Goal: Transaction & Acquisition: Purchase product/service

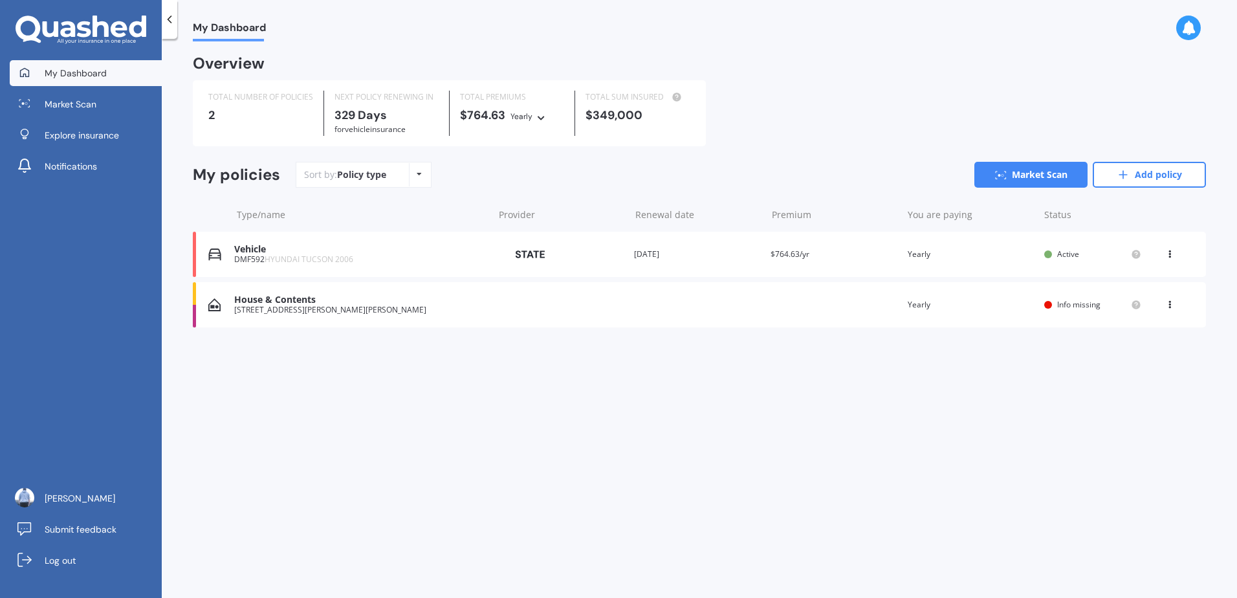
click at [1006, 254] on div "You are paying Yearly" at bounding box center [971, 254] width 126 height 13
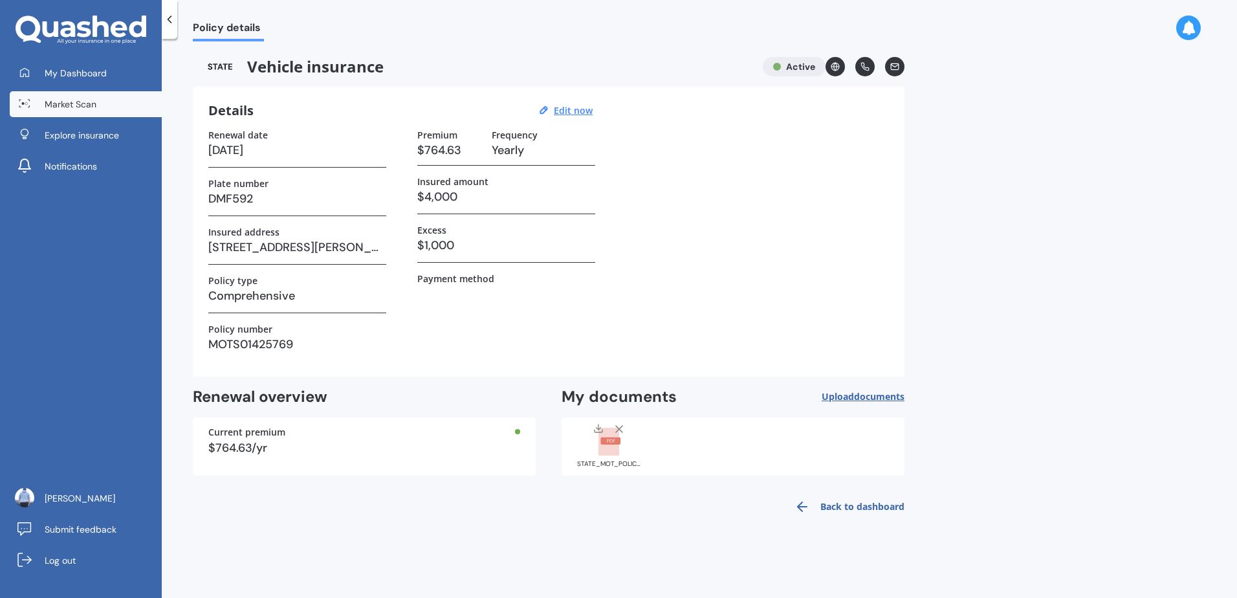
click at [97, 109] on link "Market Scan" at bounding box center [86, 104] width 152 height 26
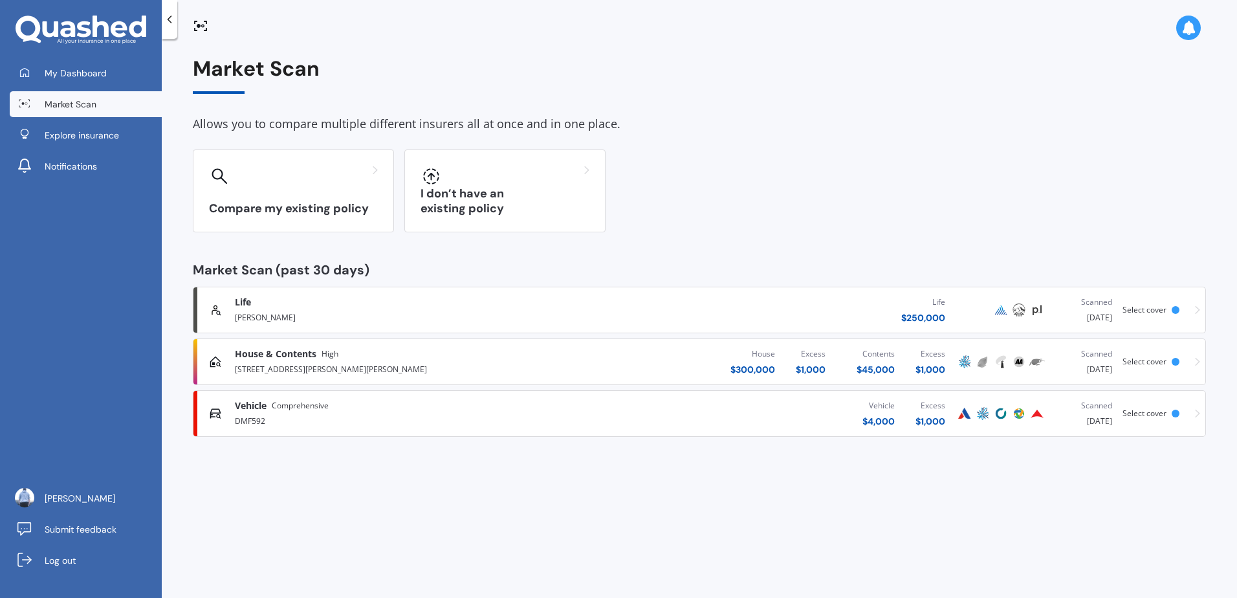
click at [273, 411] on span "Comprehensive" at bounding box center [300, 405] width 57 height 13
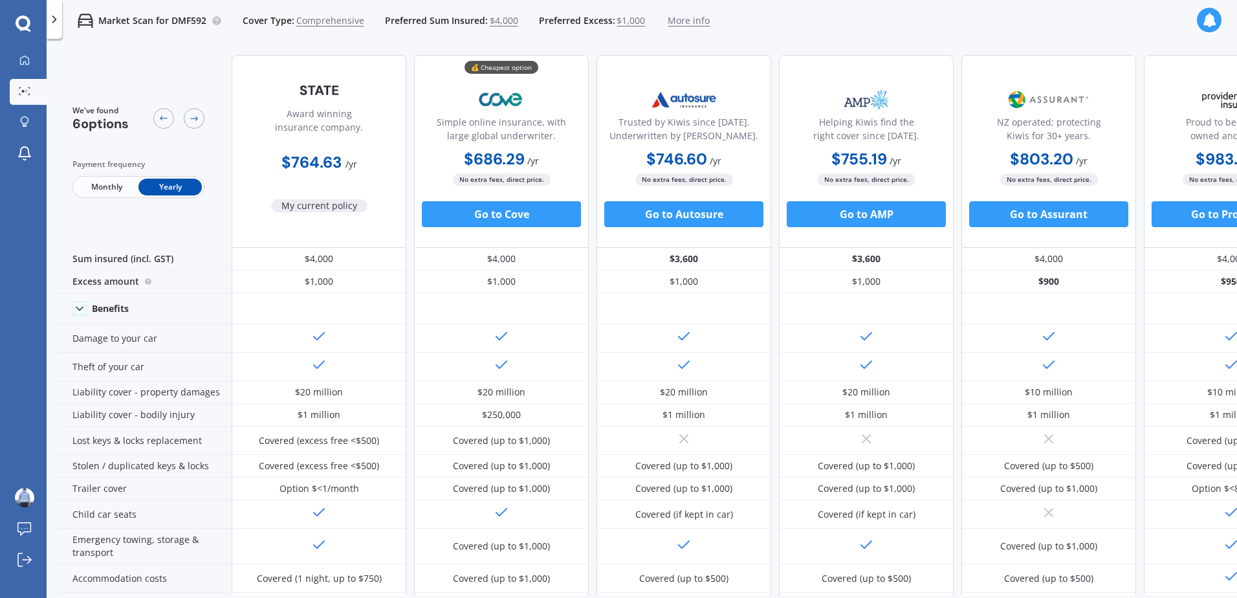
drag, startPoint x: 458, startPoint y: 160, endPoint x: 539, endPoint y: 157, distance: 80.9
click at [539, 157] on div "$686.29 / yr $686.29 / yr $63.43 / mo" at bounding box center [501, 159] width 175 height 25
drag, startPoint x: 539, startPoint y: 157, endPoint x: 519, endPoint y: 165, distance: 21.5
click at [519, 165] on b "$686.29" at bounding box center [494, 159] width 61 height 20
click at [517, 157] on b "$686.29" at bounding box center [494, 159] width 61 height 20
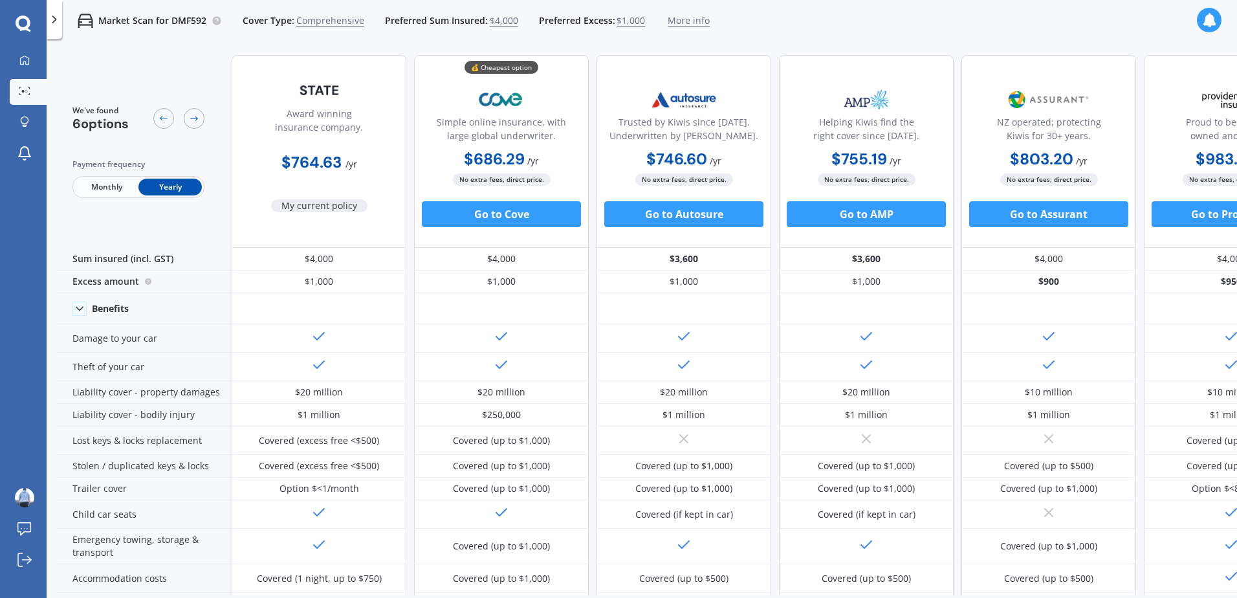
click at [115, 192] on span "Monthly" at bounding box center [106, 187] width 63 height 17
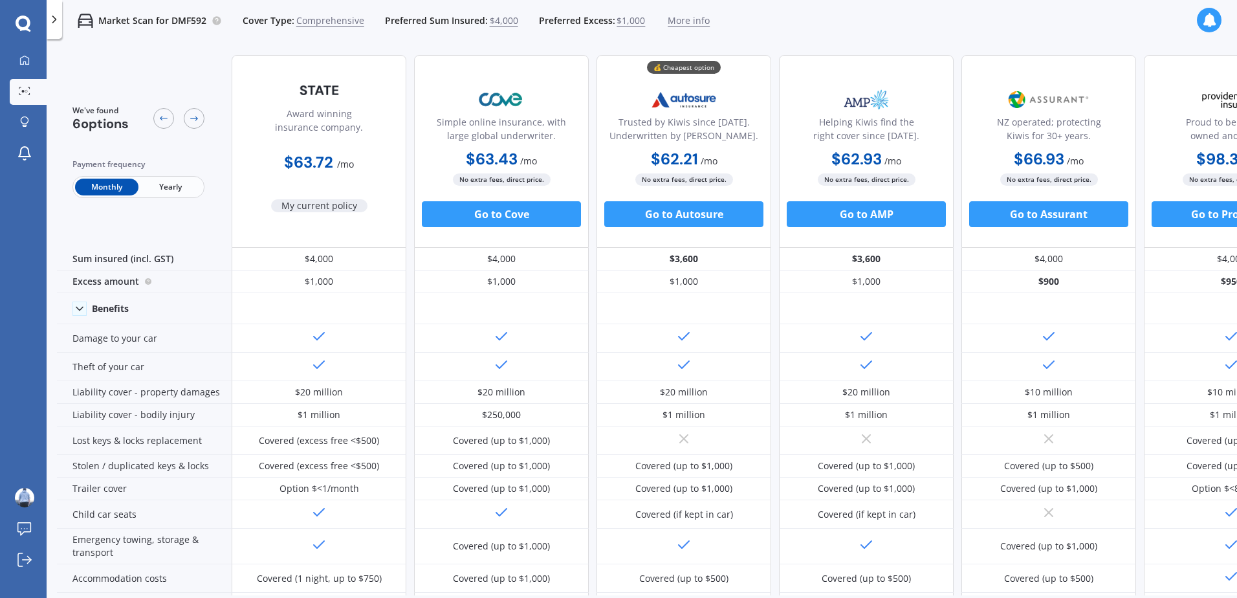
click at [189, 191] on span "Yearly" at bounding box center [169, 187] width 63 height 17
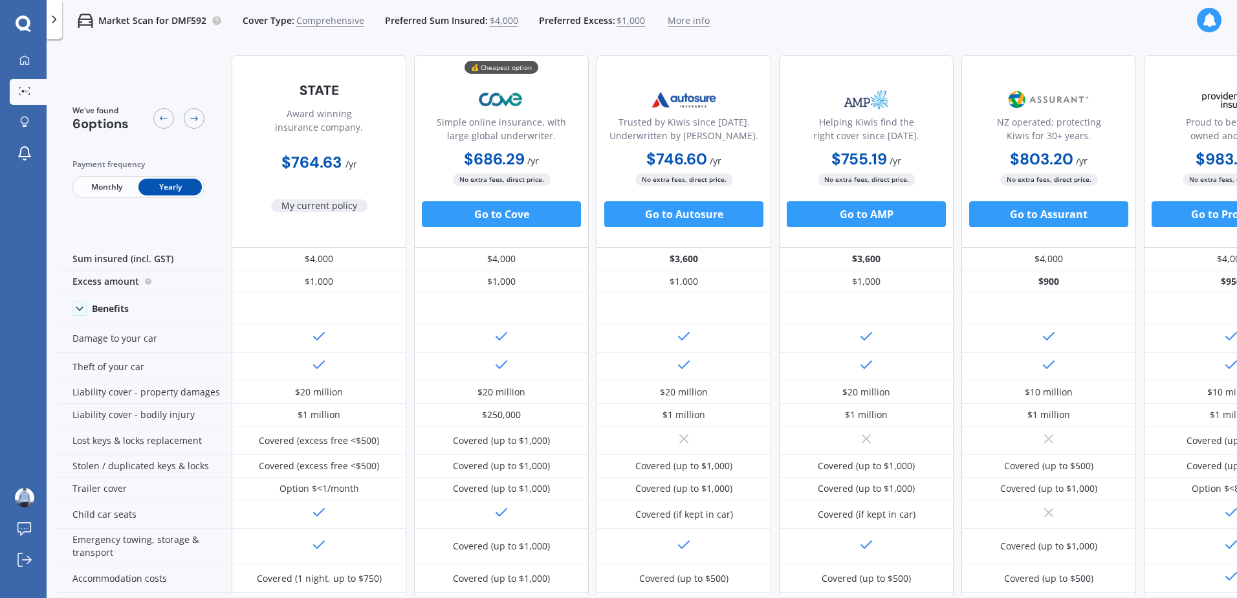
click at [124, 192] on span "Monthly" at bounding box center [106, 187] width 63 height 17
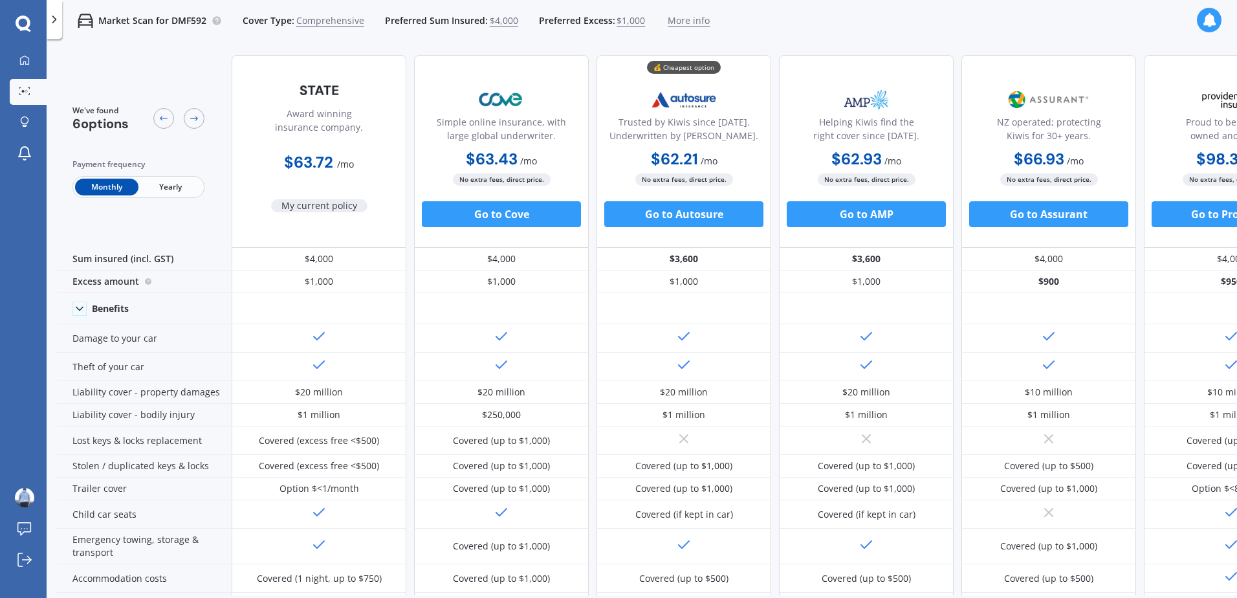
click at [200, 190] on span "Yearly" at bounding box center [169, 187] width 63 height 17
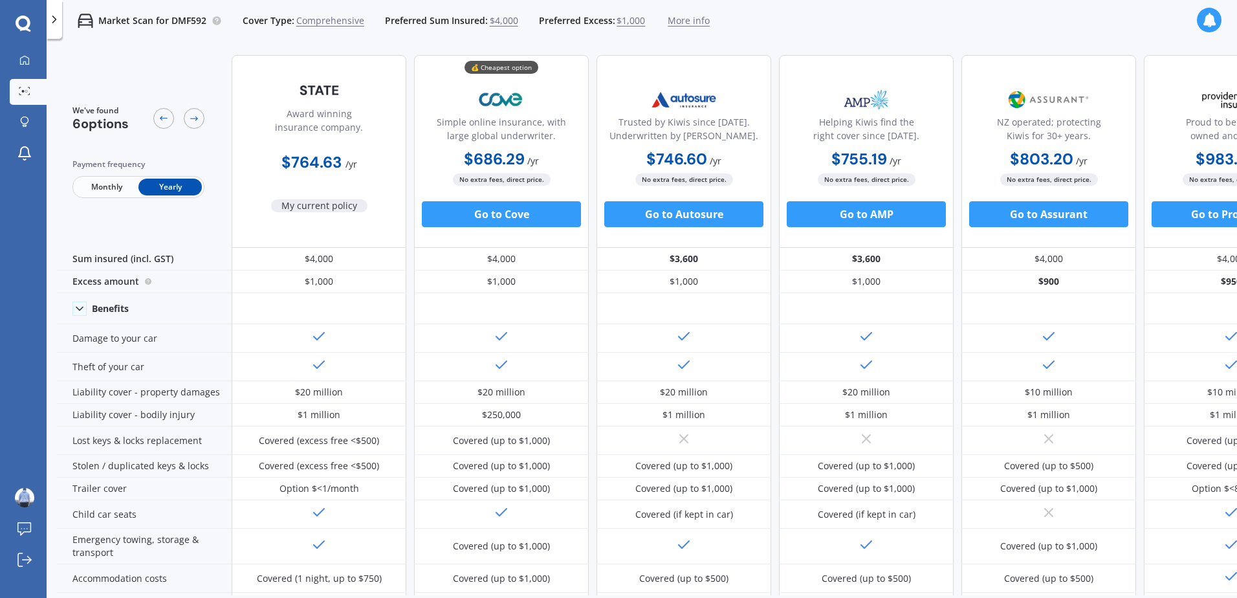
click at [122, 193] on span "Monthly" at bounding box center [106, 187] width 63 height 17
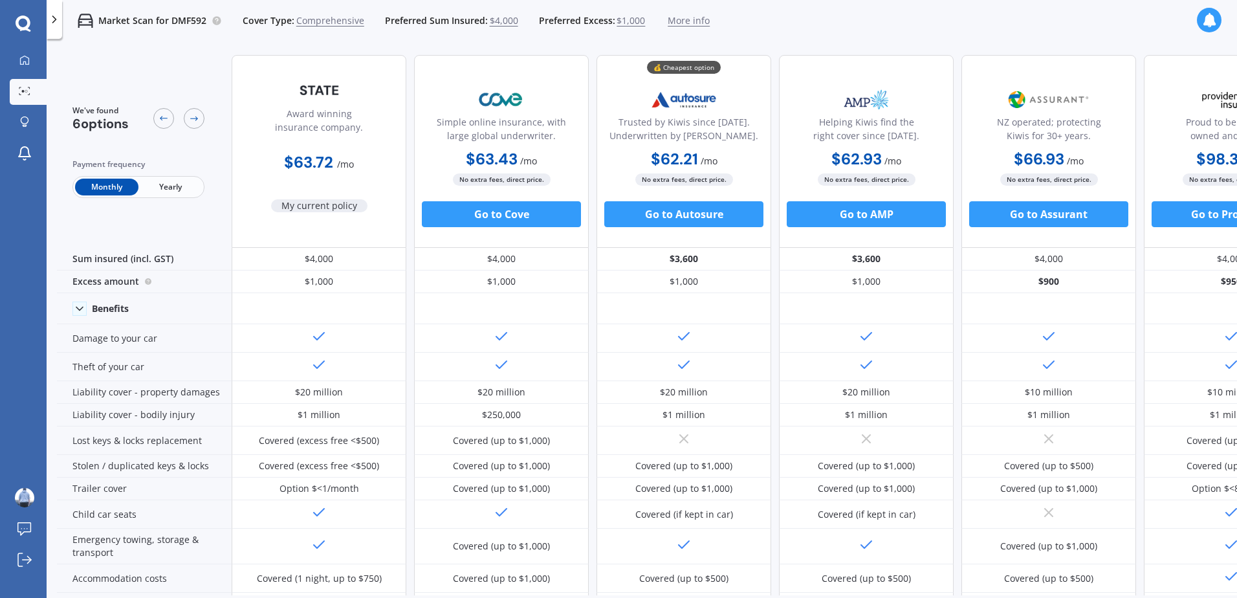
click at [199, 191] on span "Yearly" at bounding box center [169, 187] width 63 height 17
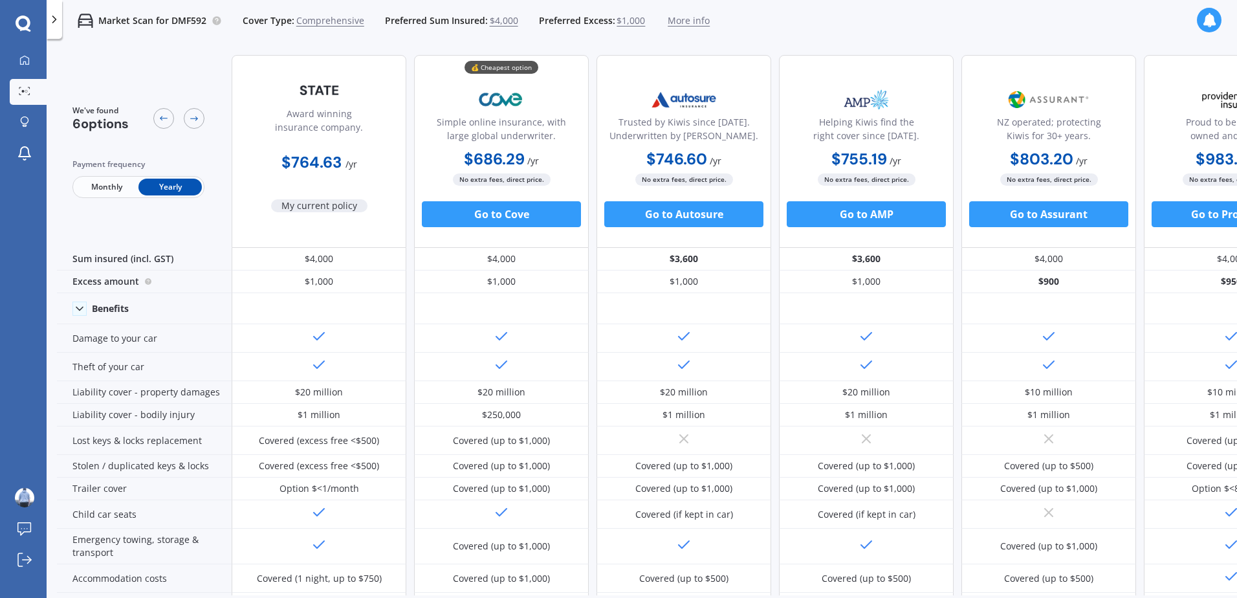
click at [126, 191] on span "Monthly" at bounding box center [106, 187] width 63 height 17
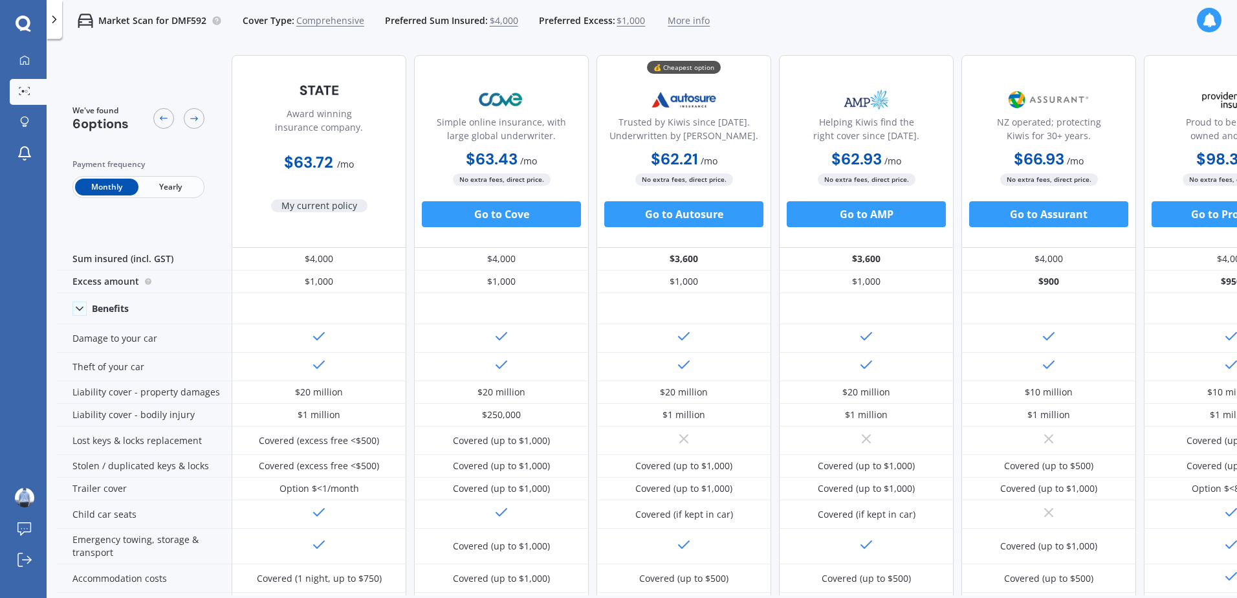
click at [180, 188] on span "Yearly" at bounding box center [169, 187] width 63 height 17
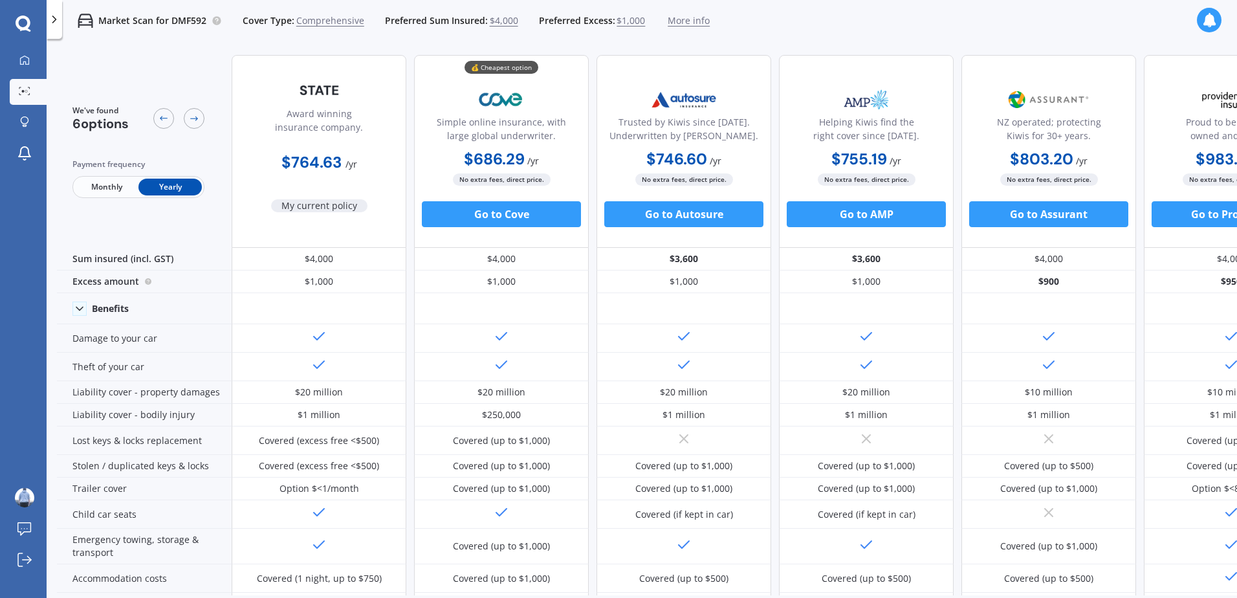
click at [116, 191] on span "Monthly" at bounding box center [106, 187] width 63 height 17
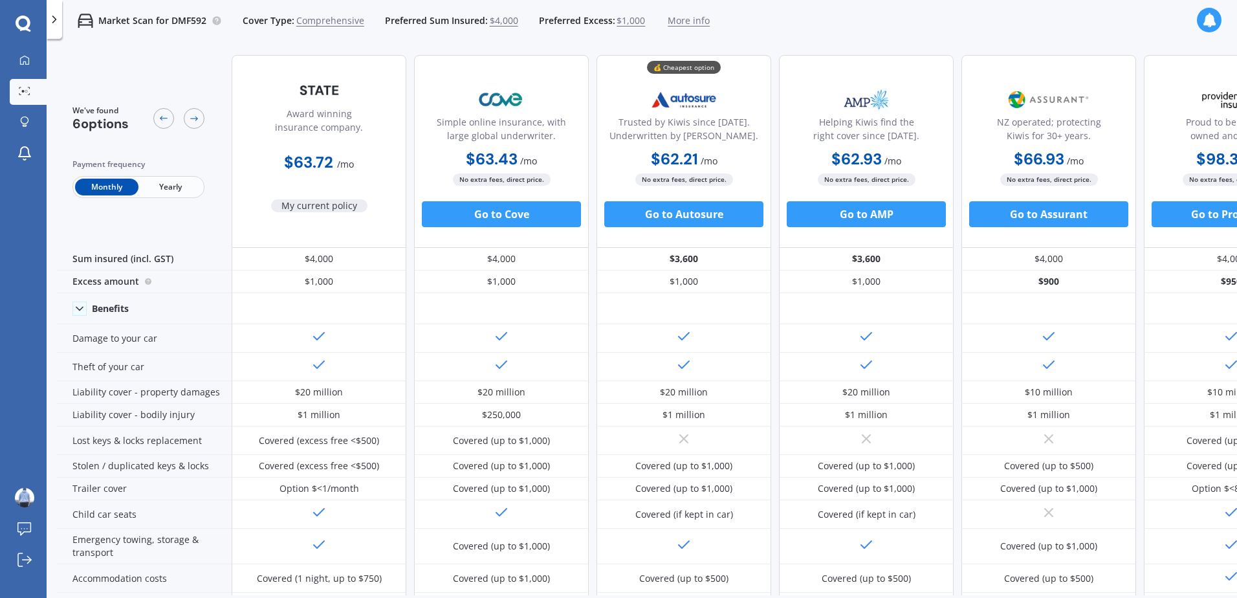
click at [185, 190] on span "Yearly" at bounding box center [169, 187] width 63 height 17
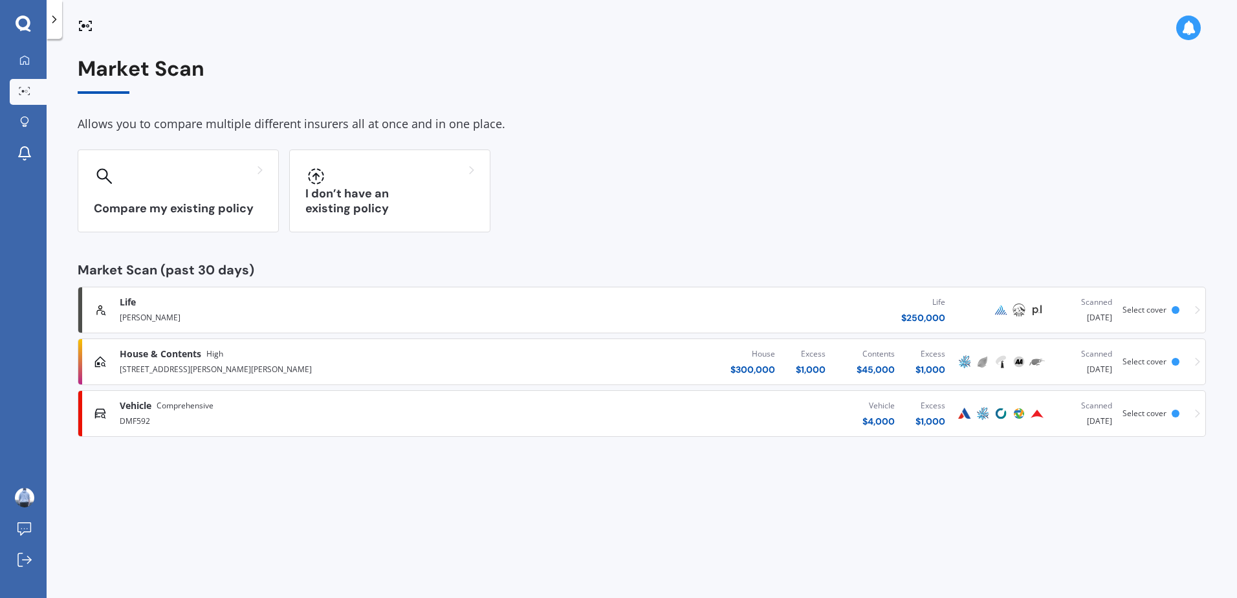
click at [187, 354] on span "House & Contents" at bounding box center [161, 353] width 82 height 13
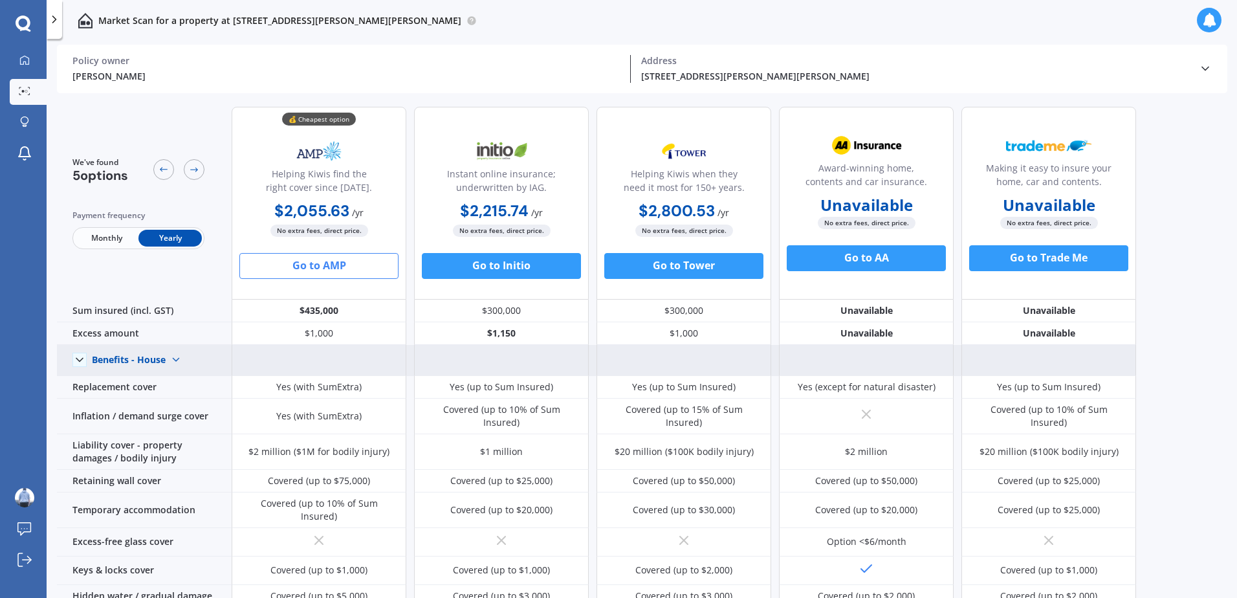
click at [81, 358] on icon at bounding box center [79, 359] width 13 height 13
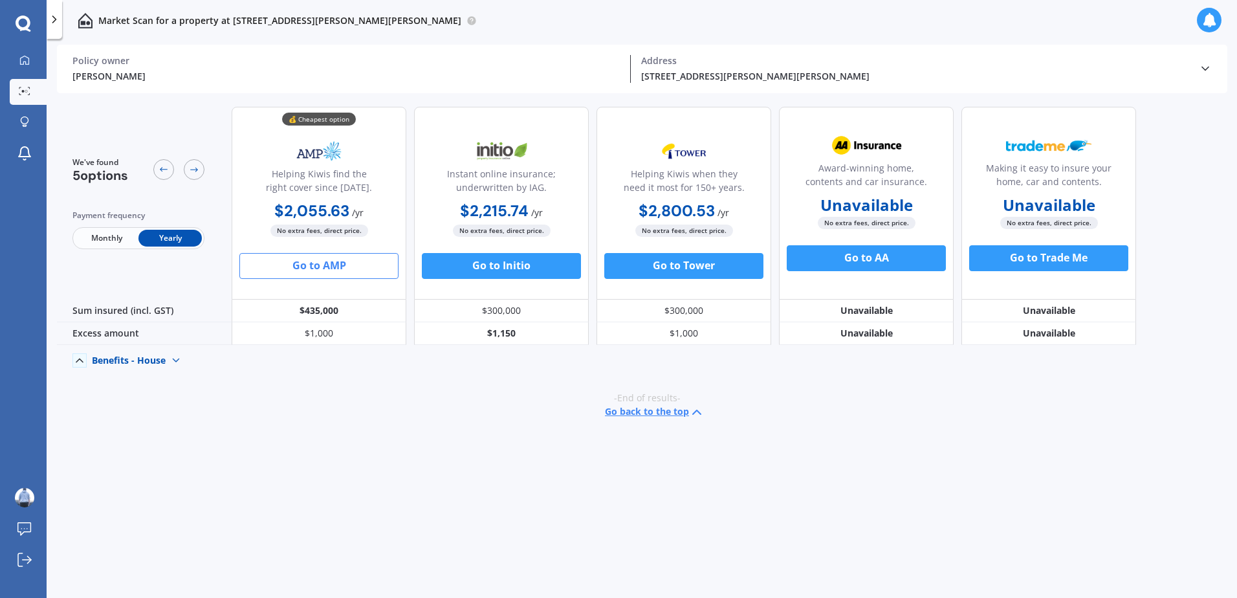
click at [77, 360] on polyline at bounding box center [79, 359] width 6 height 3
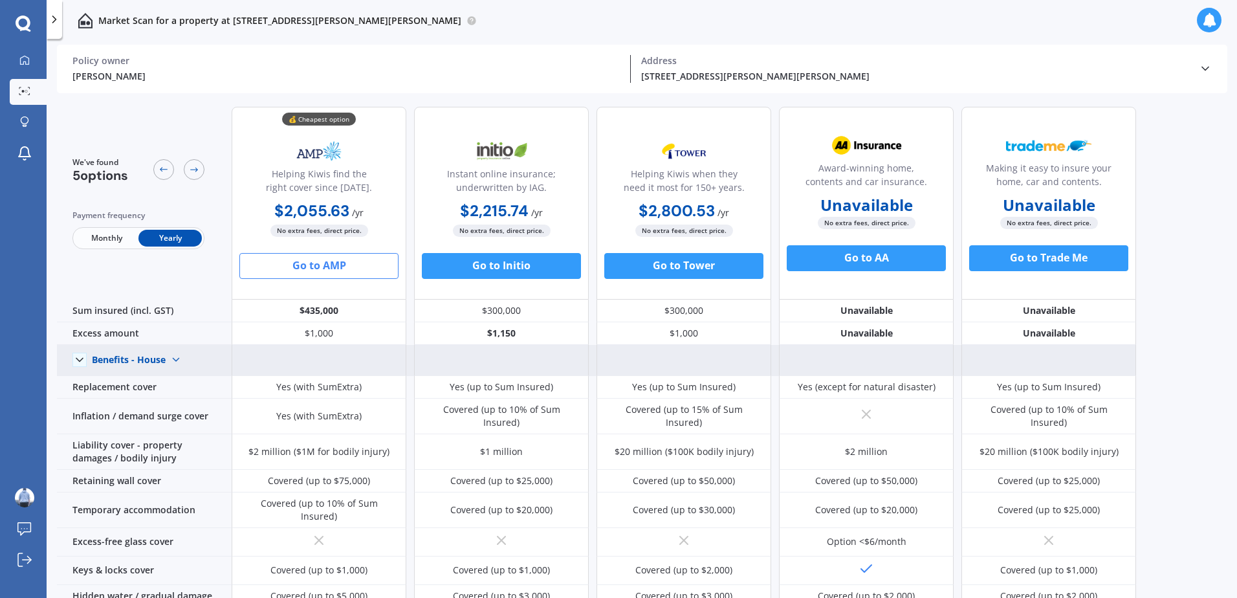
click at [111, 237] on span "Monthly" at bounding box center [106, 238] width 63 height 17
click at [175, 239] on span "Yearly" at bounding box center [169, 238] width 63 height 17
click at [1209, 71] on icon at bounding box center [1205, 68] width 13 height 13
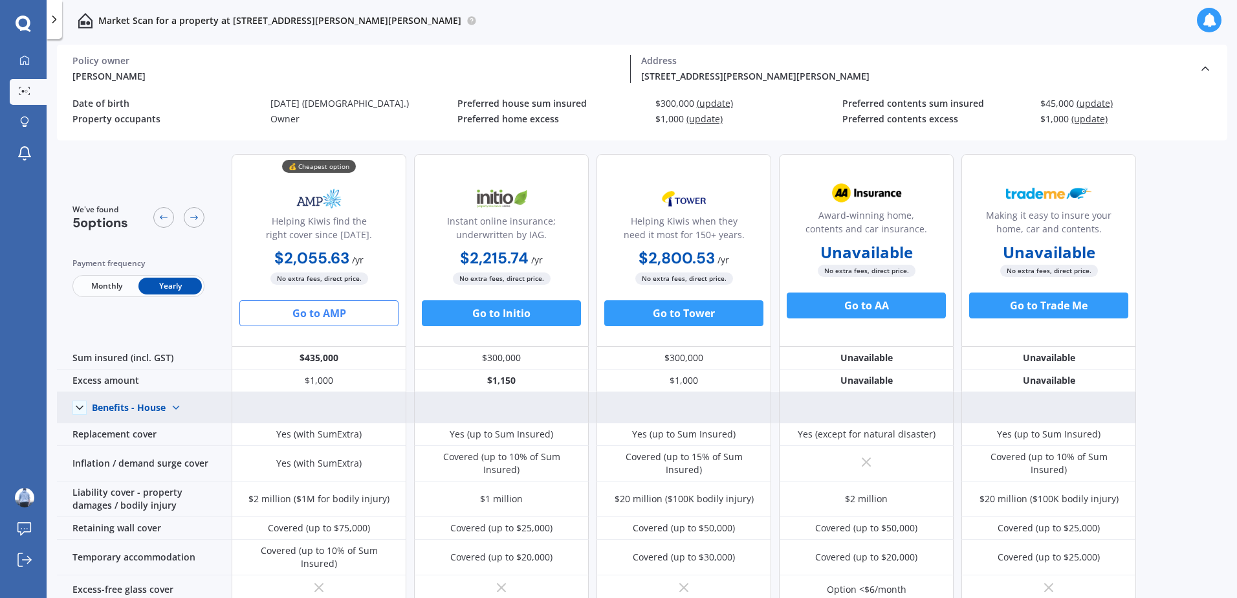
click at [1206, 66] on icon at bounding box center [1205, 68] width 13 height 13
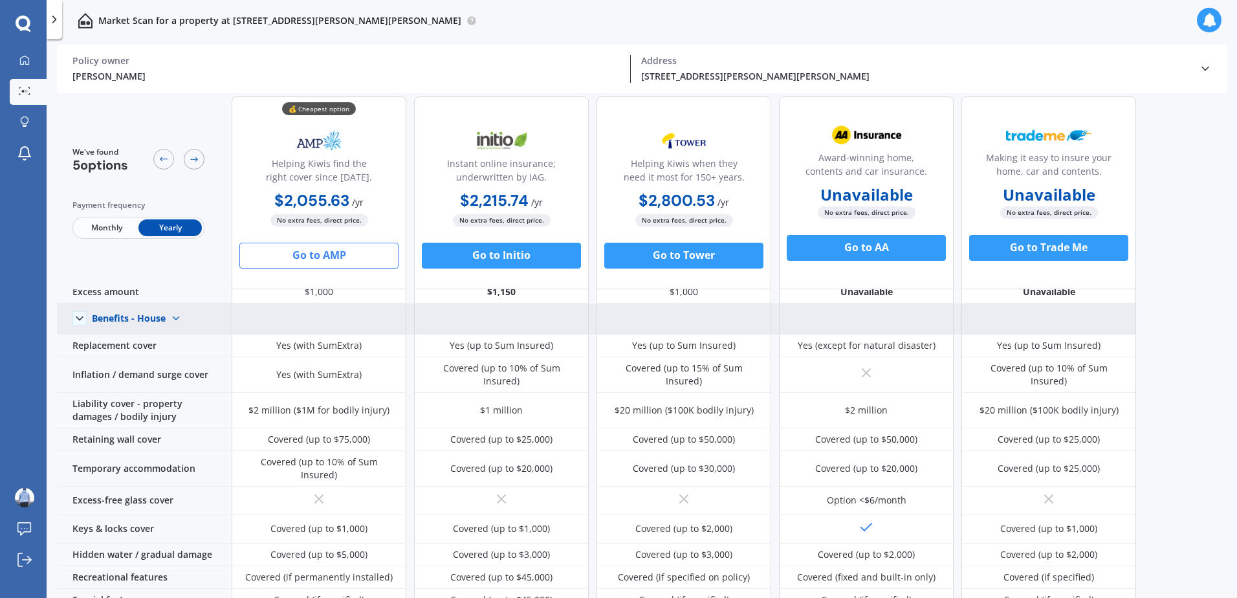
scroll to position [65, 0]
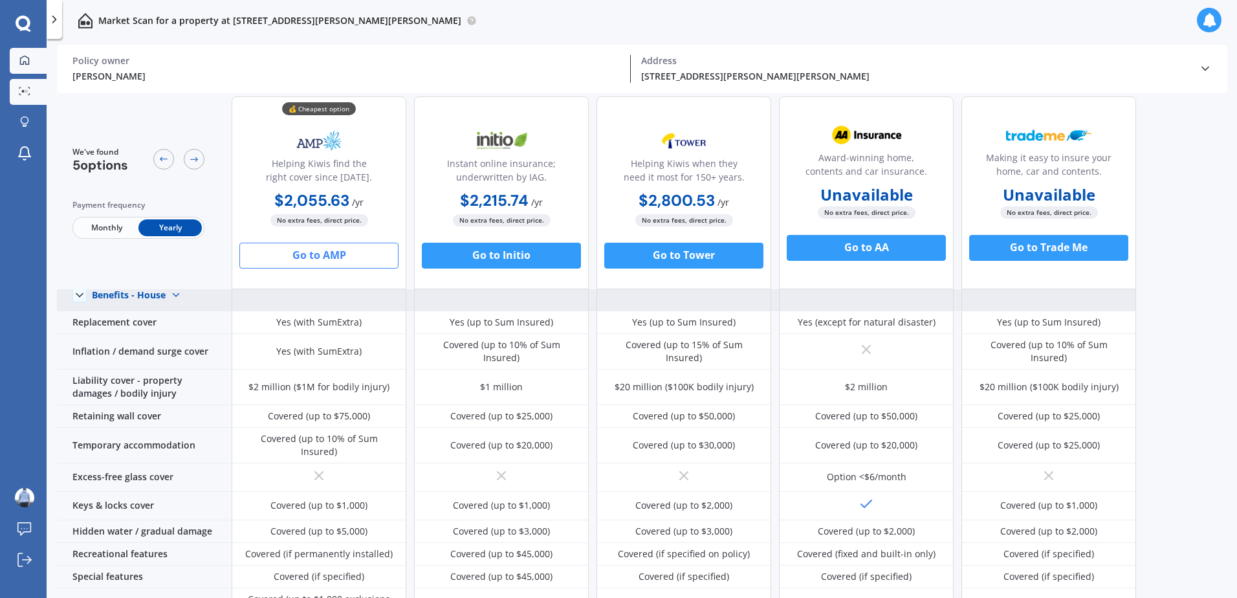
drag, startPoint x: 23, startPoint y: 80, endPoint x: 23, endPoint y: 64, distance: 15.5
click at [23, 80] on link "Market Scan" at bounding box center [28, 92] width 37 height 26
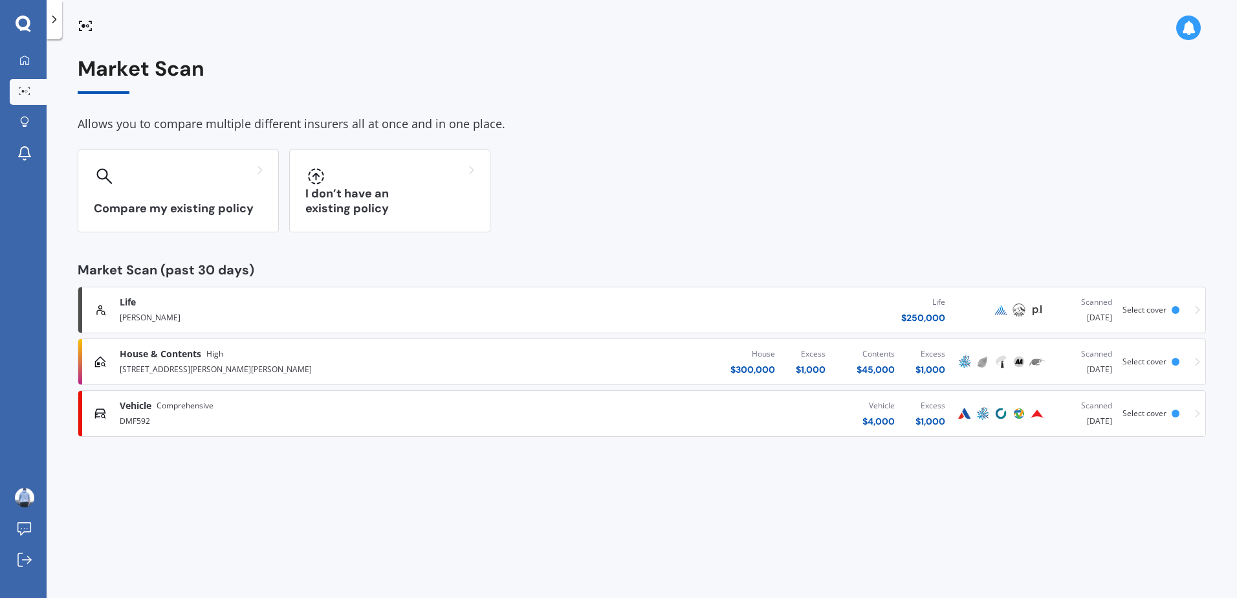
click at [23, 34] on div "My Dashboard Market Scan Explore insurance Notifications Ezra Willis Submit fee…" at bounding box center [23, 299] width 47 height 598
click at [26, 23] on icon at bounding box center [24, 24] width 16 height 17
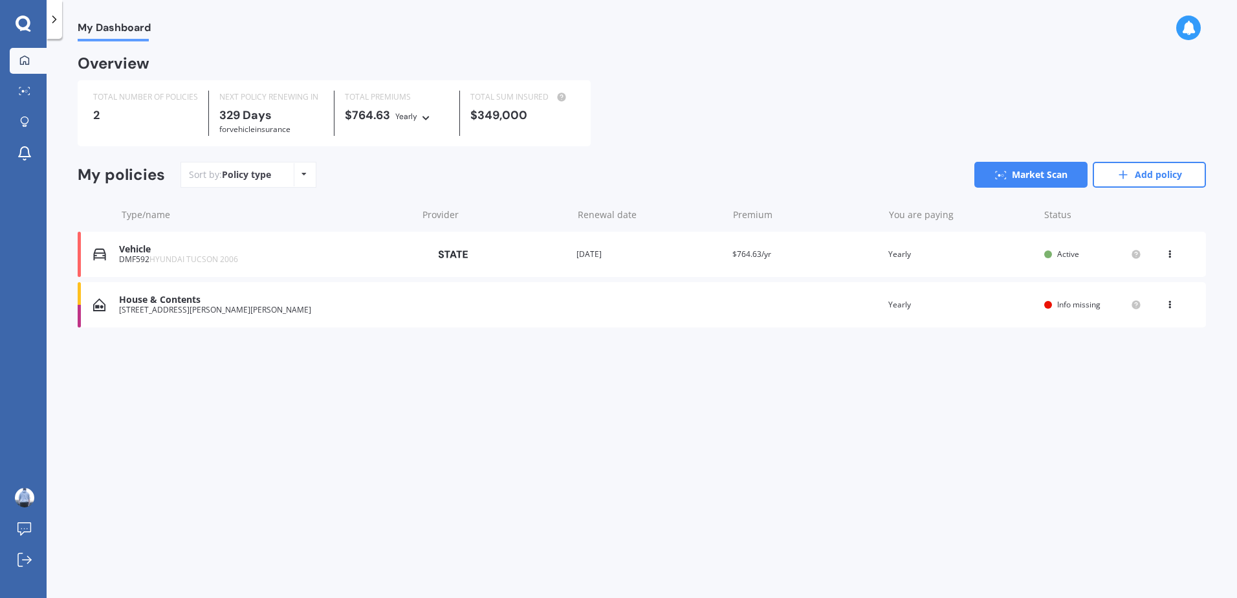
click at [22, 58] on icon at bounding box center [24, 59] width 9 height 9
click at [1172, 307] on div "View option View policy Delete" at bounding box center [1171, 304] width 12 height 13
click at [1146, 356] on div "Delete" at bounding box center [1141, 355] width 128 height 26
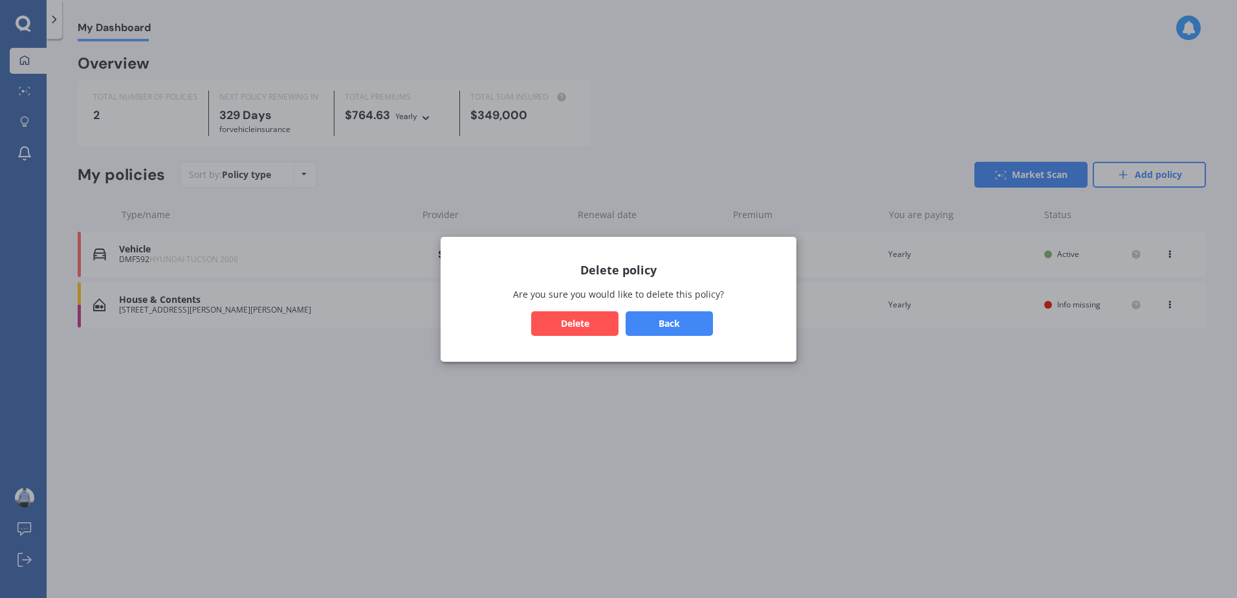
click at [600, 325] on button "Delete" at bounding box center [574, 323] width 87 height 25
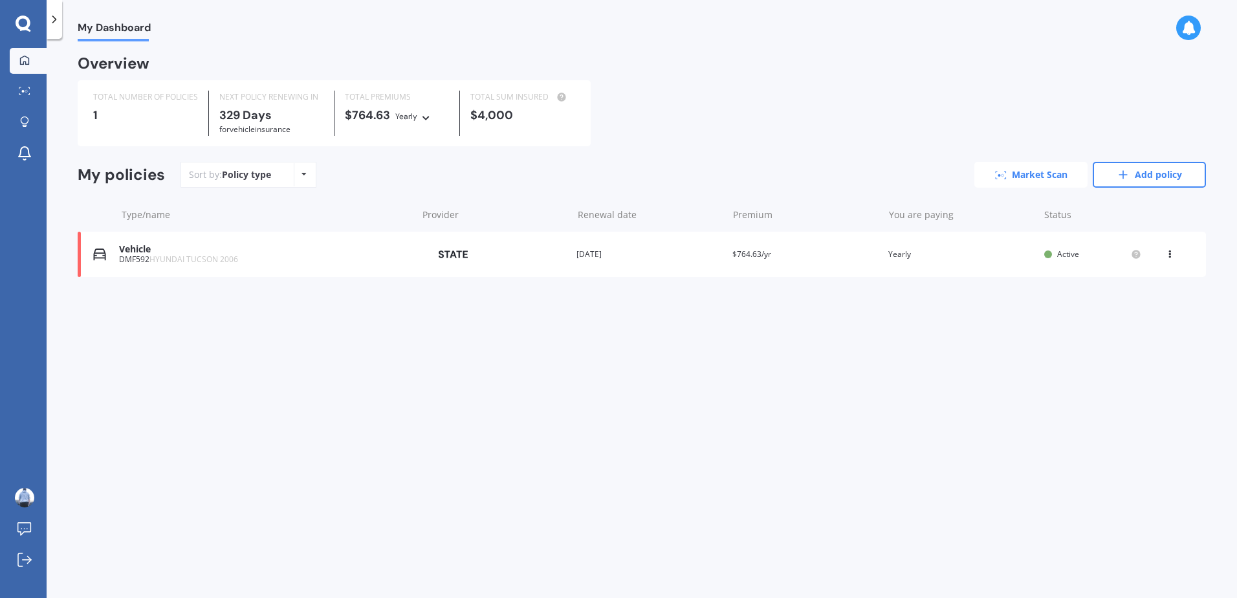
click at [1054, 174] on link "Market Scan" at bounding box center [1030, 175] width 113 height 26
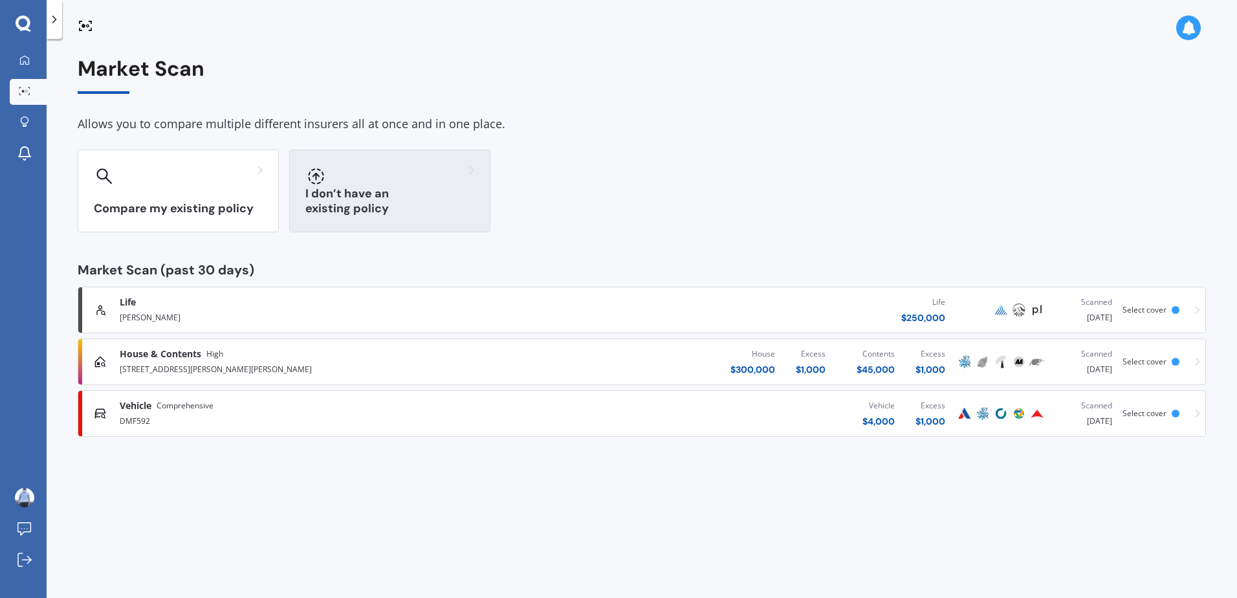
click at [428, 201] on h3 "I don’t have an existing policy" at bounding box center [389, 201] width 169 height 30
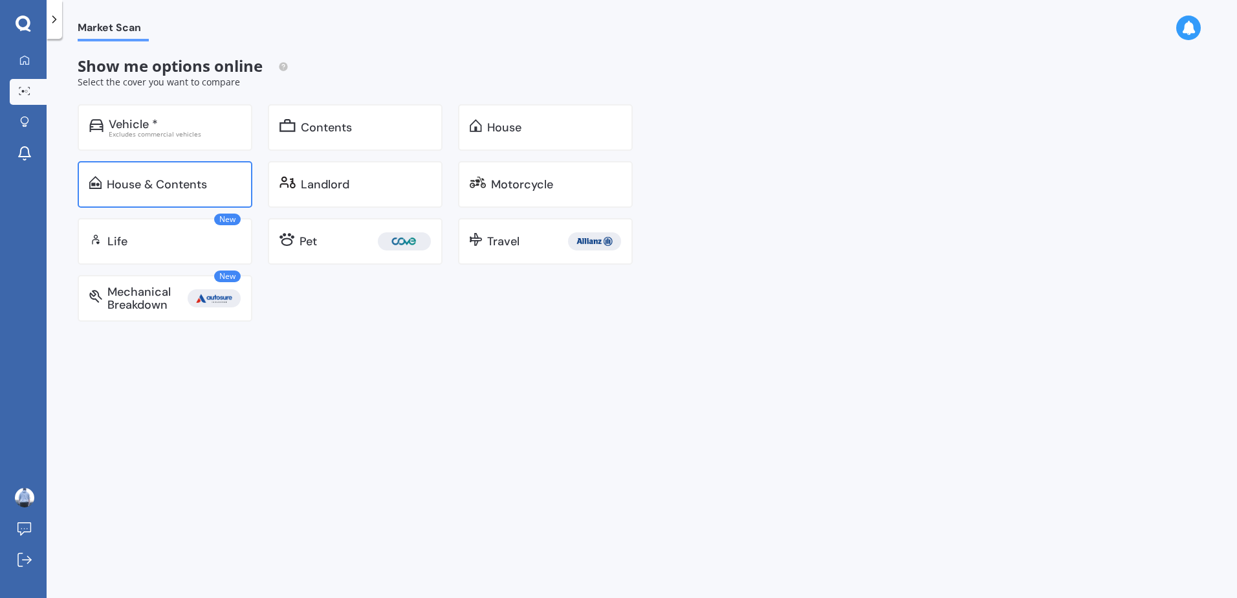
click at [179, 190] on div "House & Contents" at bounding box center [157, 184] width 100 height 13
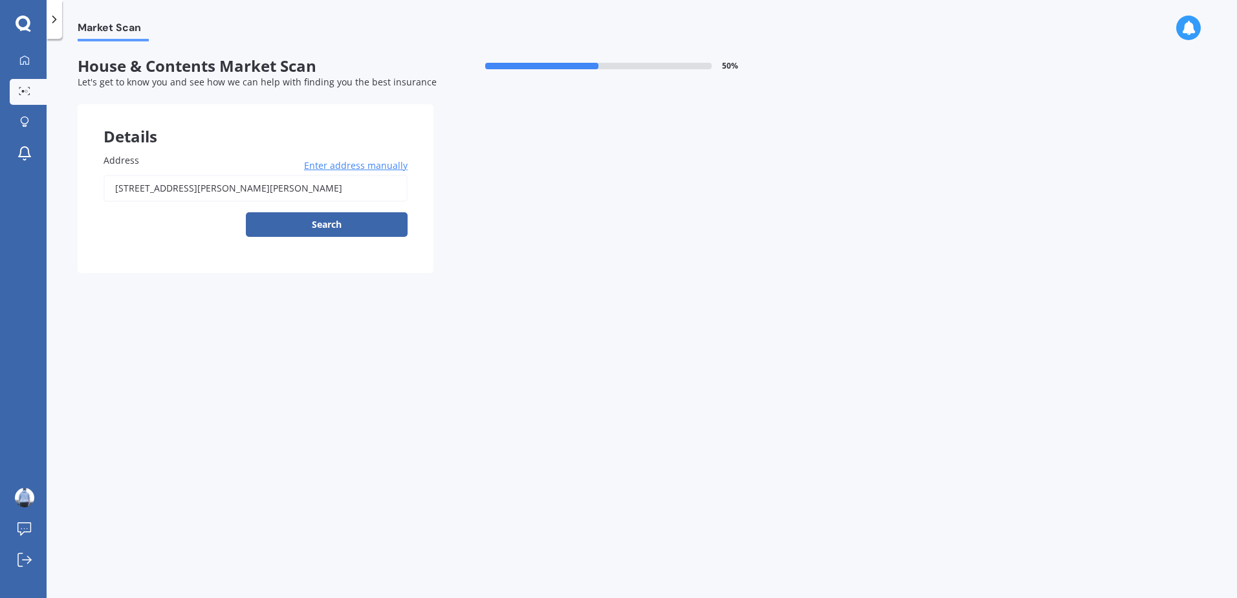
click at [220, 193] on input "[STREET_ADDRESS][PERSON_NAME][PERSON_NAME]" at bounding box center [256, 188] width 304 height 27
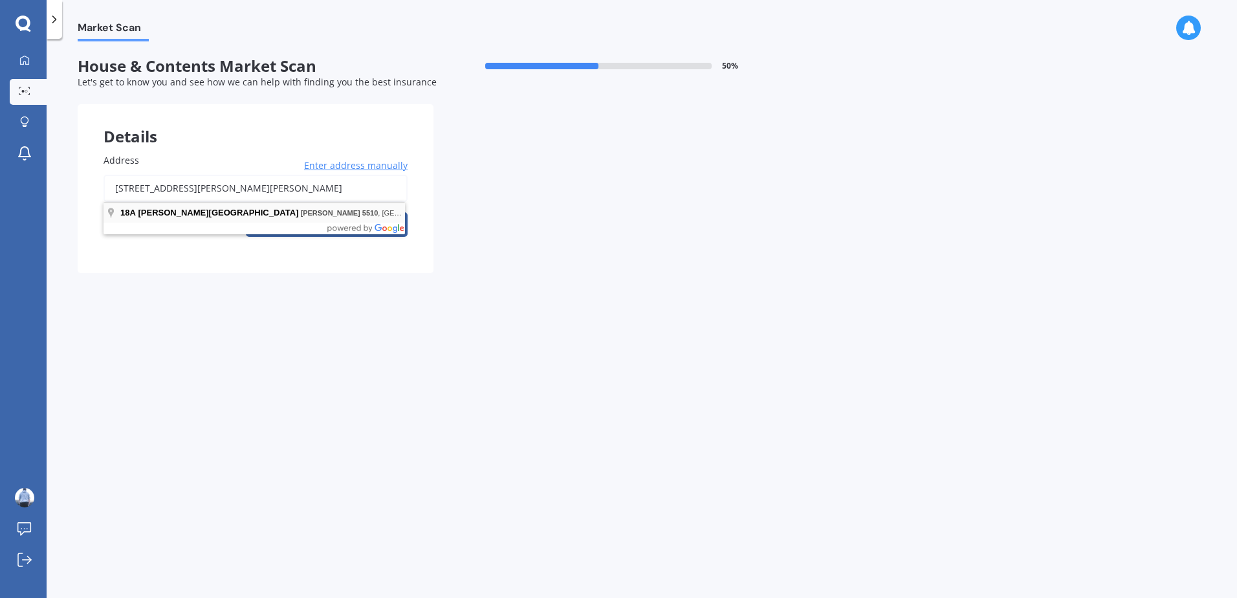
type input "[STREET_ADDRESS][PERSON_NAME][PERSON_NAME]"
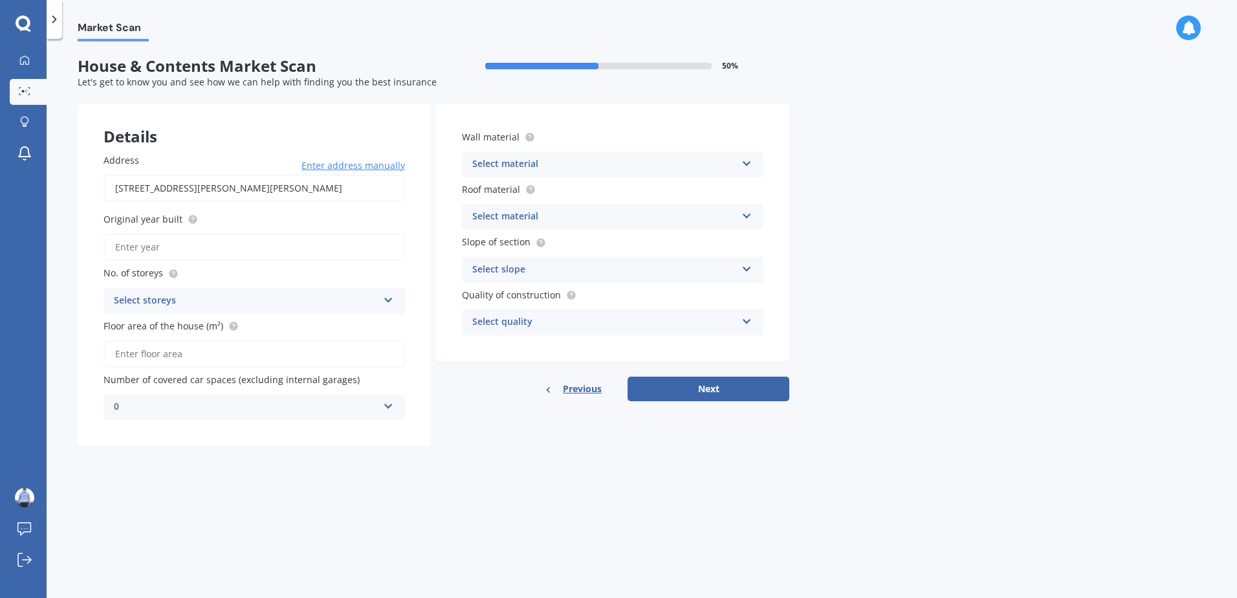
click at [364, 296] on div "Select storeys" at bounding box center [246, 301] width 264 height 16
click at [234, 331] on div "1" at bounding box center [254, 325] width 300 height 23
click at [242, 353] on input "Floor area of the house (m²)" at bounding box center [254, 353] width 301 height 27
type input "94"
click at [267, 439] on div "Address 18A Stuckey Street, Levin 5510 Enter address manually Search Original y…" at bounding box center [254, 286] width 353 height 318
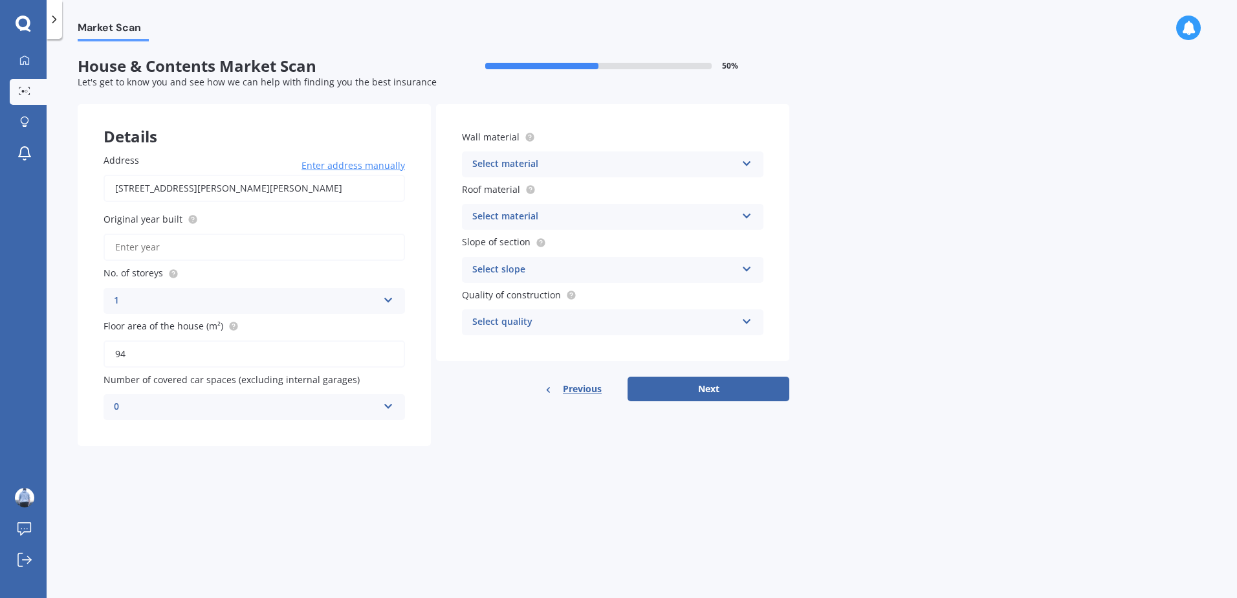
click at [252, 254] on input "Original year built" at bounding box center [254, 247] width 301 height 27
type input "1985"
drag, startPoint x: 462, startPoint y: 164, endPoint x: 494, endPoint y: 169, distance: 32.7
click at [464, 166] on div "Wall material Select material Artificial weatherboard/plank cladding Blockwork …" at bounding box center [612, 232] width 353 height 257
click at [498, 169] on div "Select material" at bounding box center [604, 165] width 264 height 16
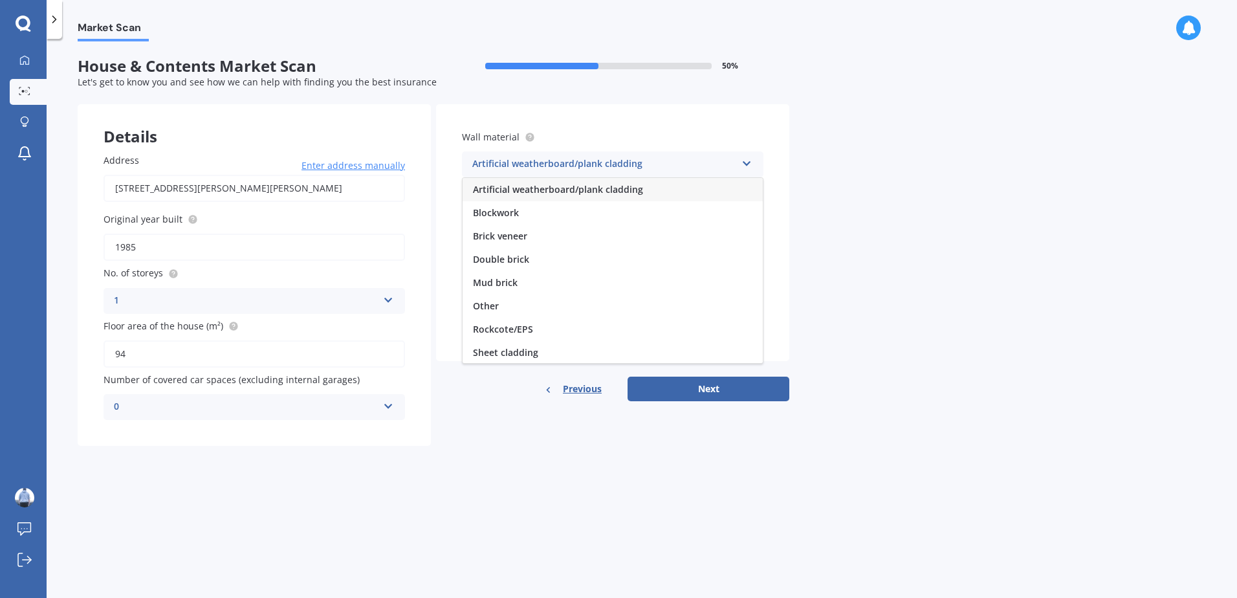
click at [533, 194] on span "Artificial weatherboard/plank cladding" at bounding box center [558, 189] width 170 height 12
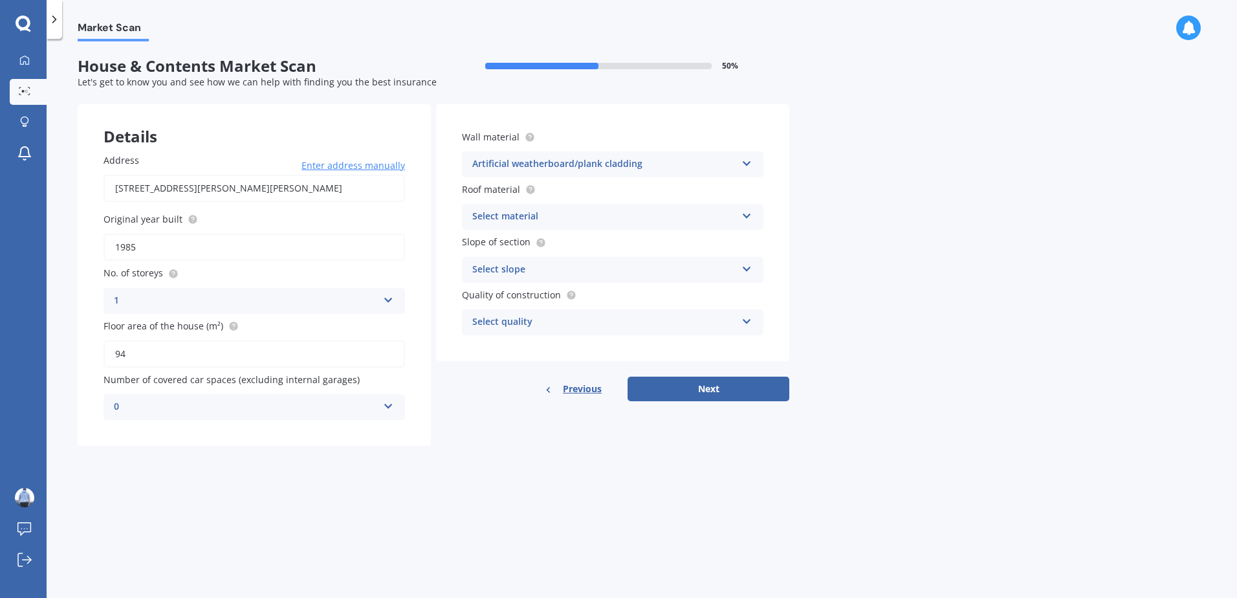
click at [539, 171] on div "Artificial weatherboard/plank cladding Artificial weatherboard/plank cladding B…" at bounding box center [612, 164] width 301 height 26
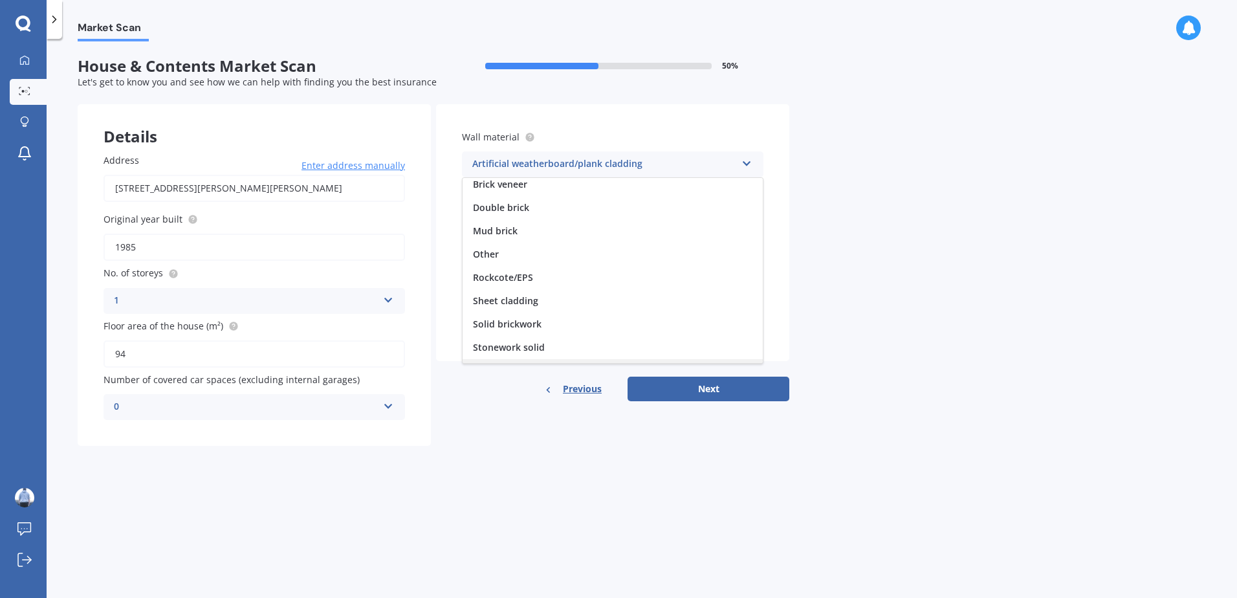
scroll to position [118, 0]
click at [562, 350] on span "Weatherboard/plank cladding" at bounding box center [539, 351] width 132 height 12
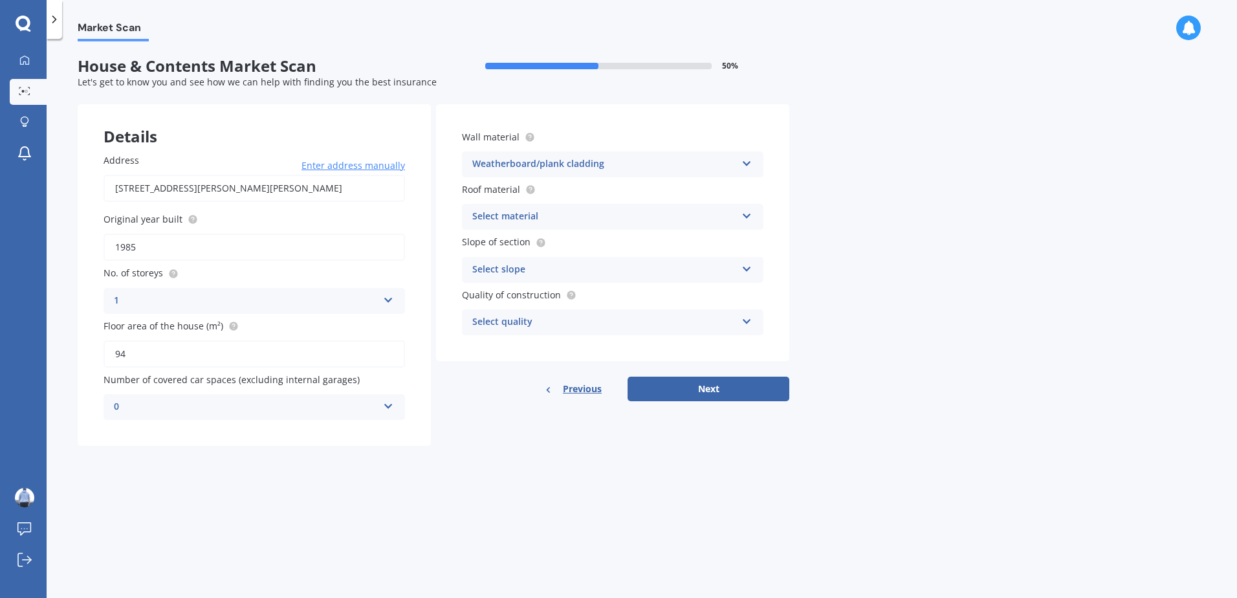
click at [547, 228] on div "Select material Flat fibre cement Flat membrane Flat metal covering Pitched con…" at bounding box center [612, 217] width 301 height 26
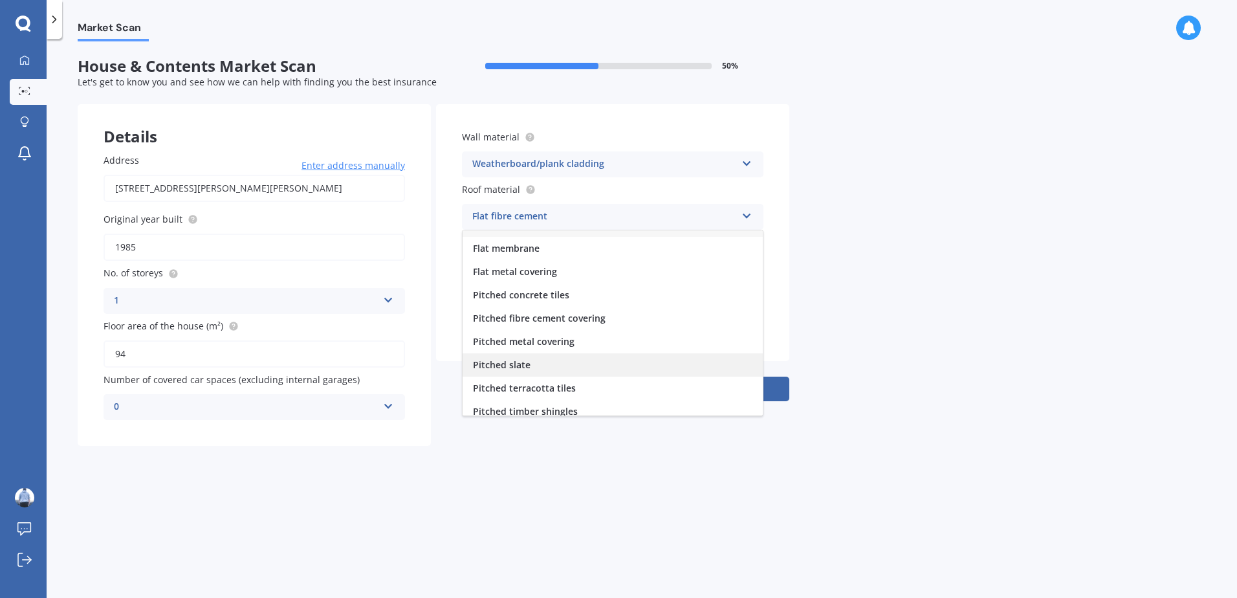
scroll to position [0, 0]
click at [585, 354] on div "Pitched metal covering" at bounding box center [613, 358] width 300 height 23
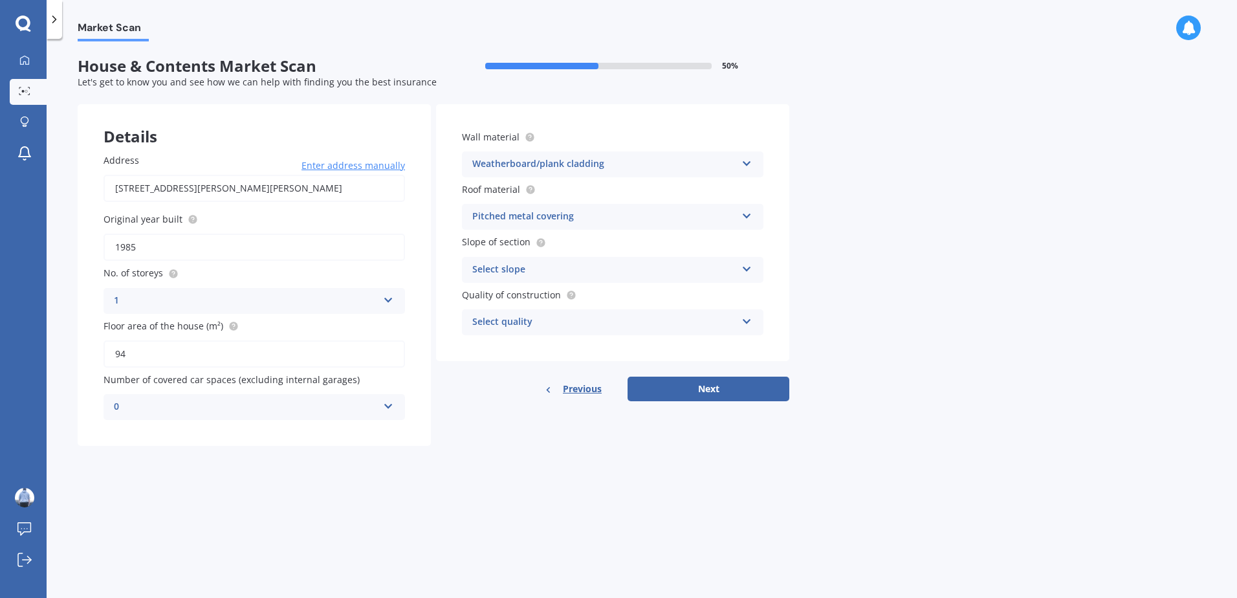
click at [538, 268] on div "Select slope" at bounding box center [604, 270] width 264 height 16
click at [542, 295] on span "Flat or gentle slope (up to about 5°)" at bounding box center [552, 295] width 158 height 12
click at [538, 320] on div "Select quality" at bounding box center [604, 322] width 264 height 16
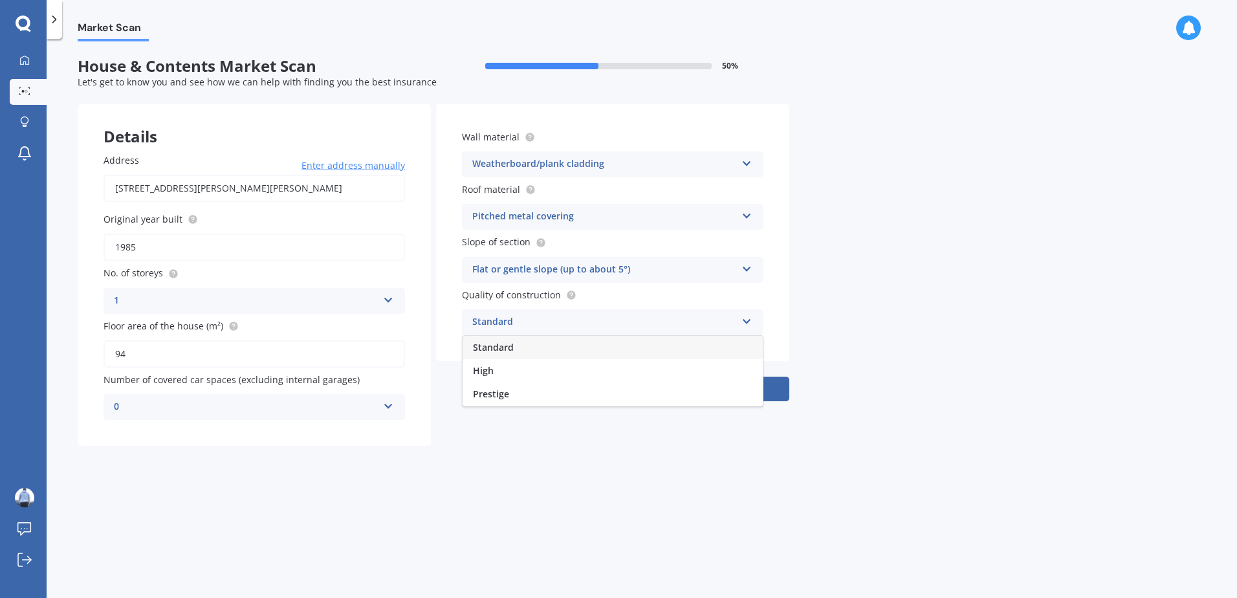
click at [529, 355] on div "Standard" at bounding box center [613, 347] width 300 height 23
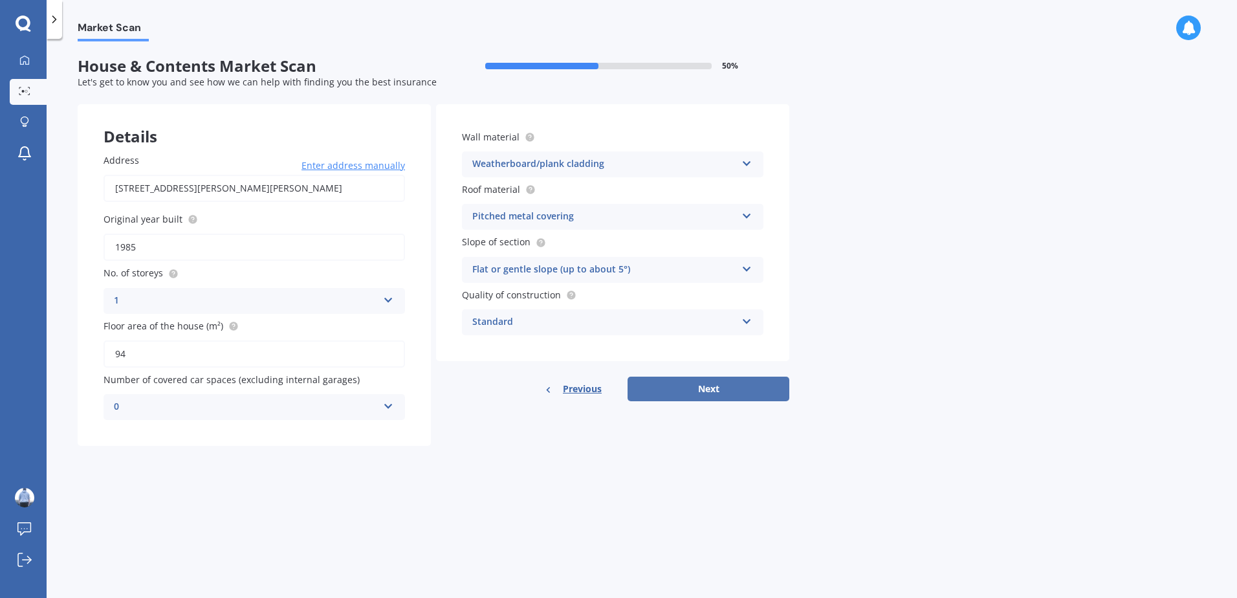
click at [680, 384] on button "Next" at bounding box center [709, 389] width 162 height 25
select select "16"
select select "12"
select select "2000"
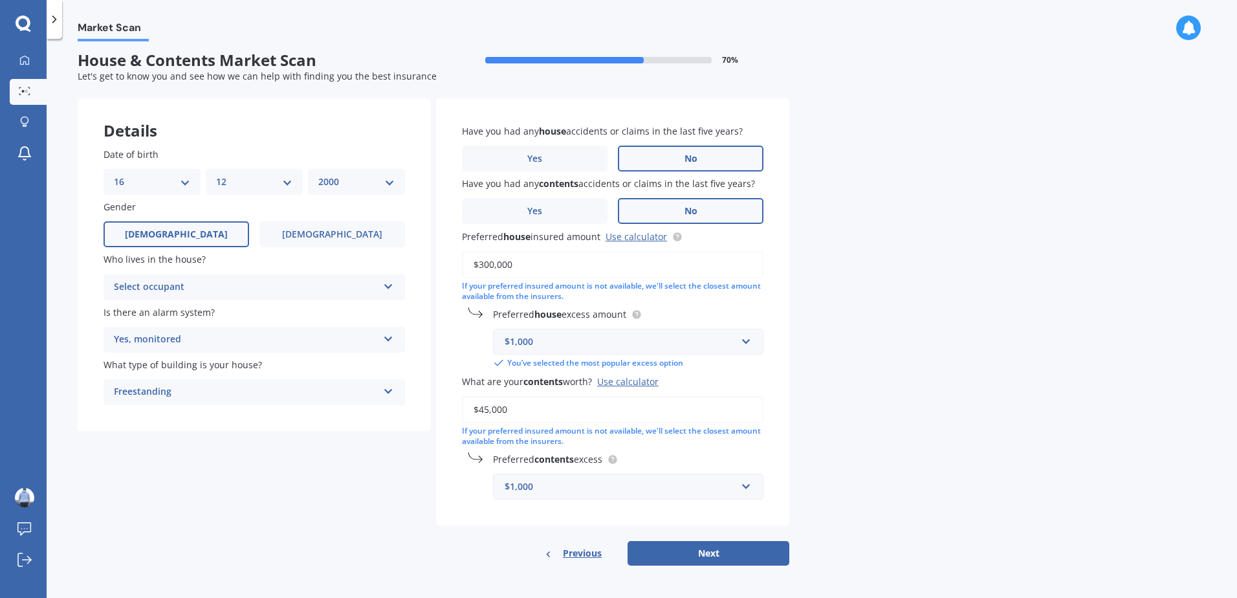
scroll to position [7, 0]
click at [639, 343] on div "$1,000" at bounding box center [621, 340] width 232 height 14
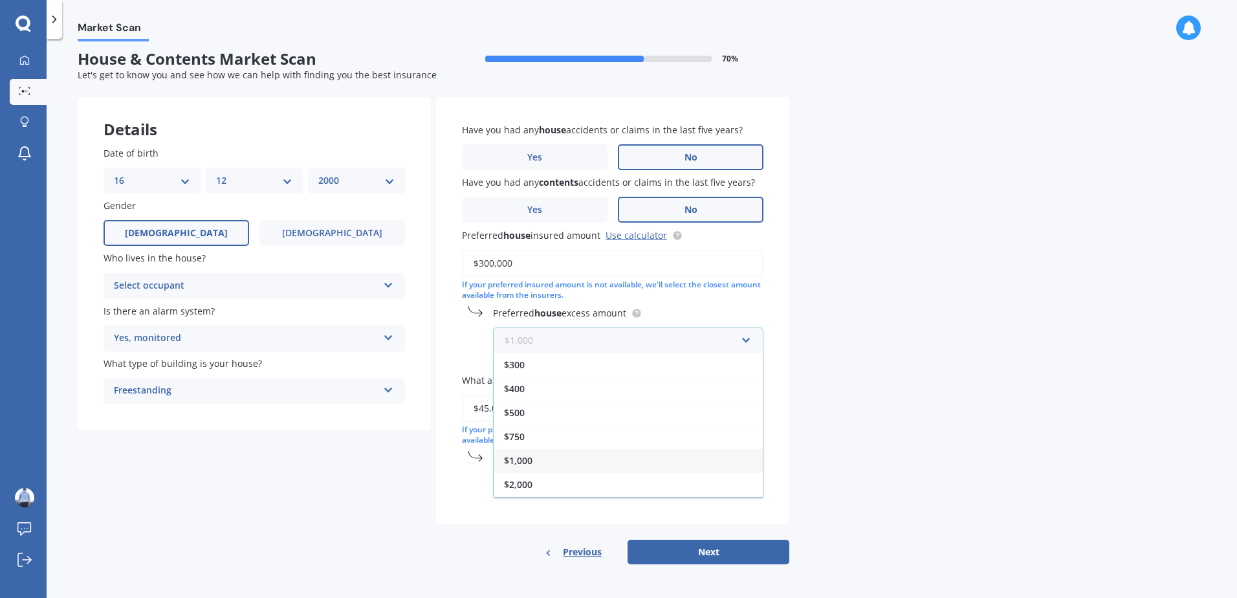
click at [636, 342] on input "text" at bounding box center [623, 340] width 259 height 25
click at [736, 345] on input "text" at bounding box center [623, 340] width 259 height 25
click at [835, 279] on div "Market Scan House & Contents Market Scan 70 % Let's get to know you and see how…" at bounding box center [642, 320] width 1190 height 559
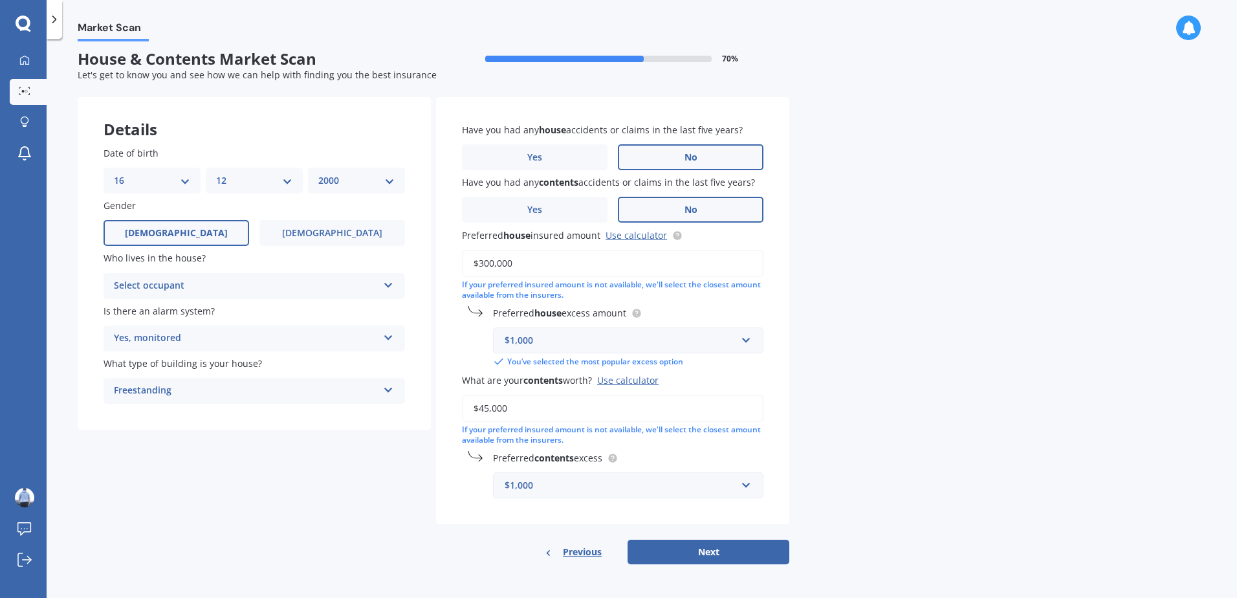
click at [485, 267] on input "$300,000" at bounding box center [612, 263] width 301 height 27
type input "$350,000"
click at [910, 423] on div "Market Scan House & Contents Market Scan 70 % Let's get to know you and see how…" at bounding box center [642, 320] width 1190 height 559
click at [526, 487] on div "$1,000" at bounding box center [621, 485] width 232 height 14
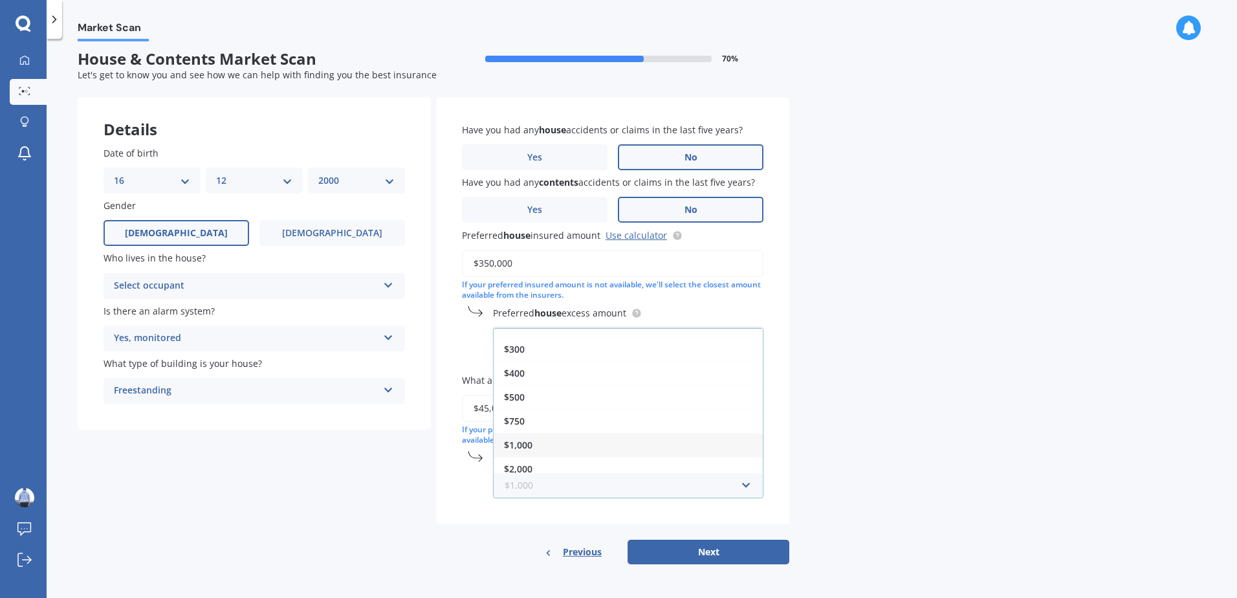
scroll to position [23, 0]
click at [473, 473] on div "Preferred contents excess $1,000 $250 $300 $400 $500 $750 $1,000 $2,000" at bounding box center [612, 474] width 301 height 47
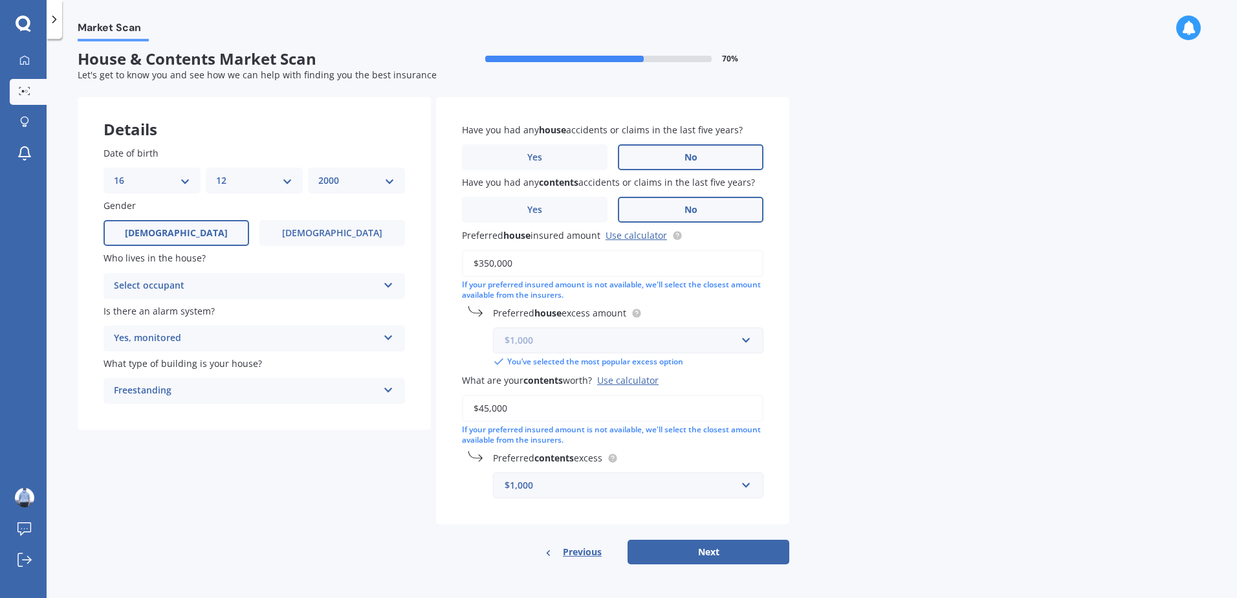
click at [542, 332] on input "text" at bounding box center [623, 340] width 259 height 25
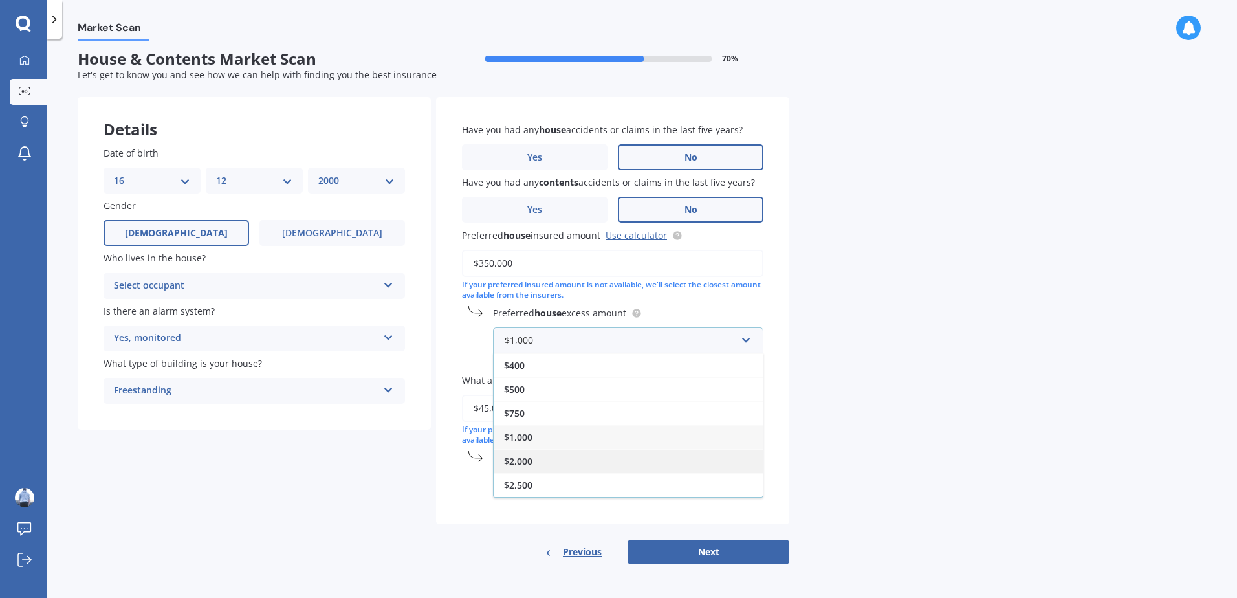
click at [542, 460] on div "$2,000" at bounding box center [628, 461] width 269 height 24
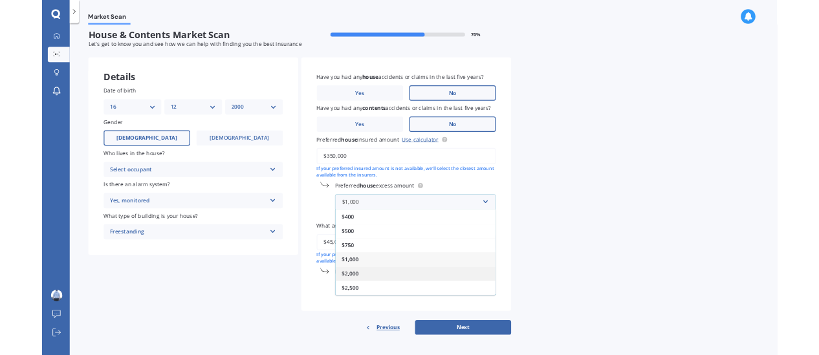
scroll to position [0, 0]
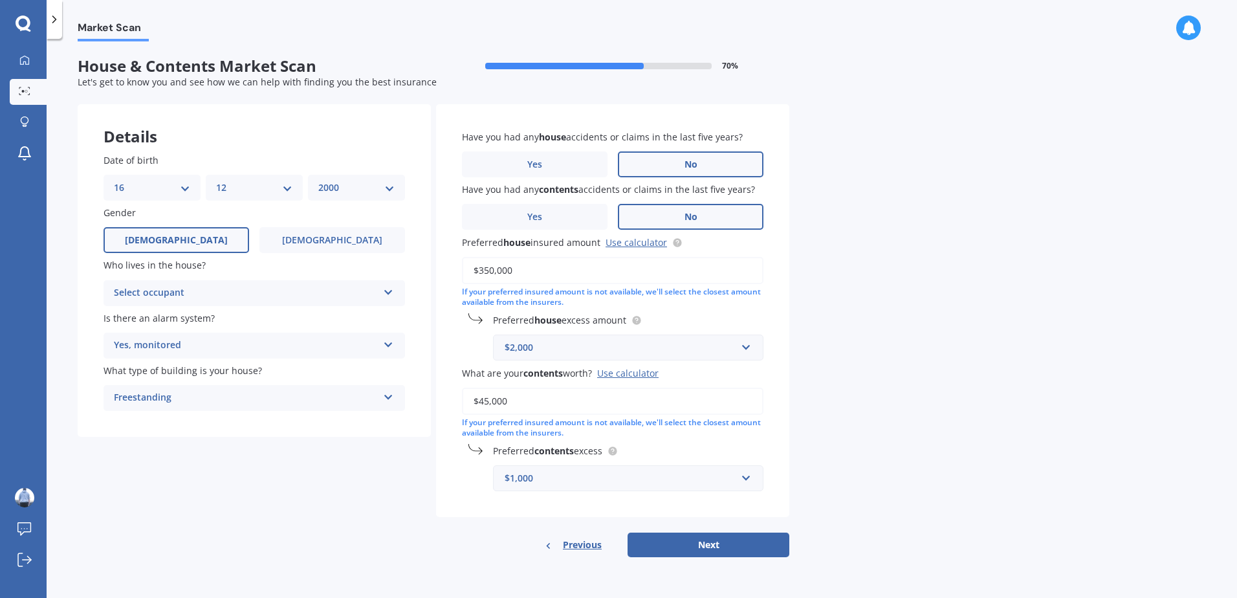
click at [895, 384] on div "Market Scan House & Contents Market Scan 70 % Let's get to know you and see how…" at bounding box center [642, 320] width 1190 height 559
click at [741, 551] on button "Next" at bounding box center [709, 544] width 162 height 25
click at [147, 294] on div "Select occupant" at bounding box center [248, 293] width 257 height 14
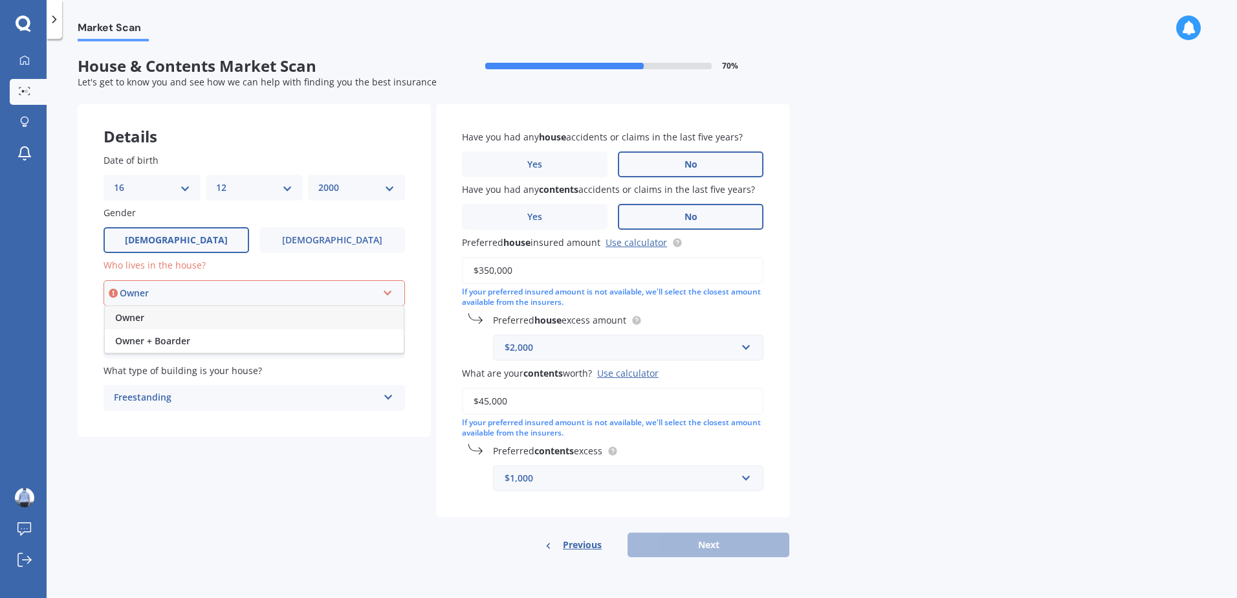
click at [157, 316] on div "Owner" at bounding box center [254, 317] width 299 height 23
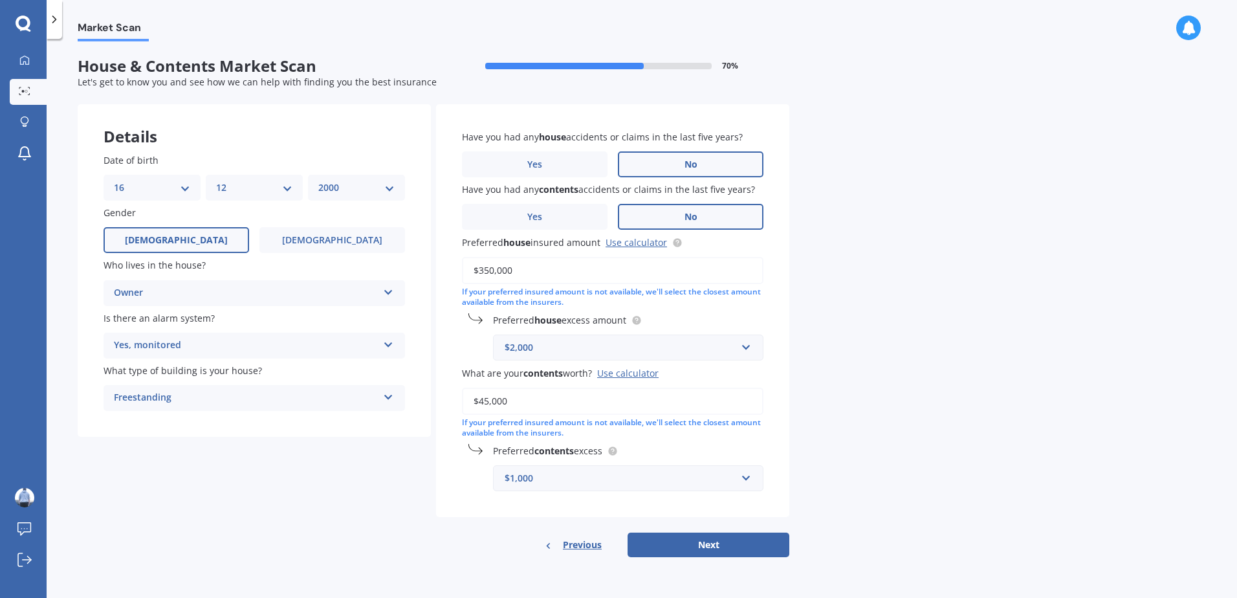
click at [254, 538] on div "Details Date of birth DD 01 02 03 04 05 06 07 08 09 10 11 12 13 14 15 16 17 18 …" at bounding box center [434, 330] width 712 height 453
click at [734, 540] on button "Next" at bounding box center [709, 544] width 162 height 25
select select "16"
select select "12"
select select "2000"
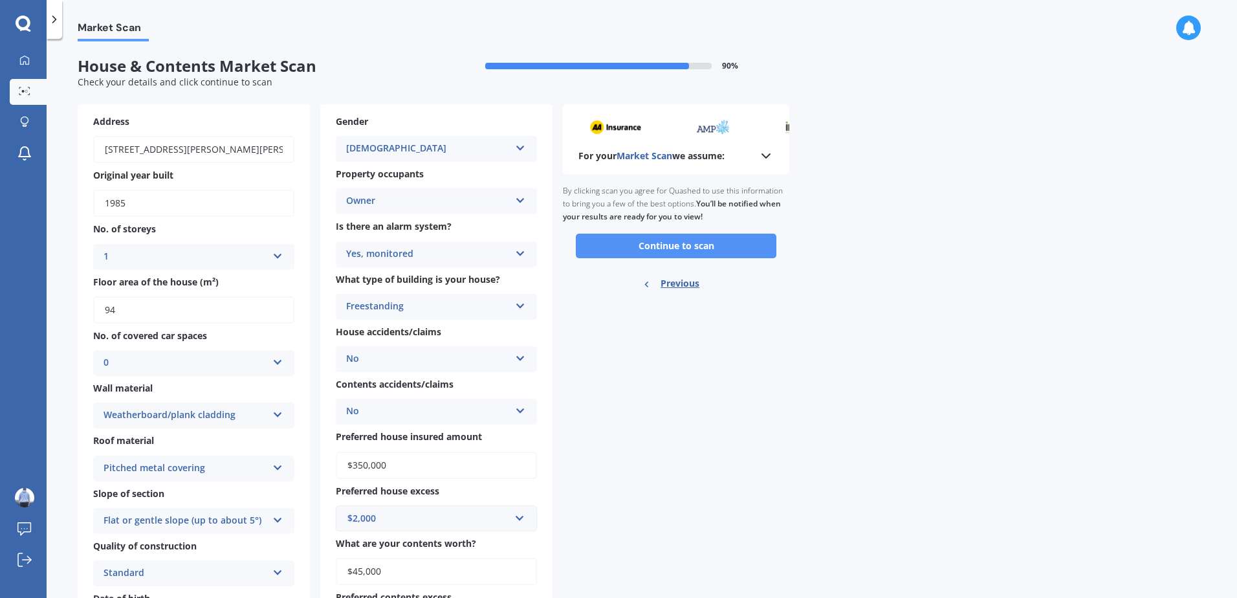
click at [658, 245] on button "Continue to scan" at bounding box center [676, 246] width 201 height 25
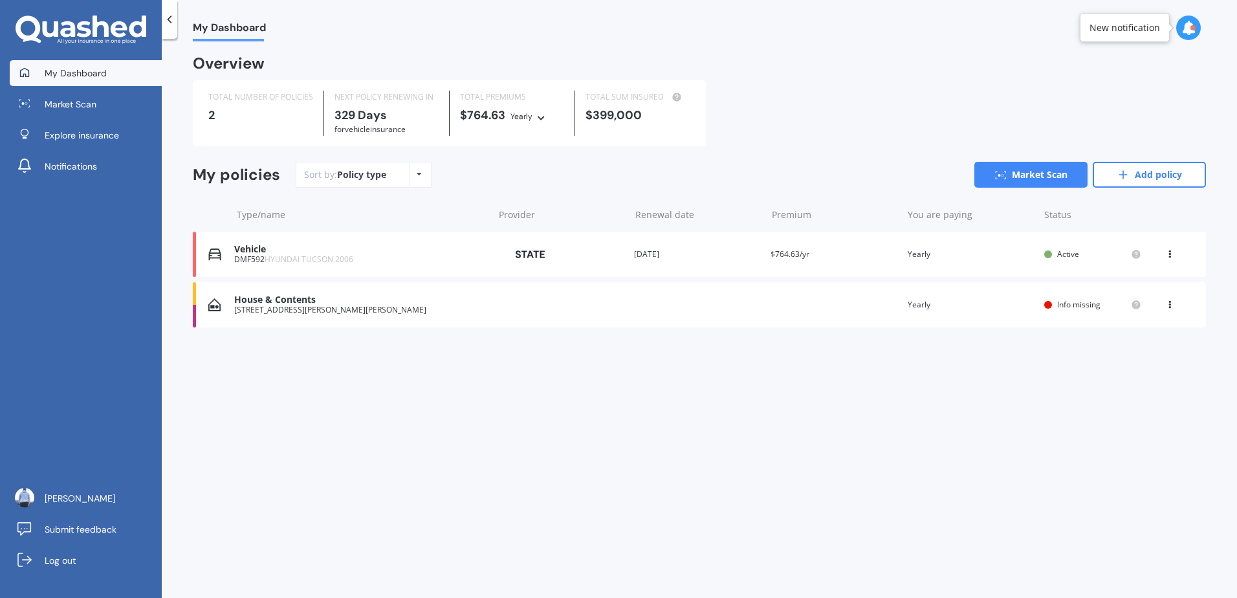
click at [434, 301] on div "House & Contents" at bounding box center [360, 299] width 253 height 11
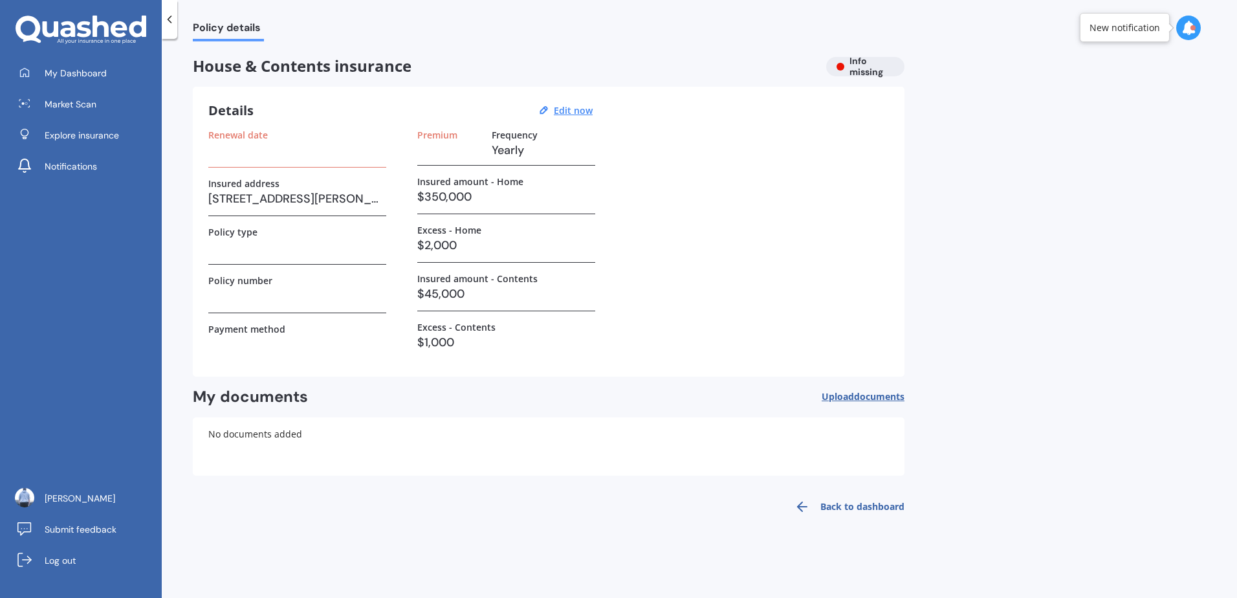
click at [864, 59] on div "House & Contents insurance Info missing" at bounding box center [549, 66] width 712 height 19
click at [347, 159] on h3 at bounding box center [297, 149] width 178 height 19
click at [565, 112] on u "Edit now" at bounding box center [573, 110] width 39 height 12
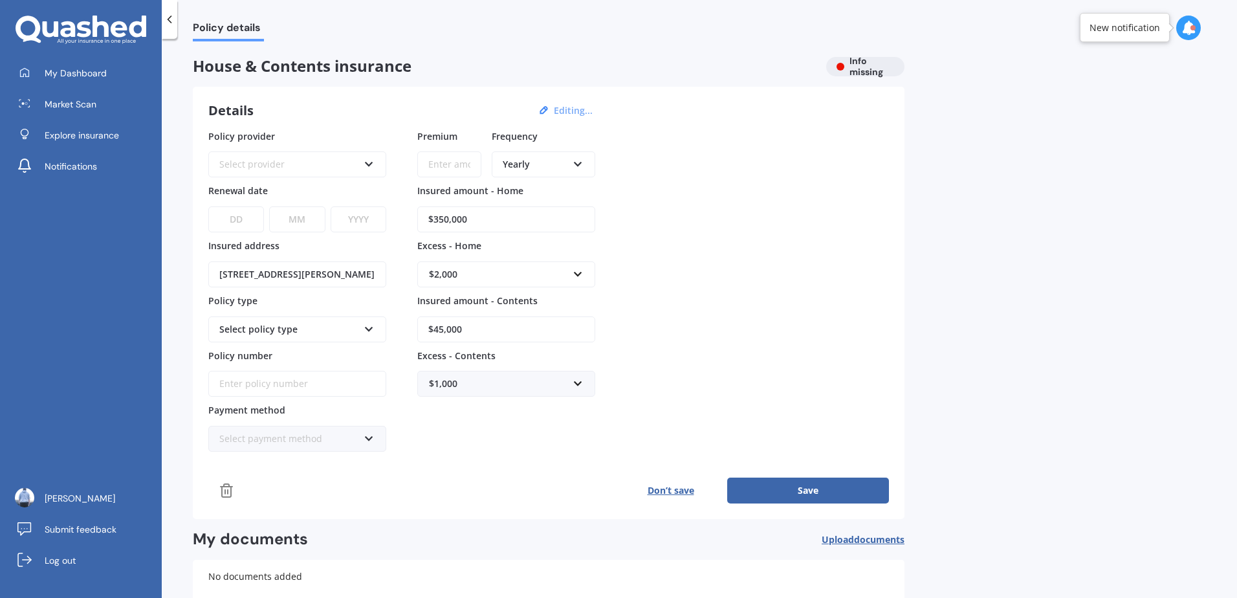
click at [347, 161] on div "Select provider" at bounding box center [288, 164] width 139 height 14
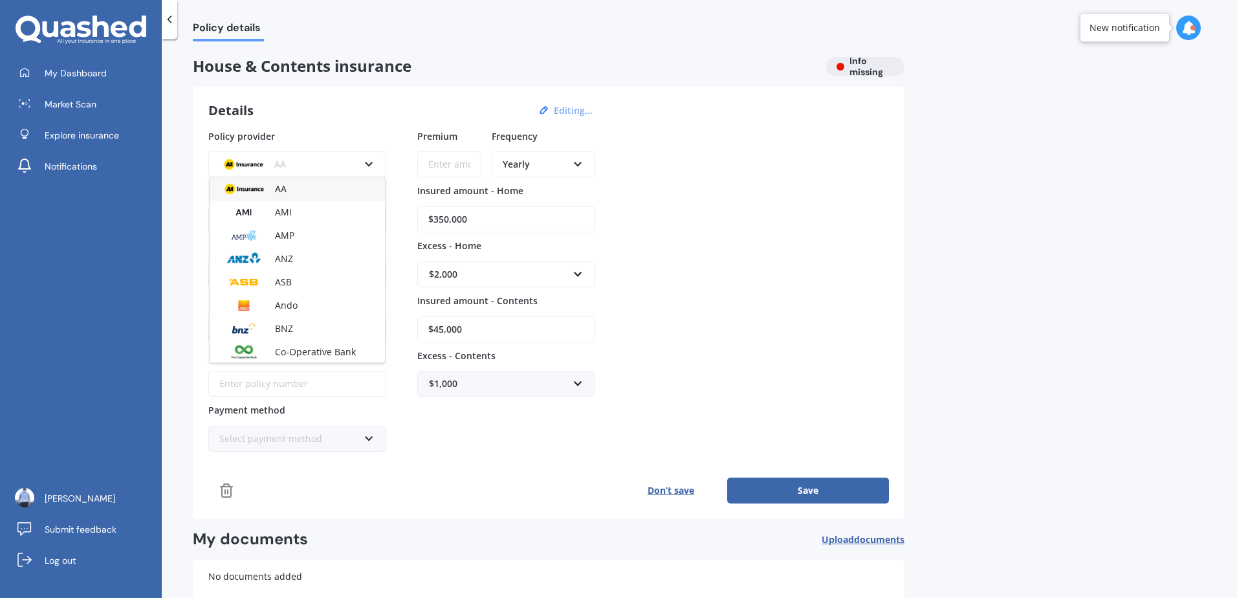
click at [372, 135] on div "AA AA AMI AMP ANZ ASB Ando BNZ Co-Operative Bank FMG Initio Kiwibank Lantern MA…" at bounding box center [297, 156] width 178 height 42
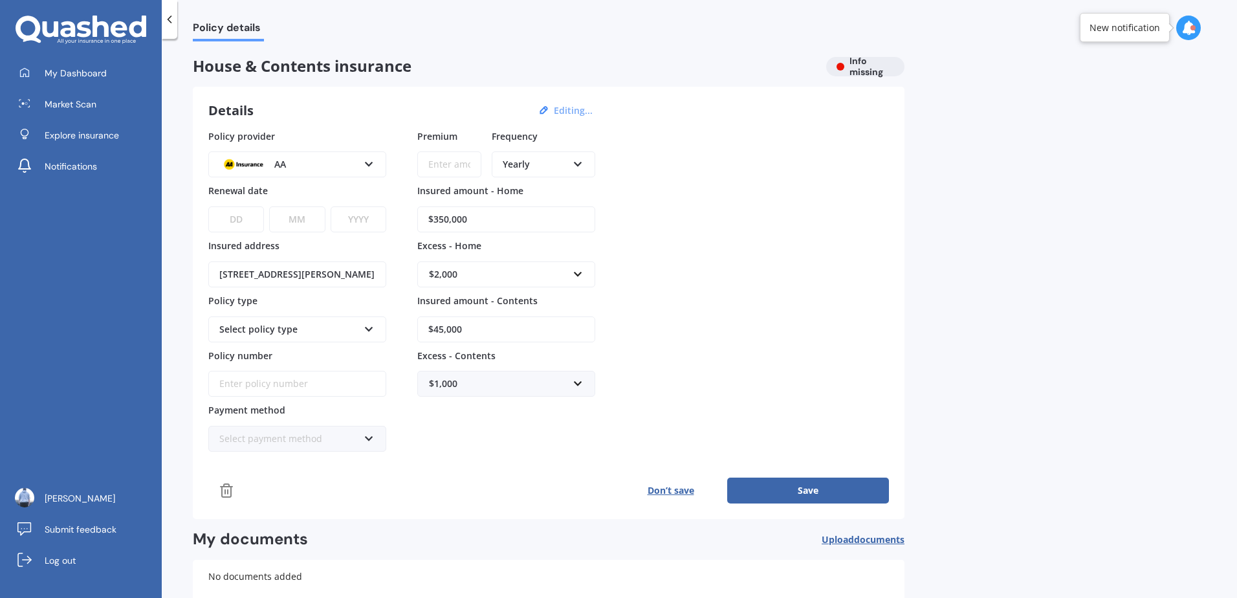
click at [668, 488] on button "Don’t save" at bounding box center [670, 490] width 113 height 26
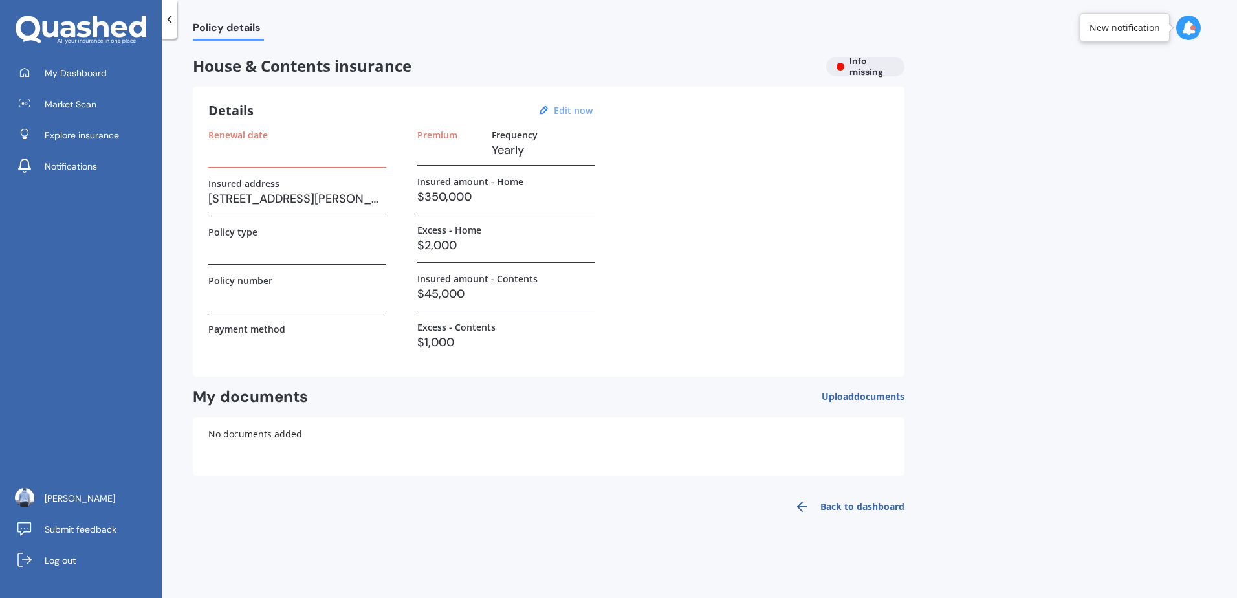
click at [847, 505] on link "Back to dashboard" at bounding box center [846, 506] width 118 height 31
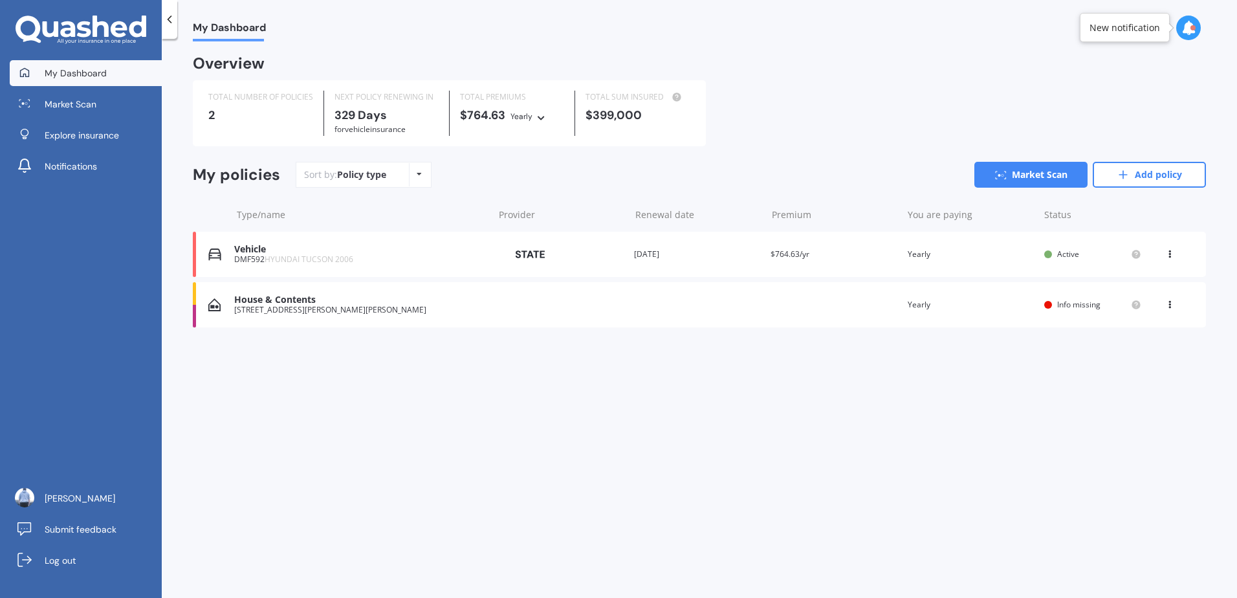
click at [1177, 300] on div "View option View policy Delete" at bounding box center [1171, 304] width 39 height 13
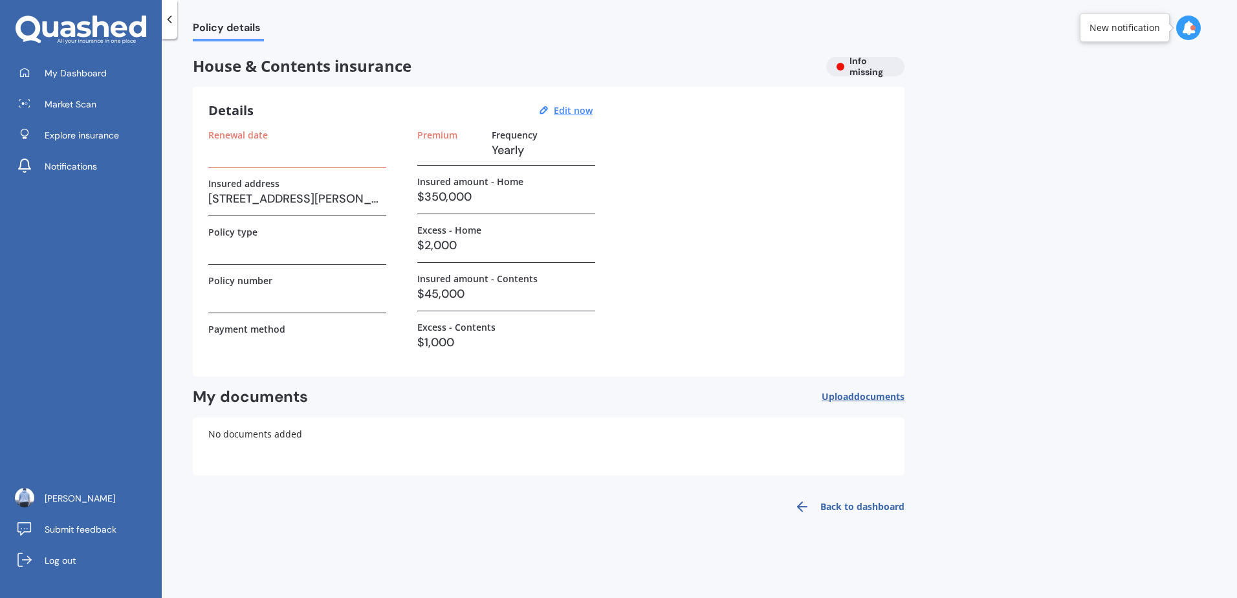
click at [174, 28] on div at bounding box center [170, 19] width 16 height 39
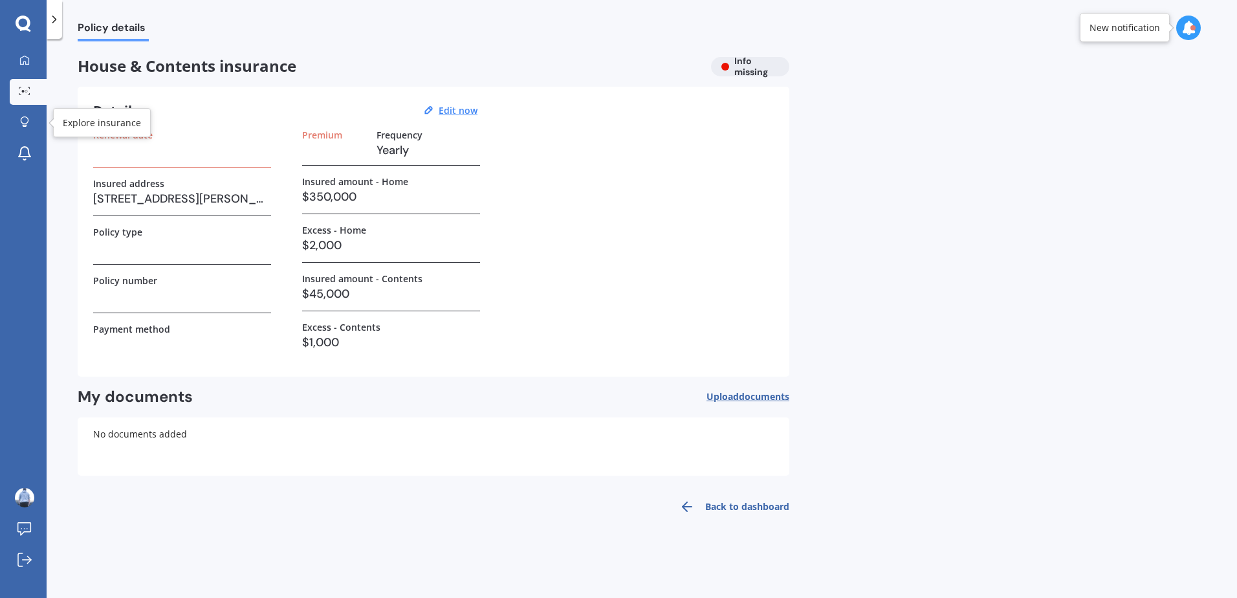
click at [40, 90] on link "Market Scan" at bounding box center [28, 92] width 37 height 26
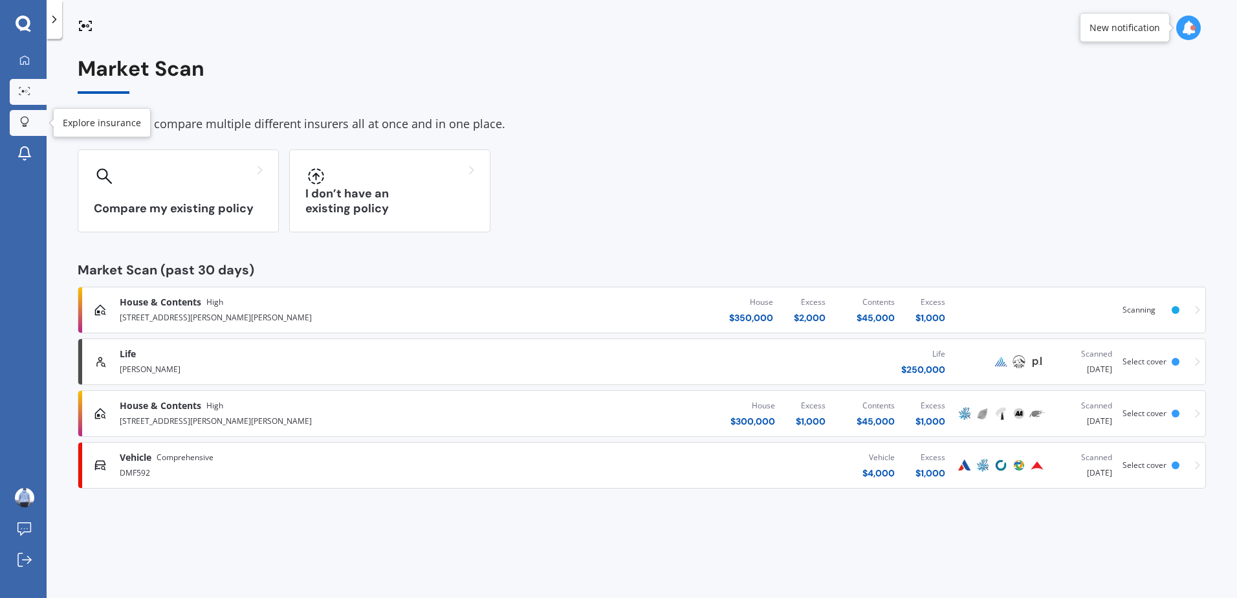
click at [34, 111] on link "Explore insurance" at bounding box center [28, 123] width 37 height 26
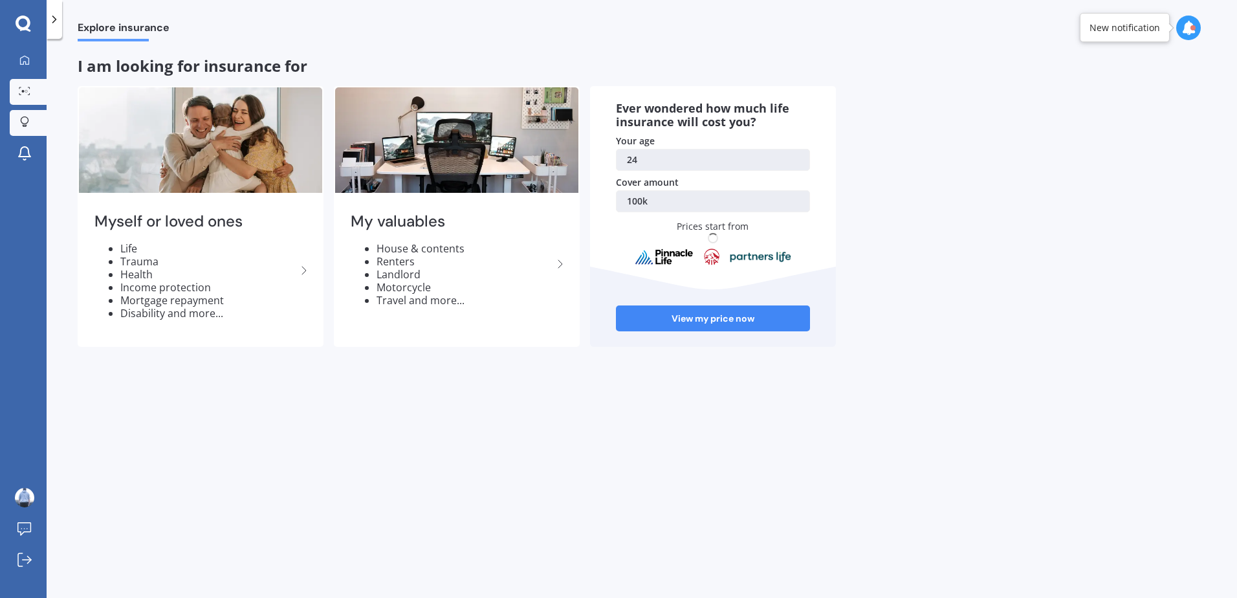
click at [28, 82] on link "Market Scan" at bounding box center [28, 92] width 37 height 26
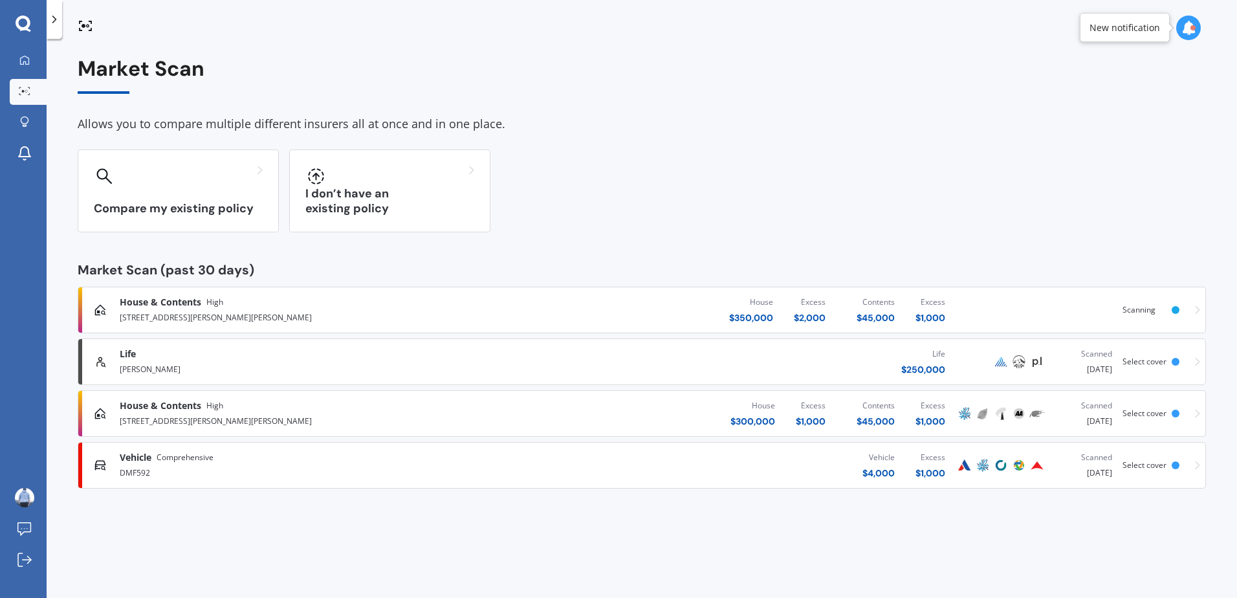
click at [1074, 320] on div "House & Contents High [STREET_ADDRESS][GEOGRAPHIC_DATA][PERSON_NAME][PERSON_NAM…" at bounding box center [641, 309] width 1117 height 39
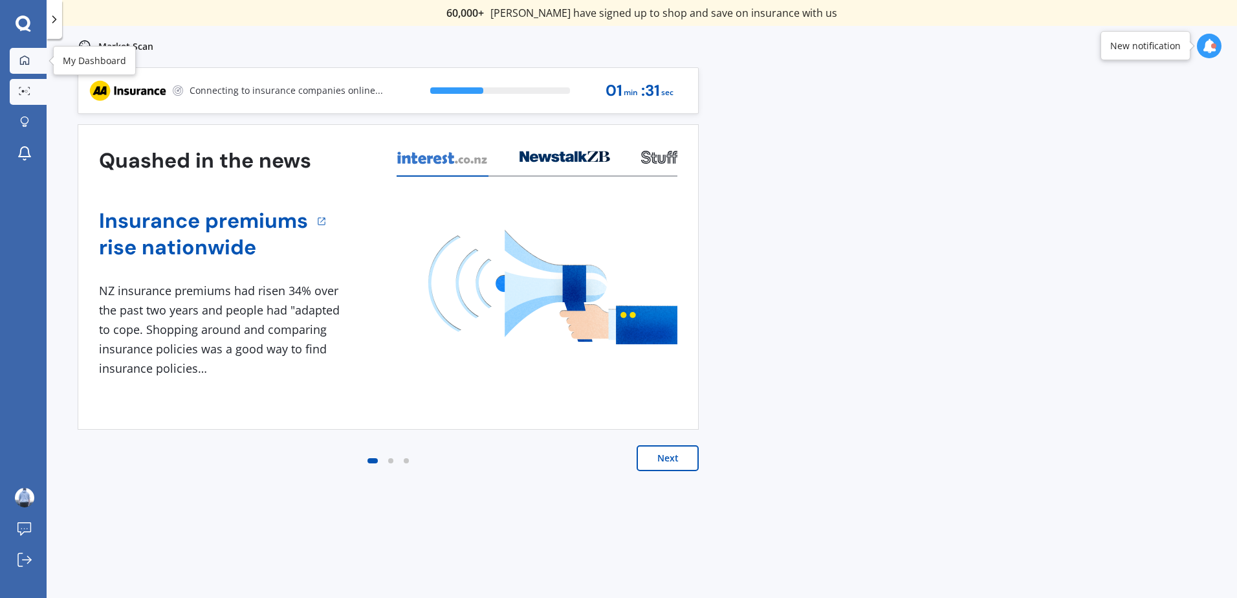
click at [10, 61] on link "My Dashboard" at bounding box center [28, 61] width 37 height 26
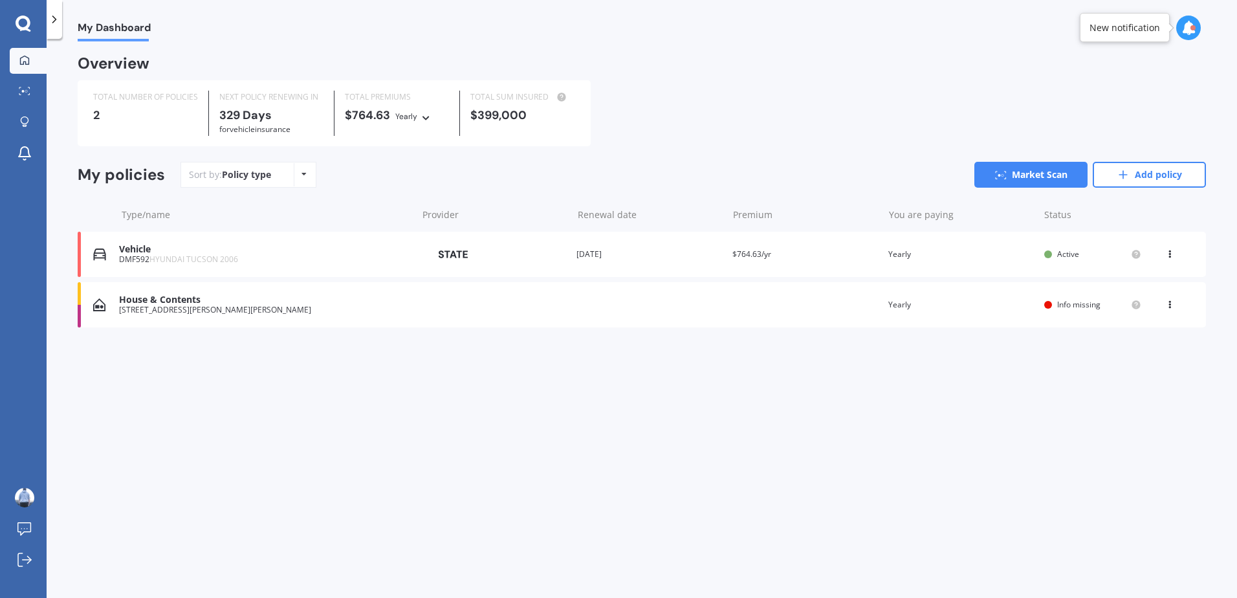
click at [1168, 309] on div "View option View policy Delete" at bounding box center [1171, 304] width 12 height 13
click at [1155, 348] on div "Delete" at bounding box center [1141, 355] width 128 height 26
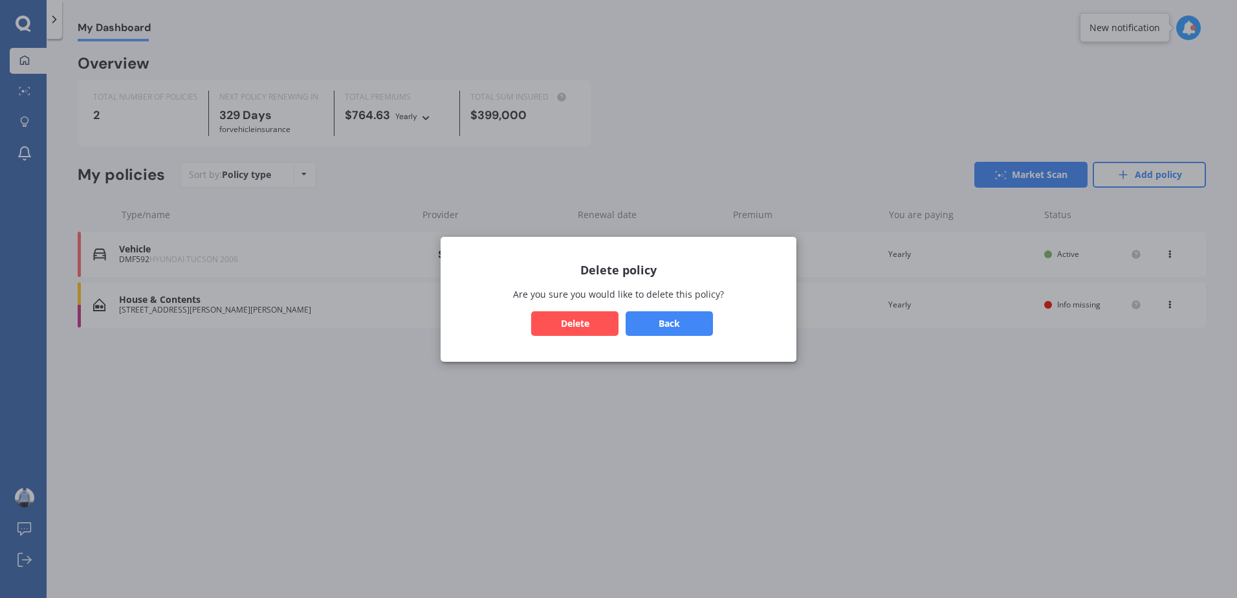
click at [593, 331] on button "Delete" at bounding box center [574, 323] width 87 height 25
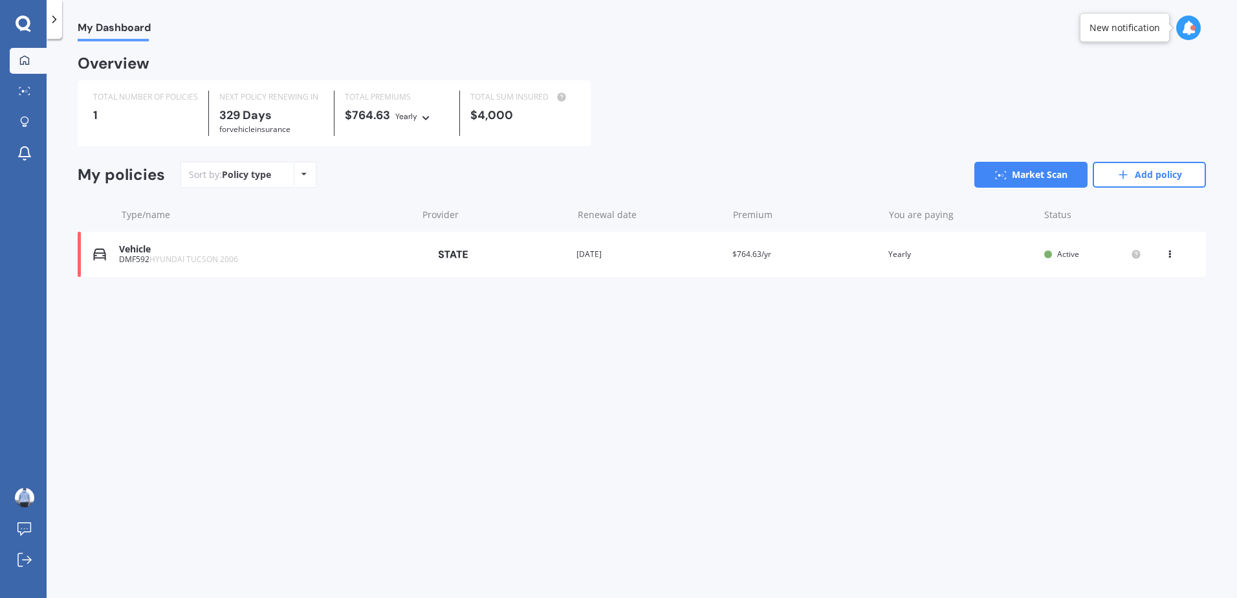
click at [222, 261] on span "HYUNDAI TUCSON 2006" at bounding box center [193, 259] width 89 height 11
click at [27, 118] on icon at bounding box center [25, 120] width 8 height 8
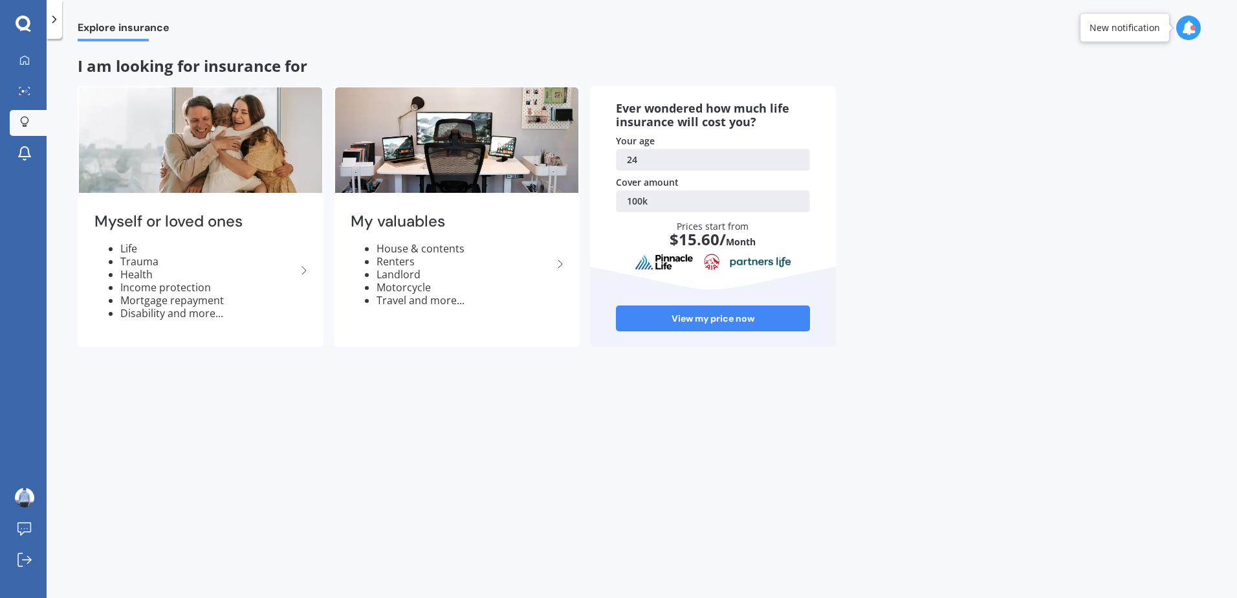
click at [27, 118] on icon at bounding box center [25, 120] width 8 height 8
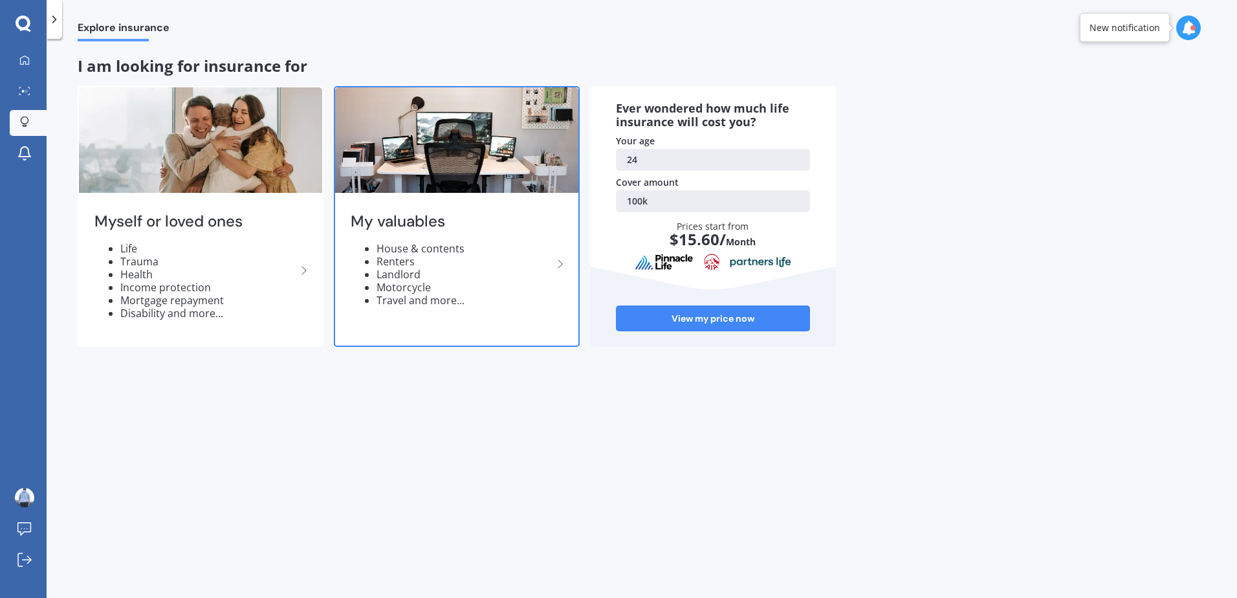
click at [433, 260] on li "Renters" at bounding box center [465, 261] width 176 height 13
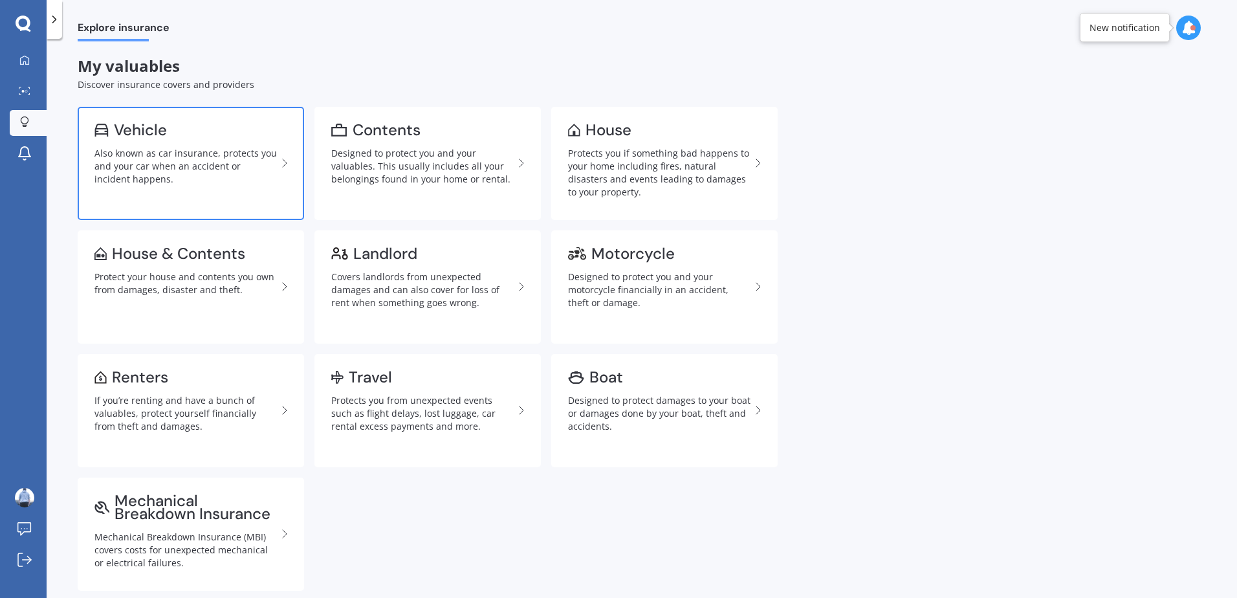
click at [202, 158] on div "Also known as car insurance, protects you and your car when an accident or inci…" at bounding box center [185, 166] width 182 height 39
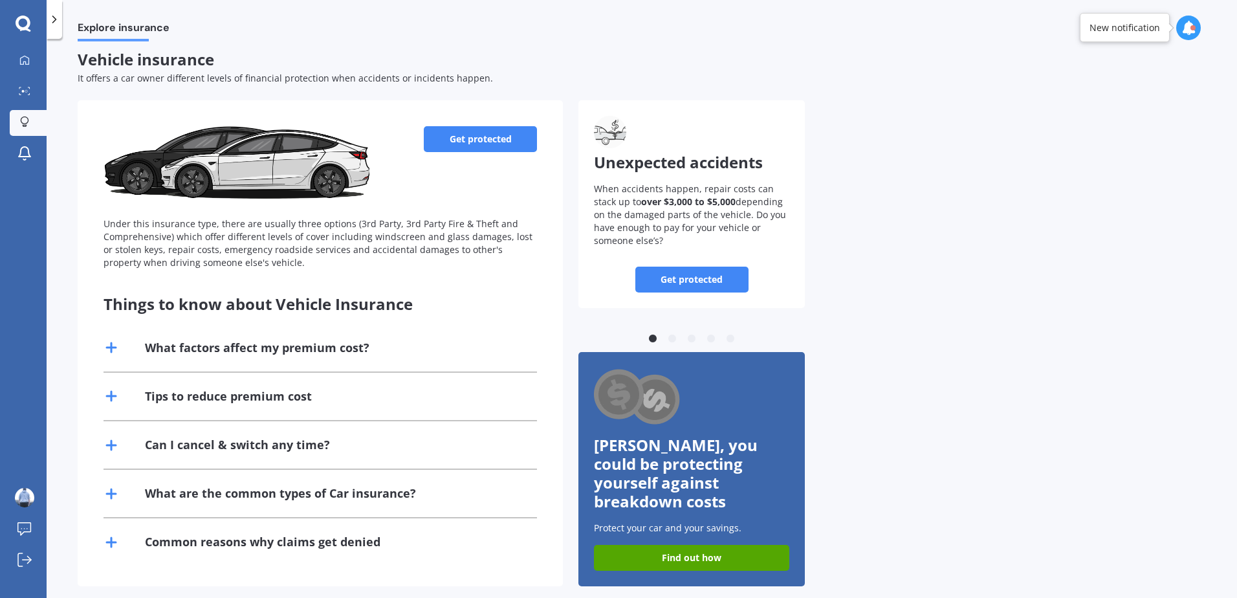
scroll to position [8, 0]
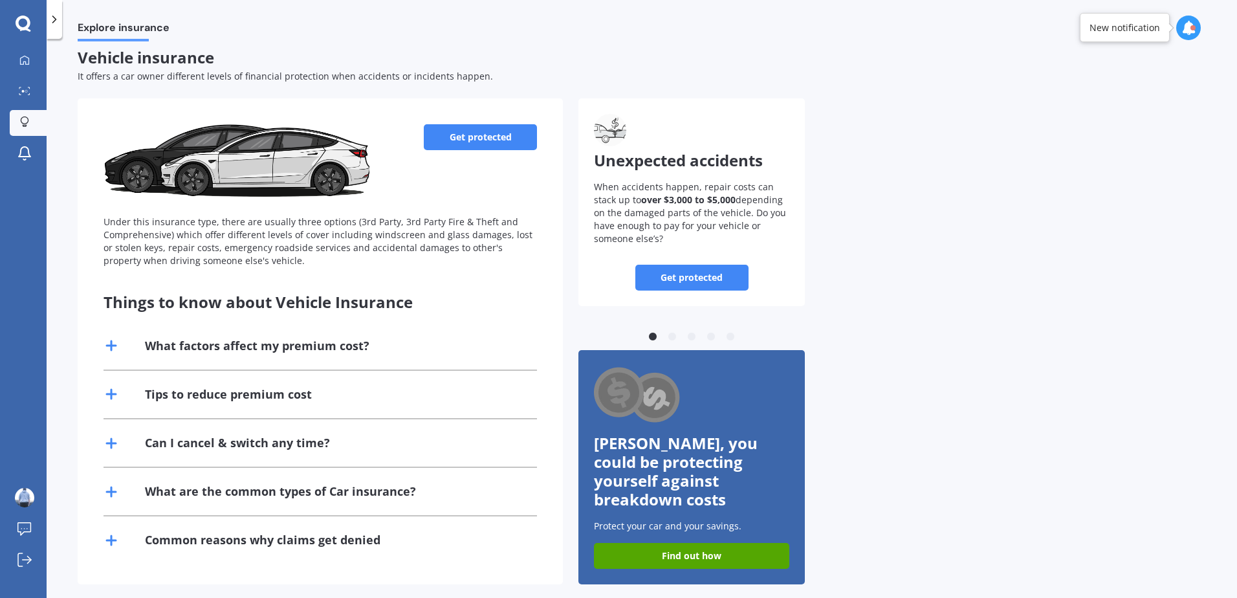
click at [496, 127] on link "Get protected" at bounding box center [480, 137] width 113 height 26
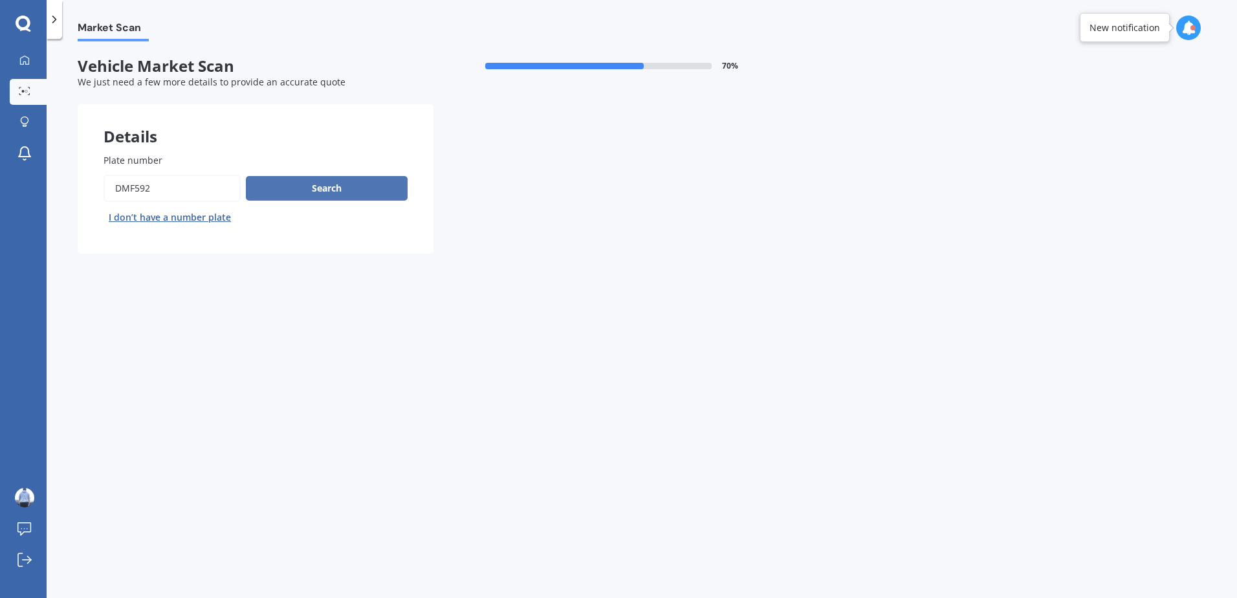
click at [380, 188] on button "Search" at bounding box center [327, 188] width 162 height 25
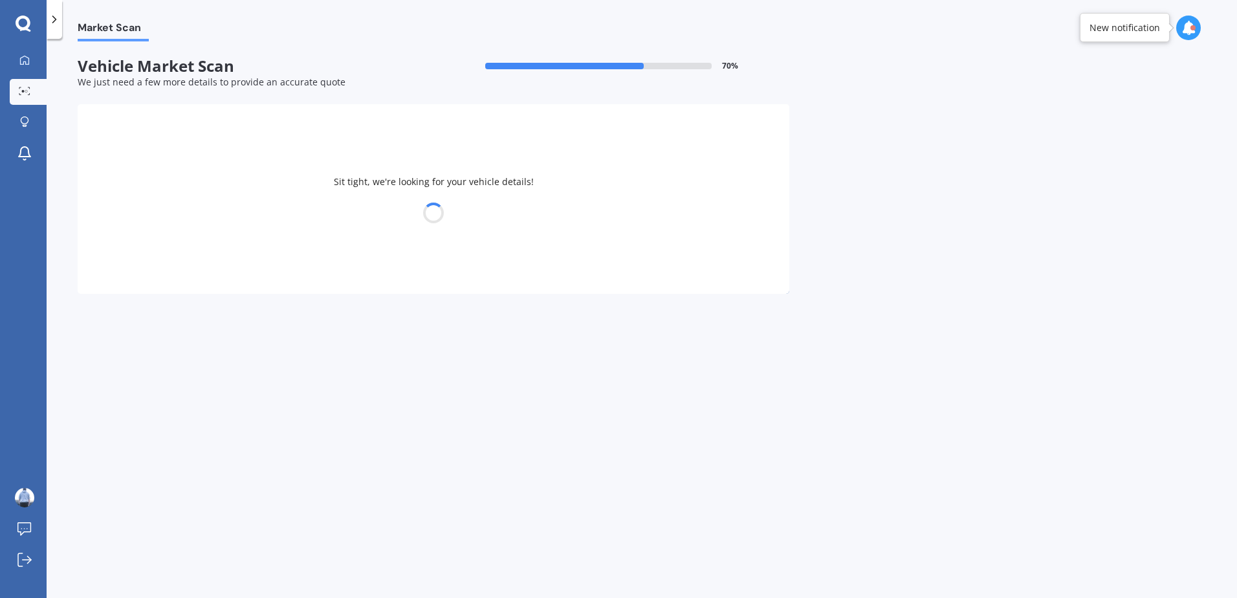
select select "HYUNDAI"
select select "[GEOGRAPHIC_DATA]"
select select "16"
select select "12"
select select "2000"
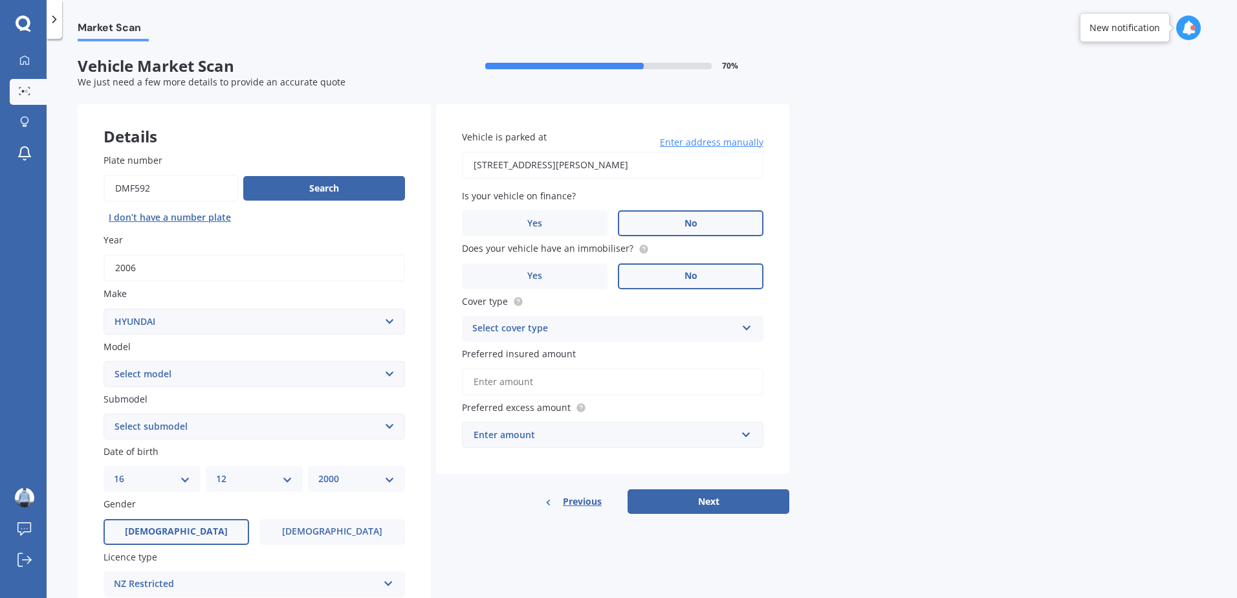
click at [657, 277] on label "No" at bounding box center [691, 276] width 146 height 26
click at [0, 0] on input "No" at bounding box center [0, 0] width 0 height 0
click at [600, 329] on div "Select cover type" at bounding box center [604, 329] width 264 height 16
click at [543, 351] on div "Comprehensive" at bounding box center [613, 353] width 300 height 23
click at [550, 378] on input "Preferred insured amount" at bounding box center [612, 381] width 301 height 27
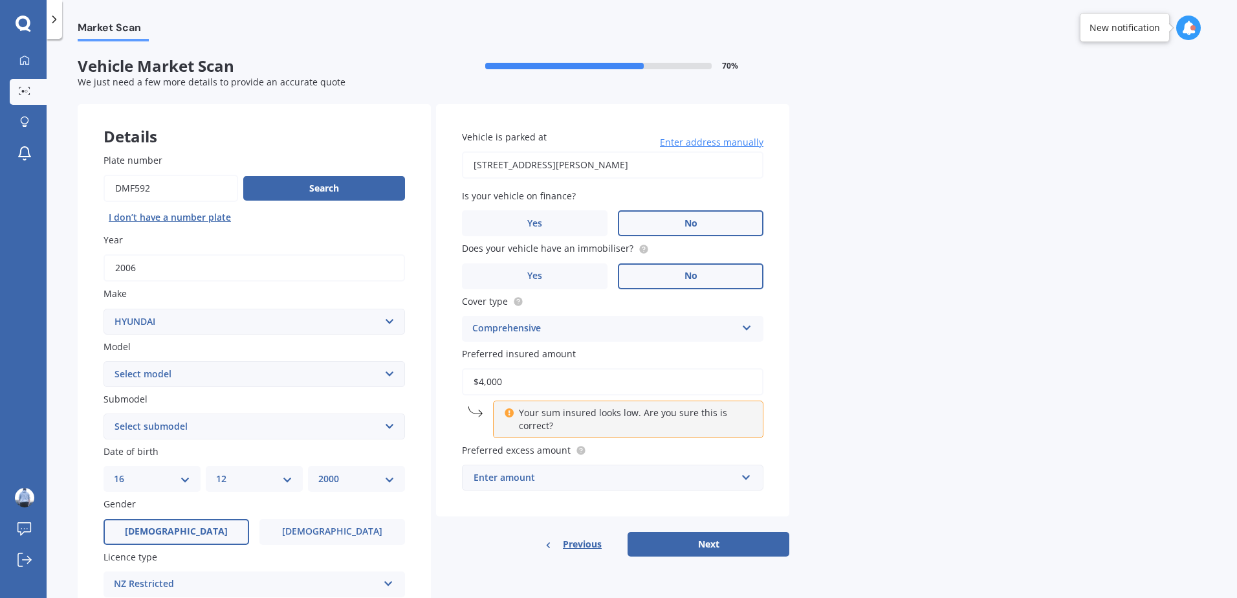
click at [832, 439] on div "Market Scan Vehicle Market Scan 70 % We just need a few more details to provide…" at bounding box center [642, 320] width 1190 height 559
click at [490, 385] on input "$4,000" at bounding box center [612, 381] width 301 height 27
type input "$4,500"
click at [906, 417] on div "Market Scan Vehicle Market Scan 70 % We just need a few more details to provide…" at bounding box center [642, 320] width 1190 height 559
click at [647, 476] on div "Enter amount" at bounding box center [605, 477] width 263 height 14
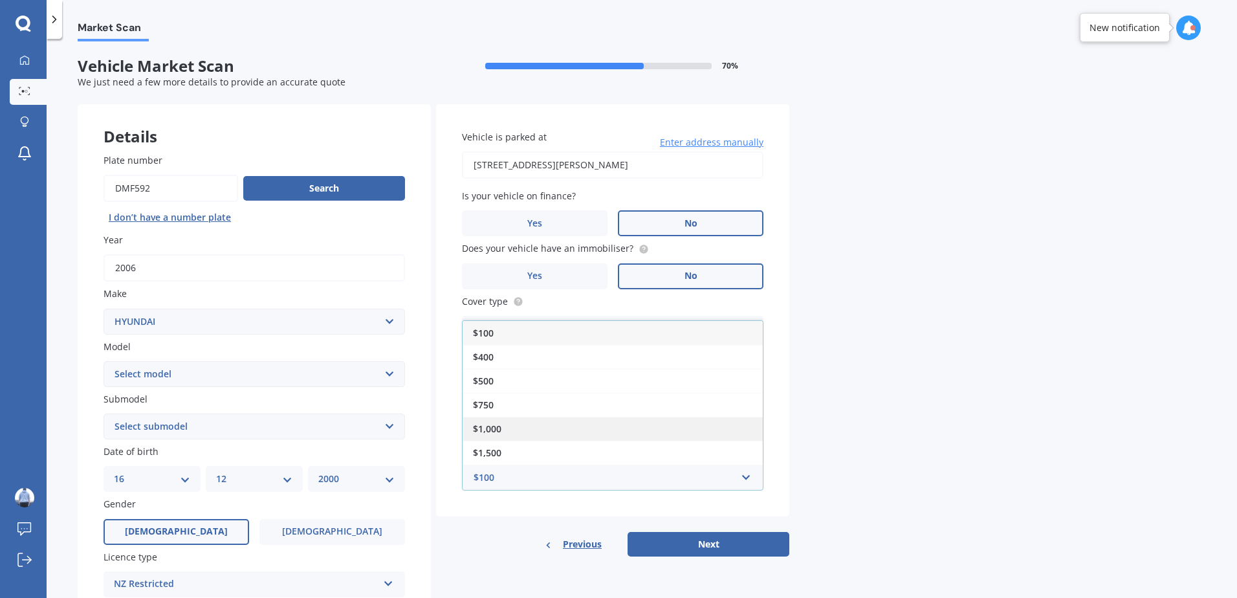
click at [528, 430] on div "$1,000" at bounding box center [613, 429] width 300 height 24
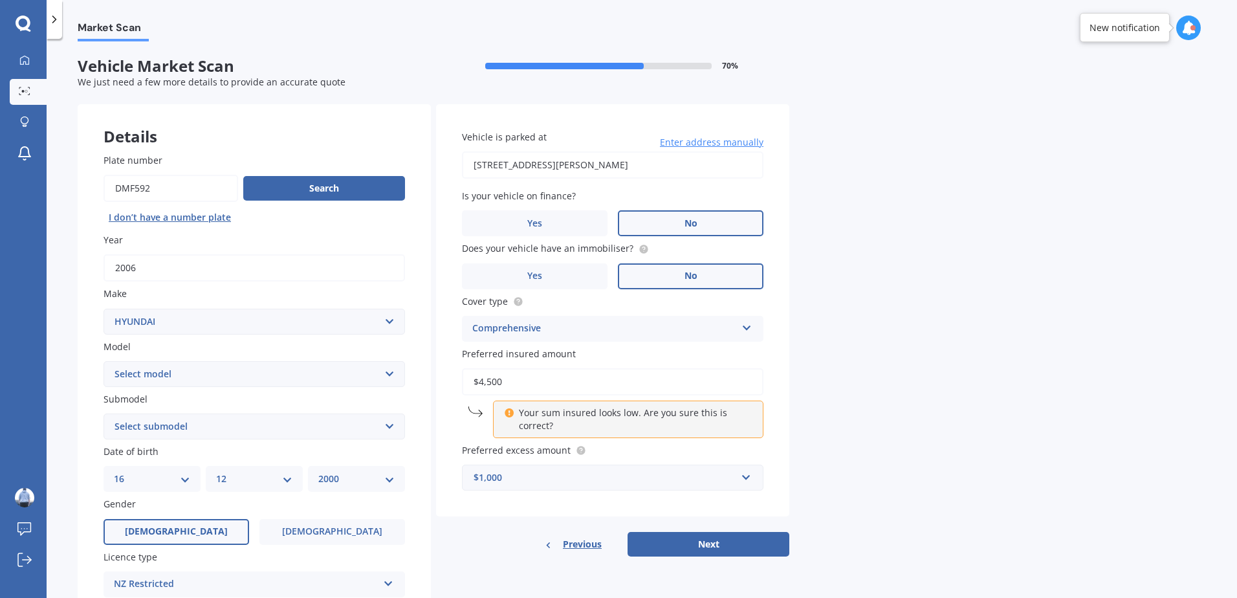
click at [824, 444] on div "Market Scan Vehicle Market Scan 70 % We just need a few more details to provide…" at bounding box center [642, 320] width 1190 height 559
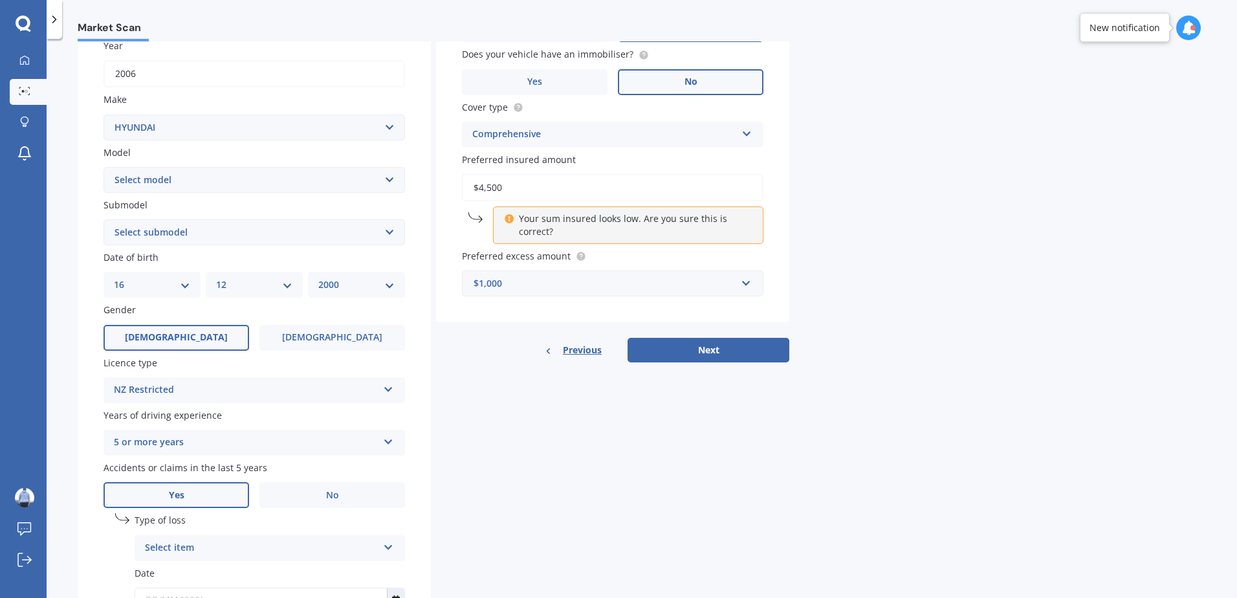
scroll to position [259, 0]
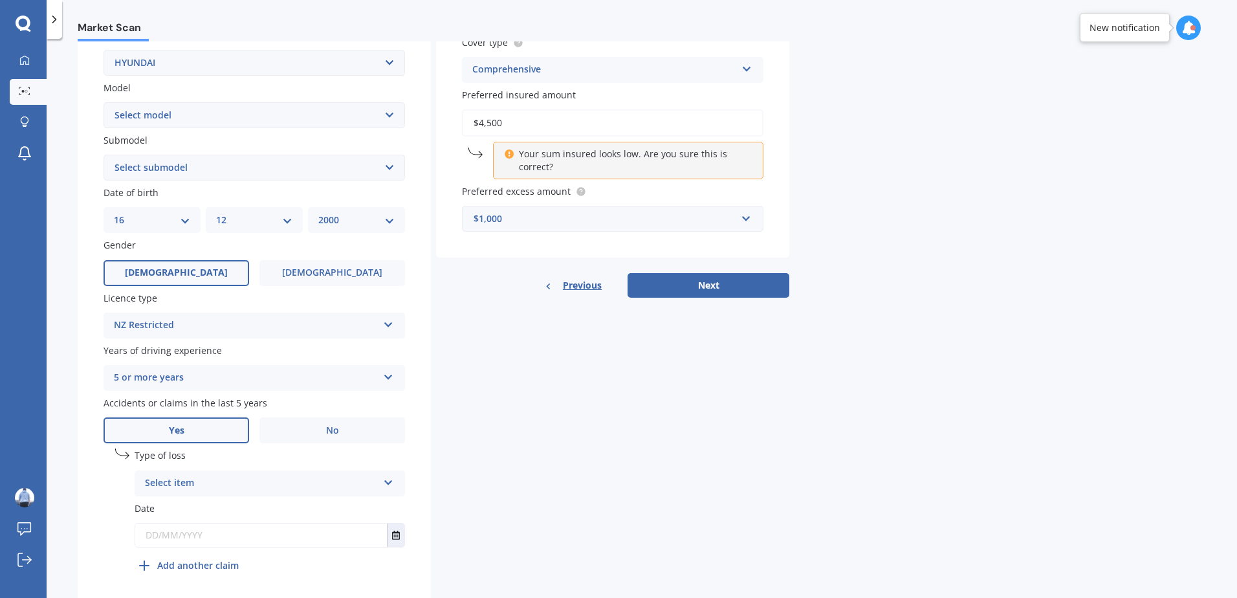
click at [241, 483] on div "Select item" at bounding box center [261, 483] width 233 height 16
click at [224, 507] on div "At fault accident" at bounding box center [269, 508] width 269 height 23
click at [201, 534] on input "text" at bounding box center [261, 534] width 252 height 23
click at [404, 535] on button "Select date" at bounding box center [395, 534] width 17 height 23
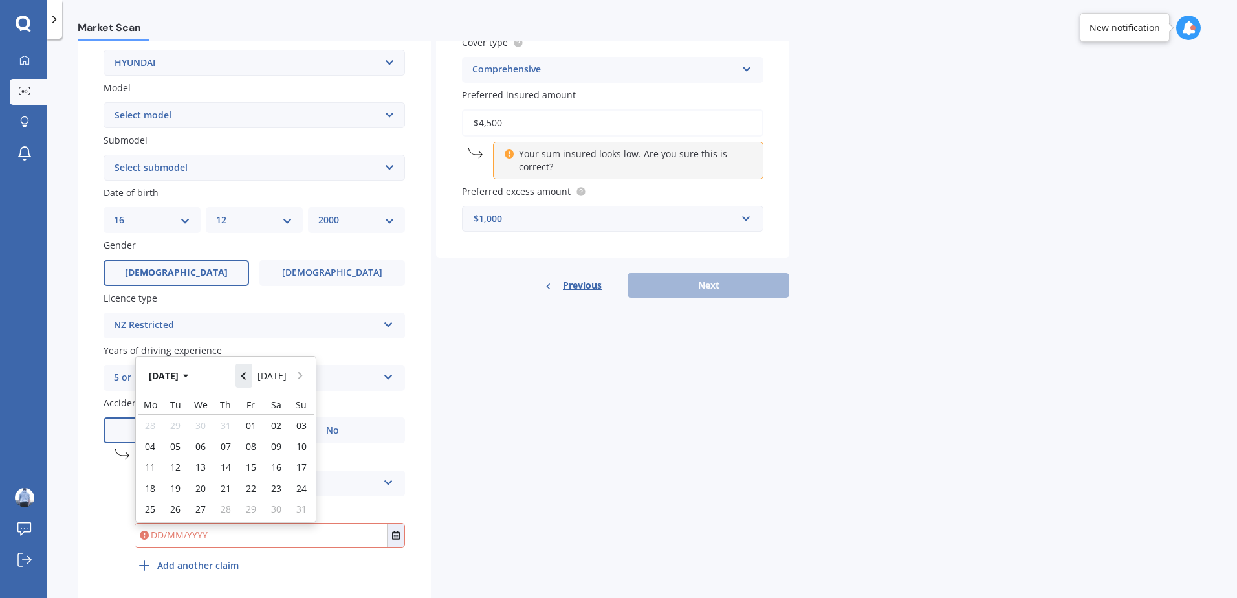
click at [245, 380] on button "Navigate back" at bounding box center [243, 375] width 17 height 23
click at [181, 378] on button "[DATE]" at bounding box center [171, 375] width 56 height 23
click at [180, 370] on button "2025" at bounding box center [166, 375] width 47 height 23
click at [236, 424] on div "2021" at bounding box center [248, 417] width 44 height 41
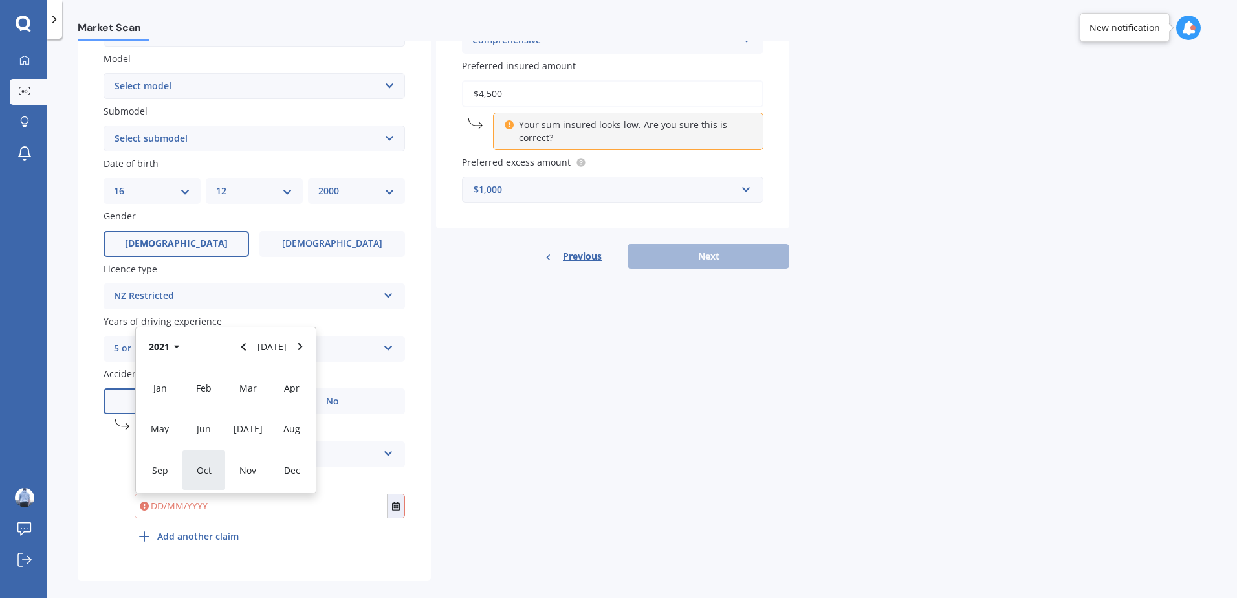
scroll to position [304, 0]
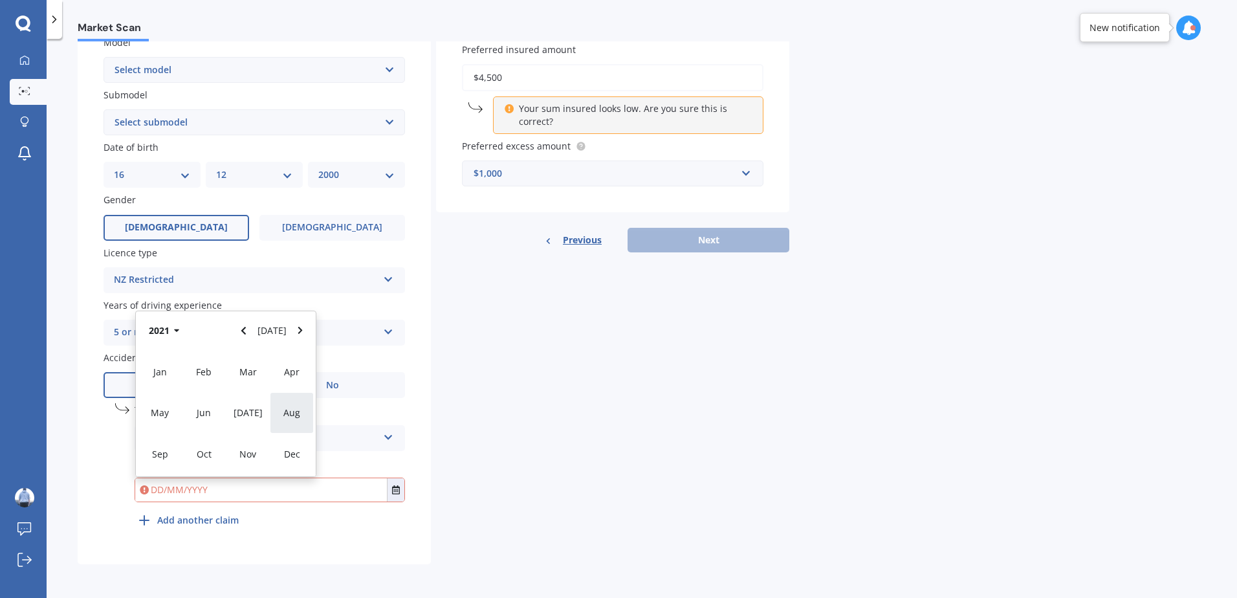
click at [272, 419] on div "Aug" at bounding box center [292, 412] width 44 height 41
click at [576, 433] on div "Details Plate number Search I don’t have a number plate Year [DATE] Make Select…" at bounding box center [434, 182] width 712 height 764
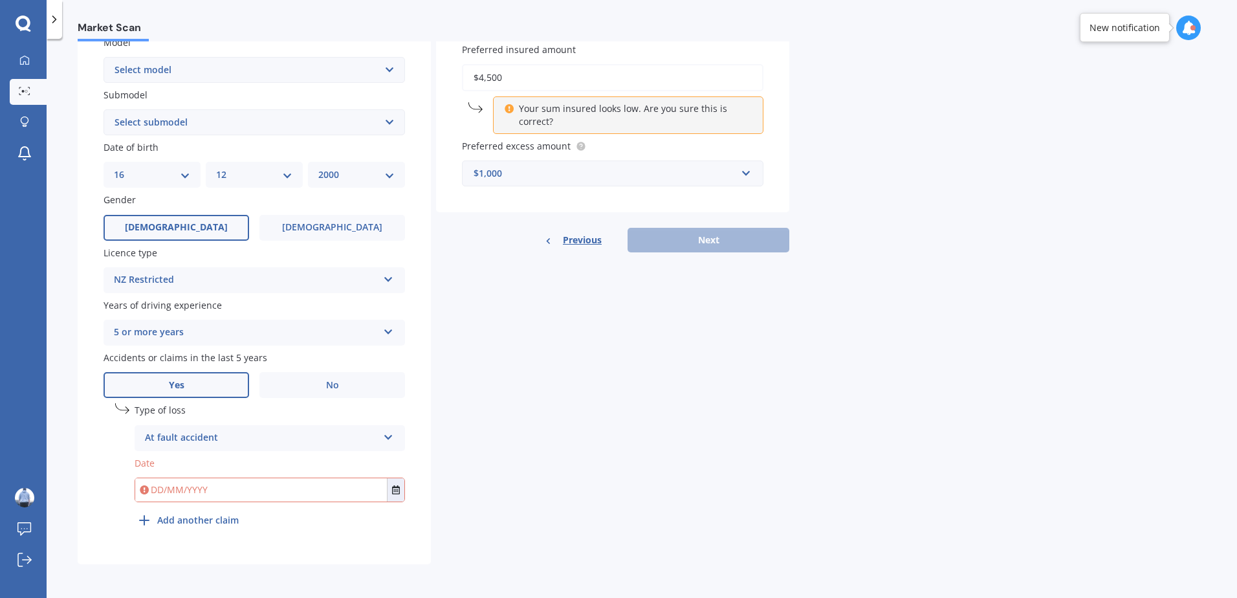
click at [294, 498] on input "text" at bounding box center [261, 489] width 252 height 23
click at [395, 483] on button "Select date" at bounding box center [395, 489] width 17 height 23
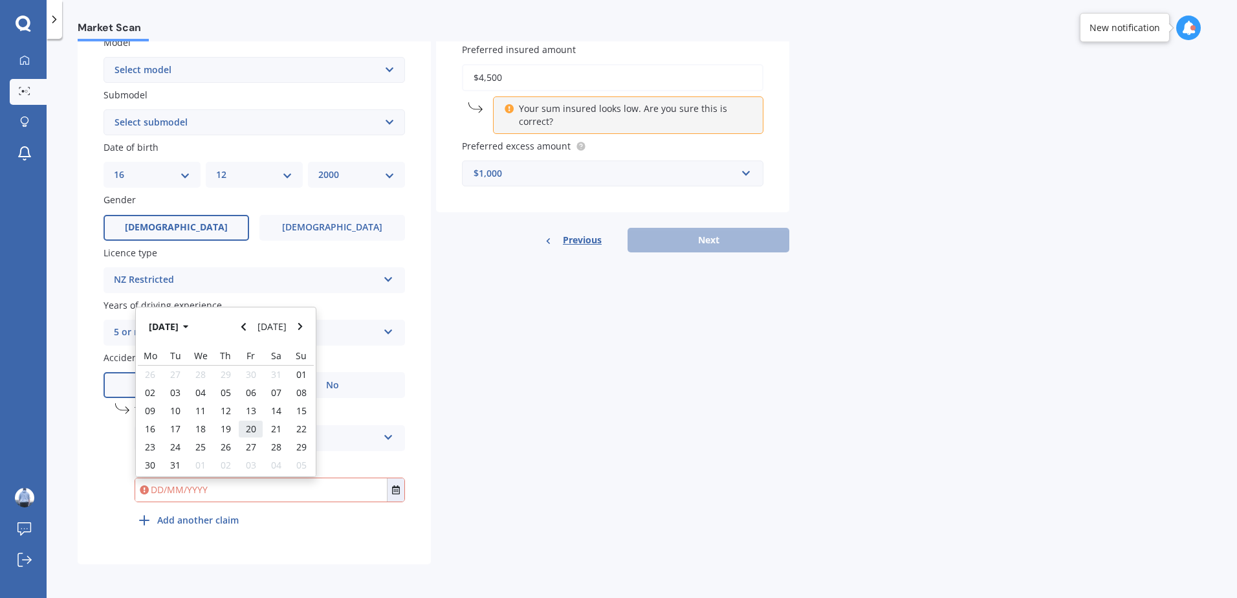
click at [239, 428] on div "20" at bounding box center [250, 429] width 25 height 18
type input "[DATE]"
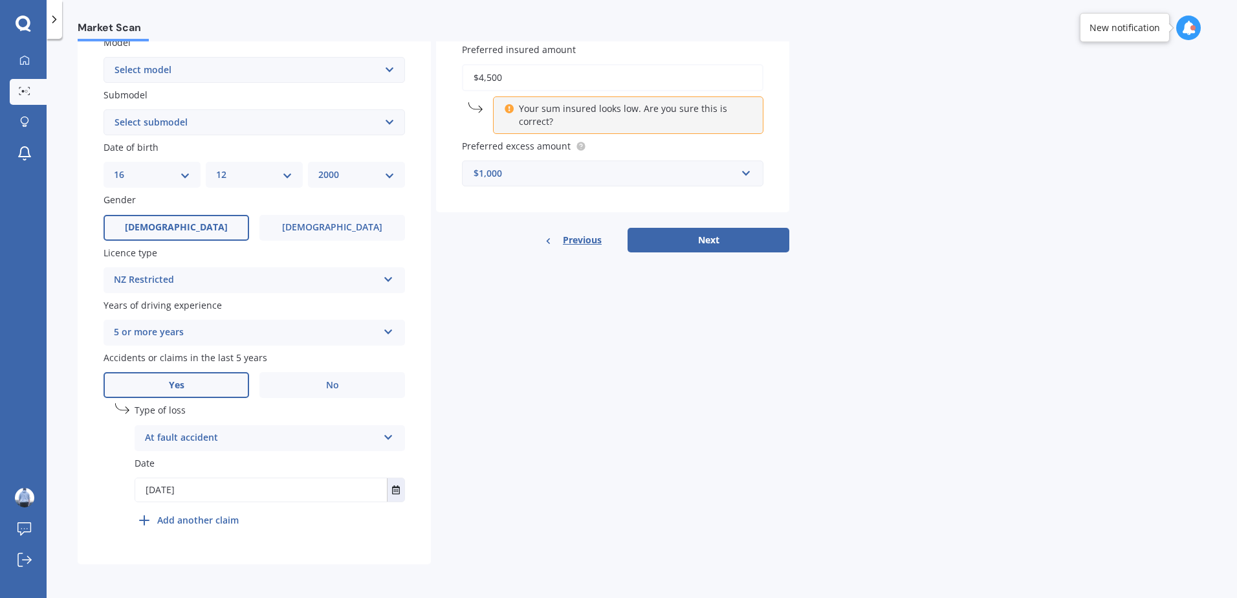
click at [640, 431] on div "Details Plate number Search I don’t have a number plate Year [DATE] Make Select…" at bounding box center [434, 182] width 712 height 764
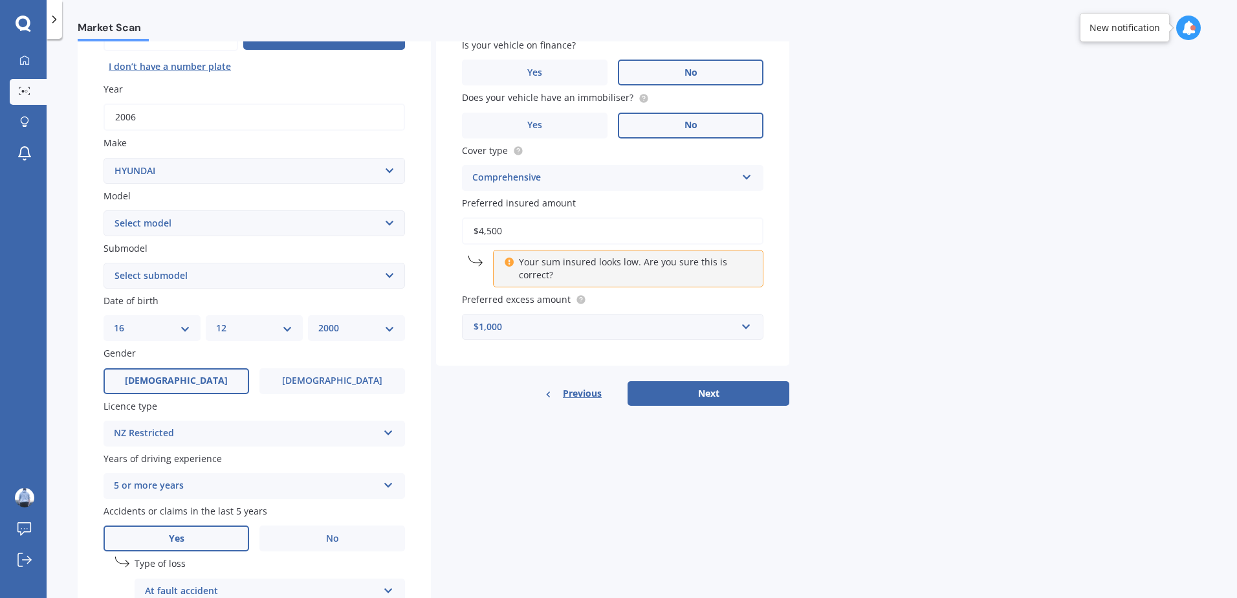
scroll to position [45, 0]
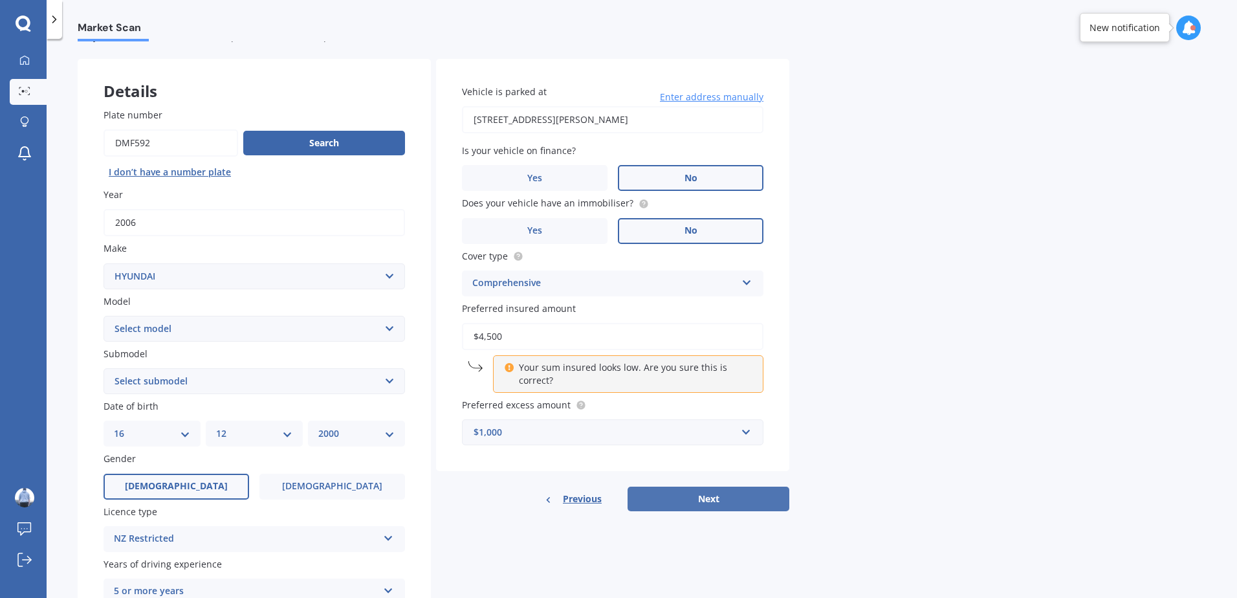
click at [701, 486] on button "Next" at bounding box center [709, 498] width 162 height 25
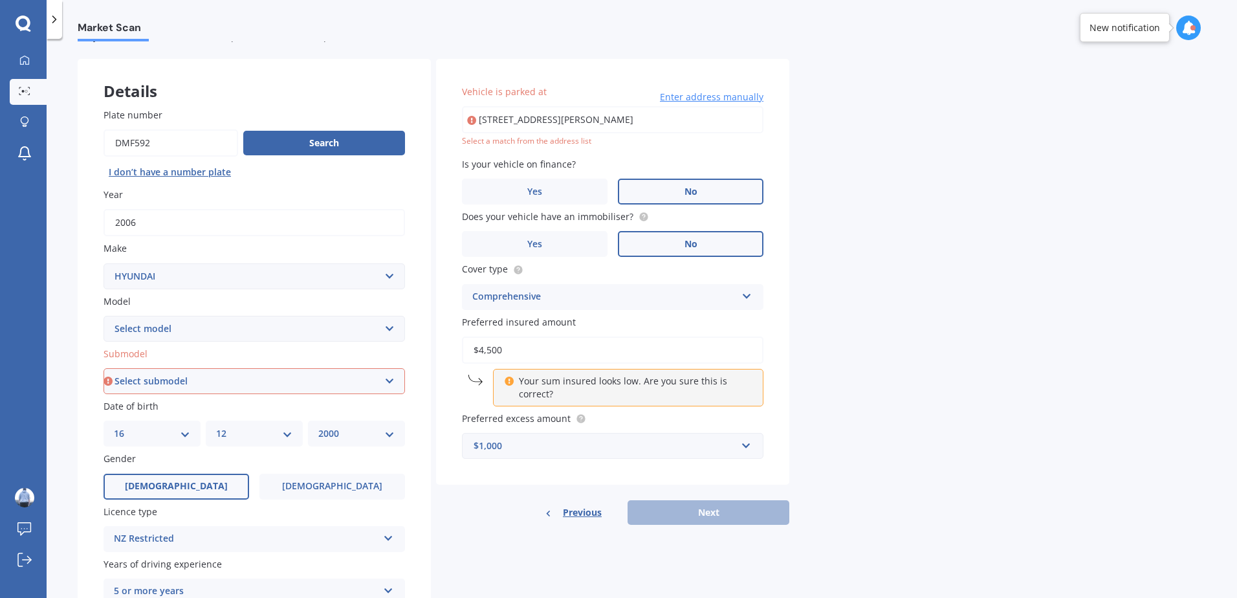
click at [228, 367] on div "Submodel Select submodel 1.6 Turbo Elite 2.0 4WD CRDi Turbo Diesel A4 2.0 4WD P…" at bounding box center [254, 370] width 301 height 47
click at [217, 391] on select "Select submodel 1.6 Turbo Elite 2.0 4WD CRDi Turbo Diesel A4 2.0 4WD Petrol A4 …" at bounding box center [254, 381] width 301 height 26
select select "2.0 4WD PETROL A4"
click at [104, 368] on select "Select submodel 1.6 Turbo Elite 2.0 4WD CRDi Turbo Diesel A4 2.0 4WD Petrol A4 …" at bounding box center [254, 381] width 301 height 26
click at [587, 120] on input "[STREET_ADDRESS][PERSON_NAME]" at bounding box center [612, 119] width 301 height 27
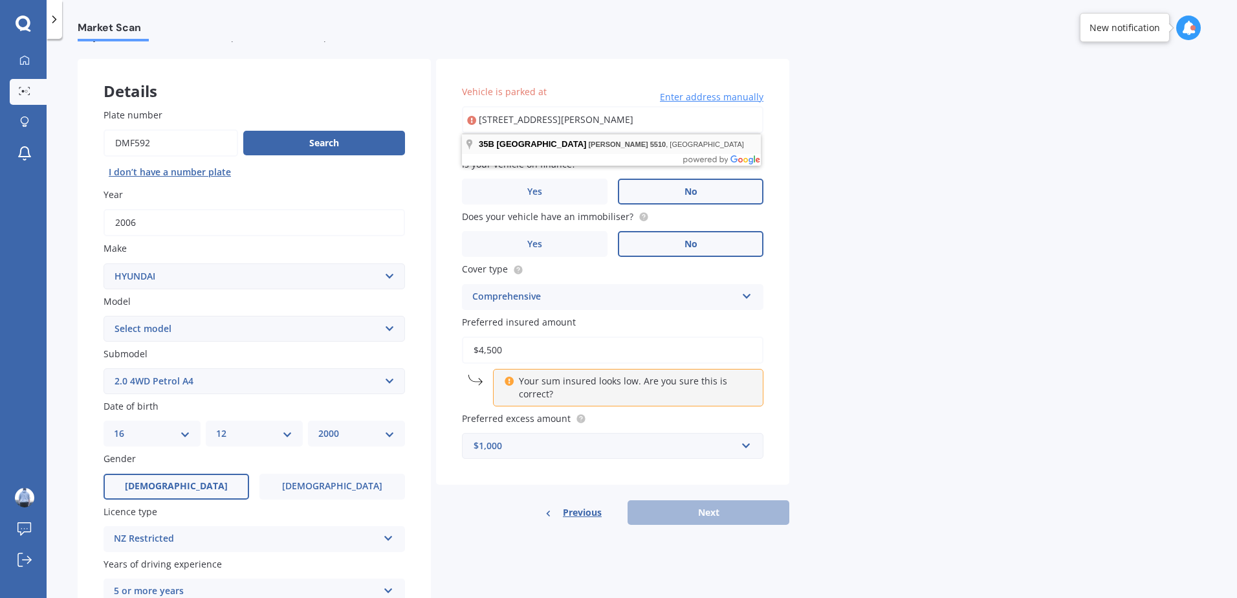
type input "[STREET_ADDRESS][PERSON_NAME]"
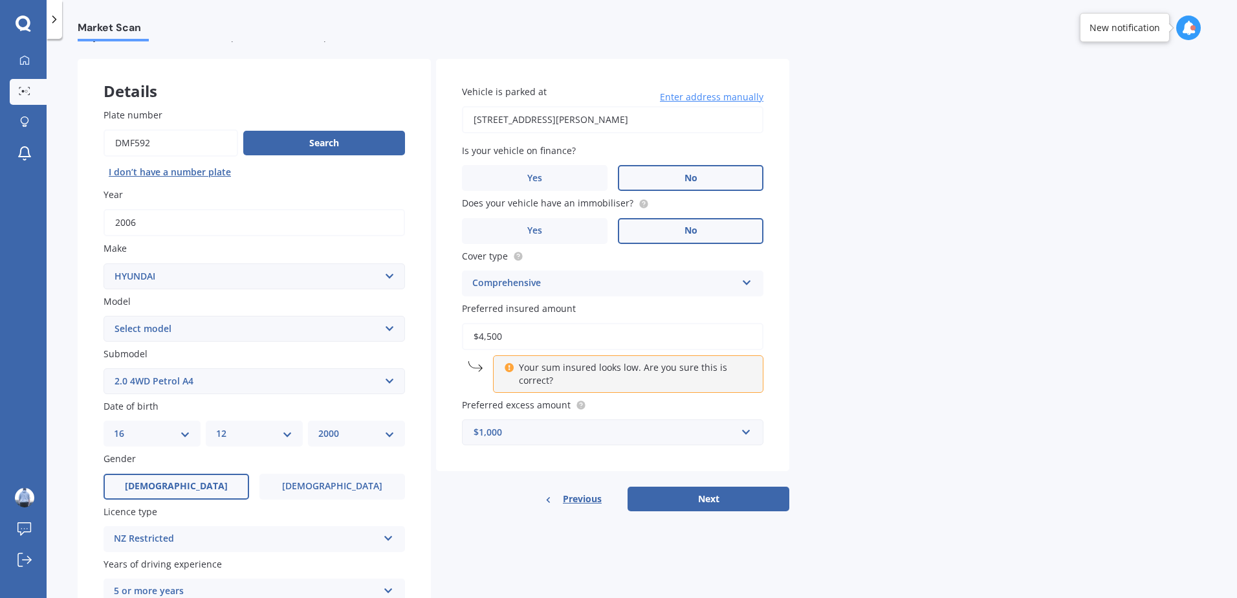
click at [778, 174] on div "Vehicle is parked at [STREET_ADDRESS][PERSON_NAME] Enter address manually Is yo…" at bounding box center [612, 265] width 353 height 413
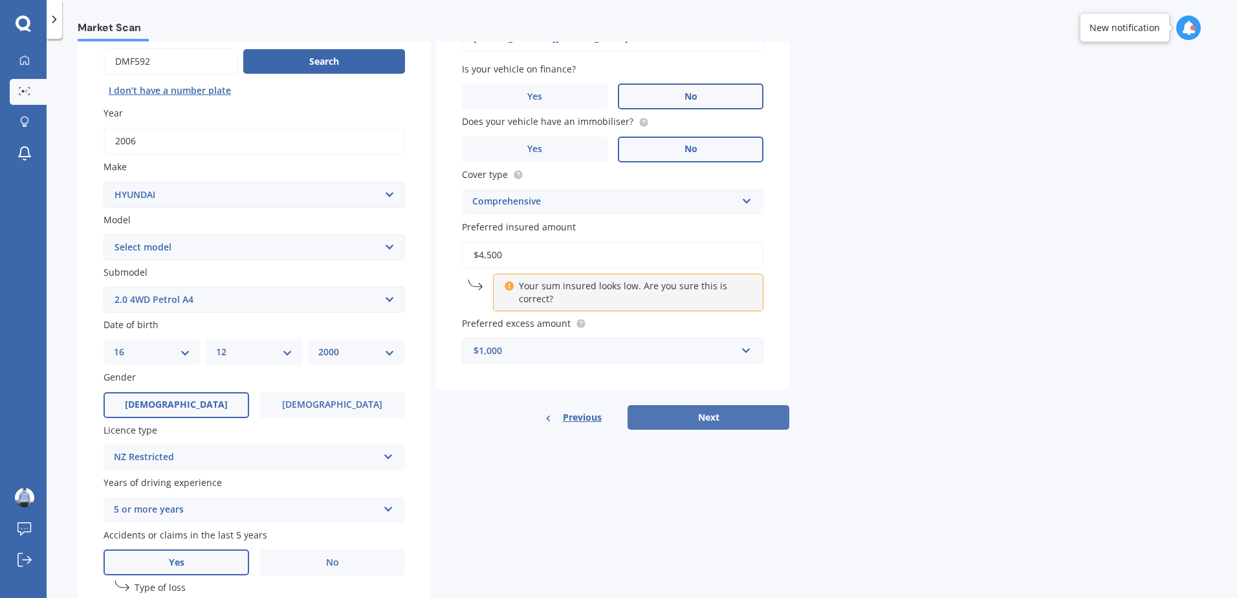
scroll to position [175, 0]
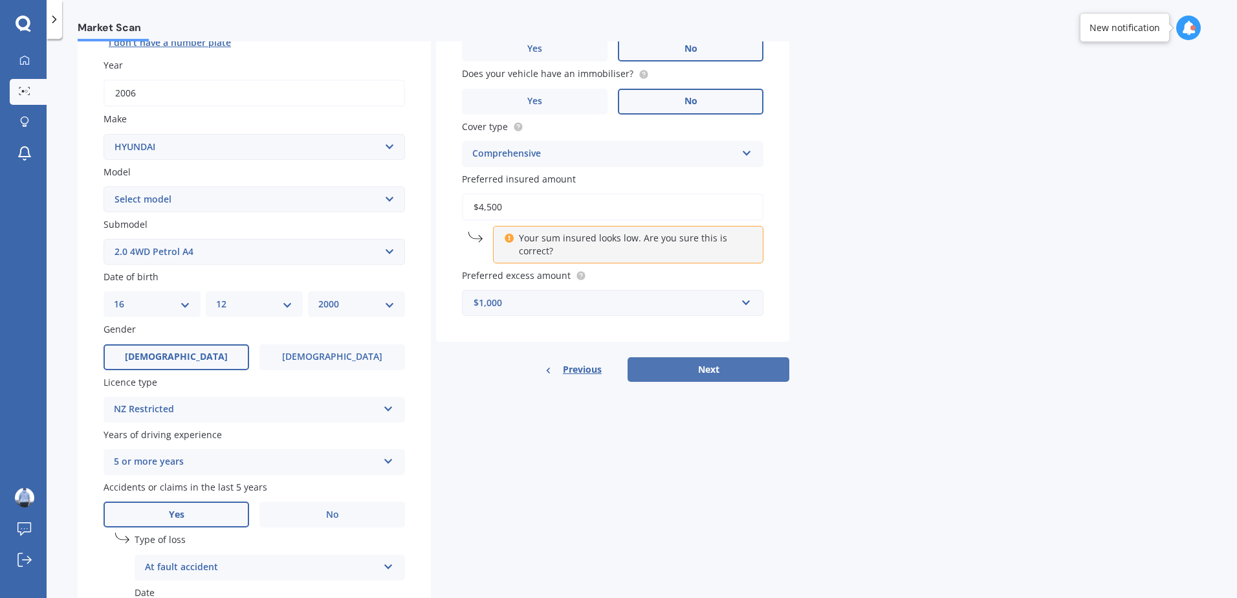
click at [746, 369] on button "Next" at bounding box center [709, 369] width 162 height 25
select select "16"
select select "12"
select select "2000"
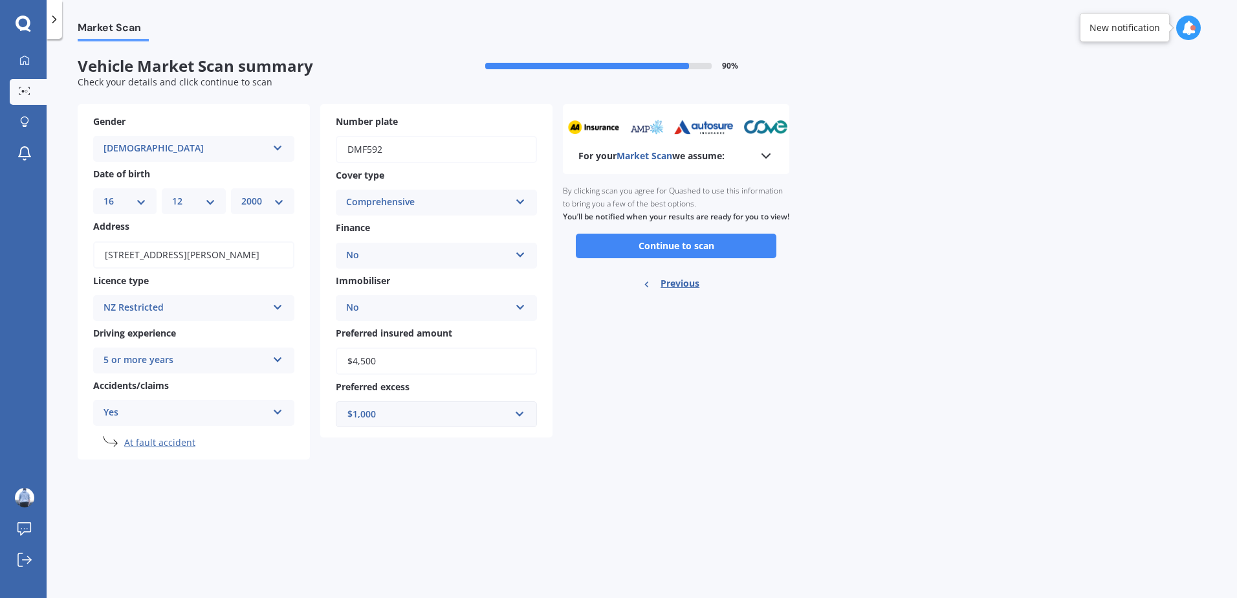
scroll to position [0, 0]
click at [706, 258] on button "Continue to scan" at bounding box center [676, 246] width 201 height 25
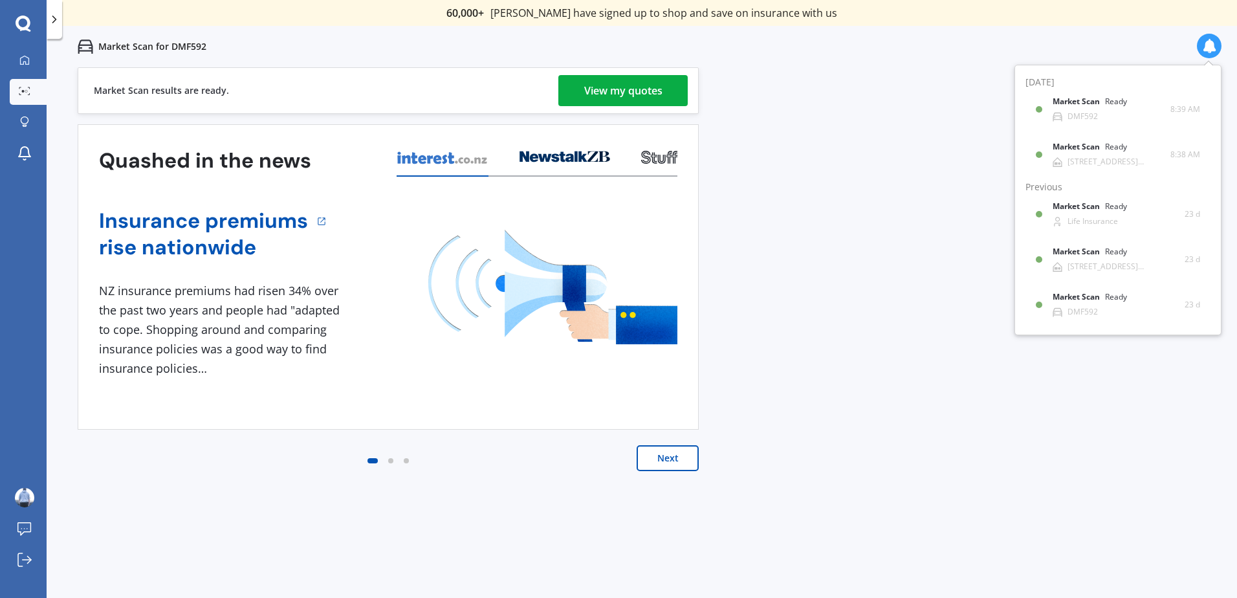
click at [638, 104] on div "View my quotes" at bounding box center [623, 90] width 78 height 31
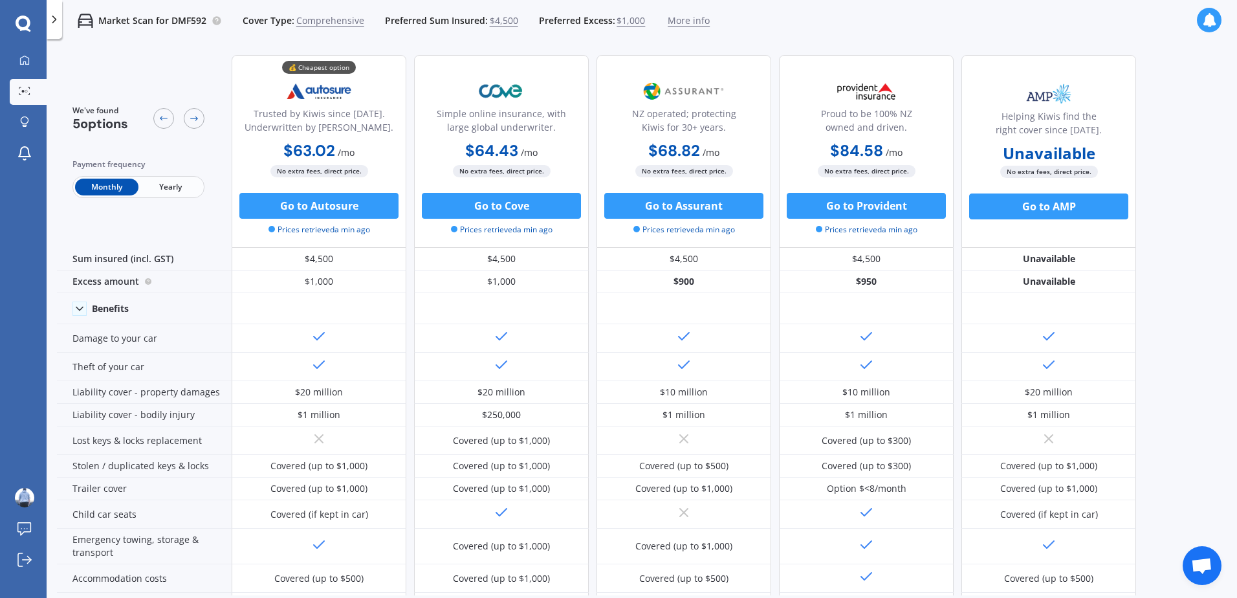
click at [170, 187] on span "Yearly" at bounding box center [169, 187] width 63 height 17
click at [88, 193] on span "Monthly" at bounding box center [106, 187] width 63 height 17
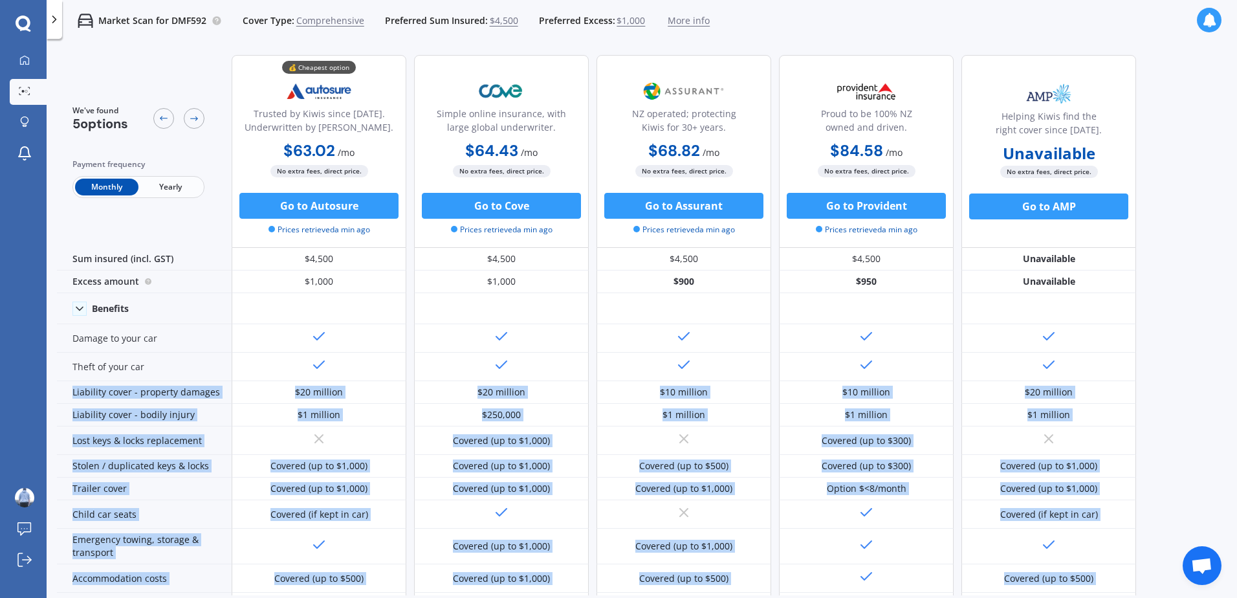
drag, startPoint x: 810, startPoint y: 374, endPoint x: 1146, endPoint y: 408, distance: 338.1
click at [1146, 408] on div "We've found 5 options Payment frequency Monthly Yearly 💰 Cheapest option Truste…" at bounding box center [647, 320] width 1180 height 551
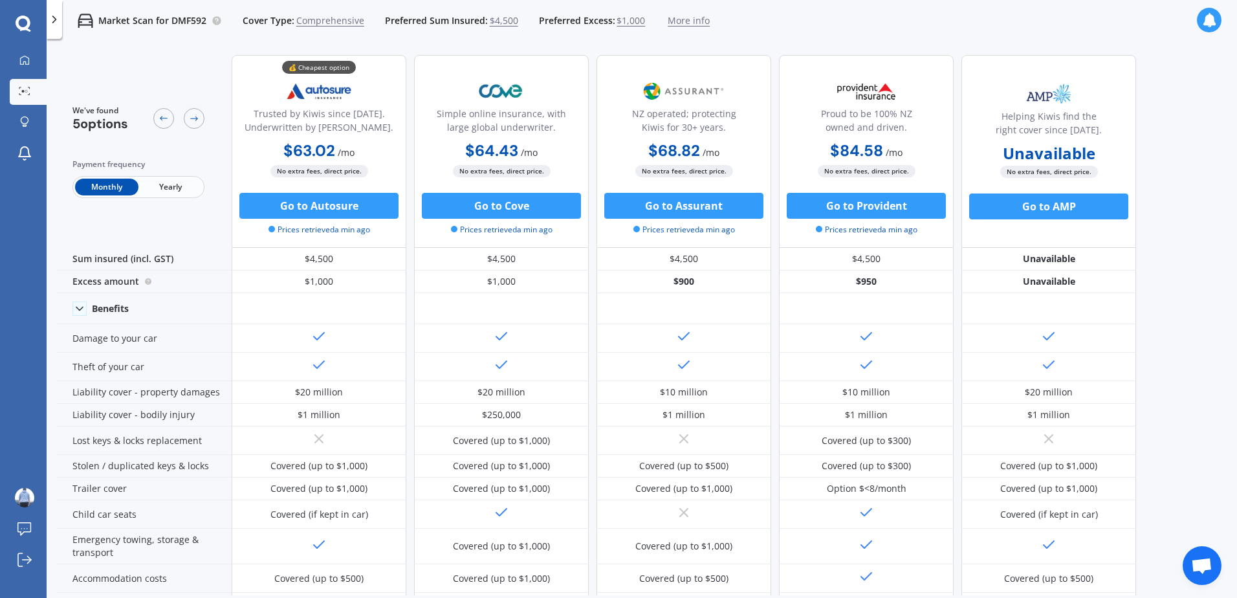
click at [1157, 373] on div "We've found 5 options Payment frequency Monthly Yearly 💰 Cheapest option Truste…" at bounding box center [647, 320] width 1180 height 551
click at [199, 119] on icon at bounding box center [194, 118] width 10 height 10
click at [152, 121] on div "We've found 5 options" at bounding box center [138, 118] width 132 height 27
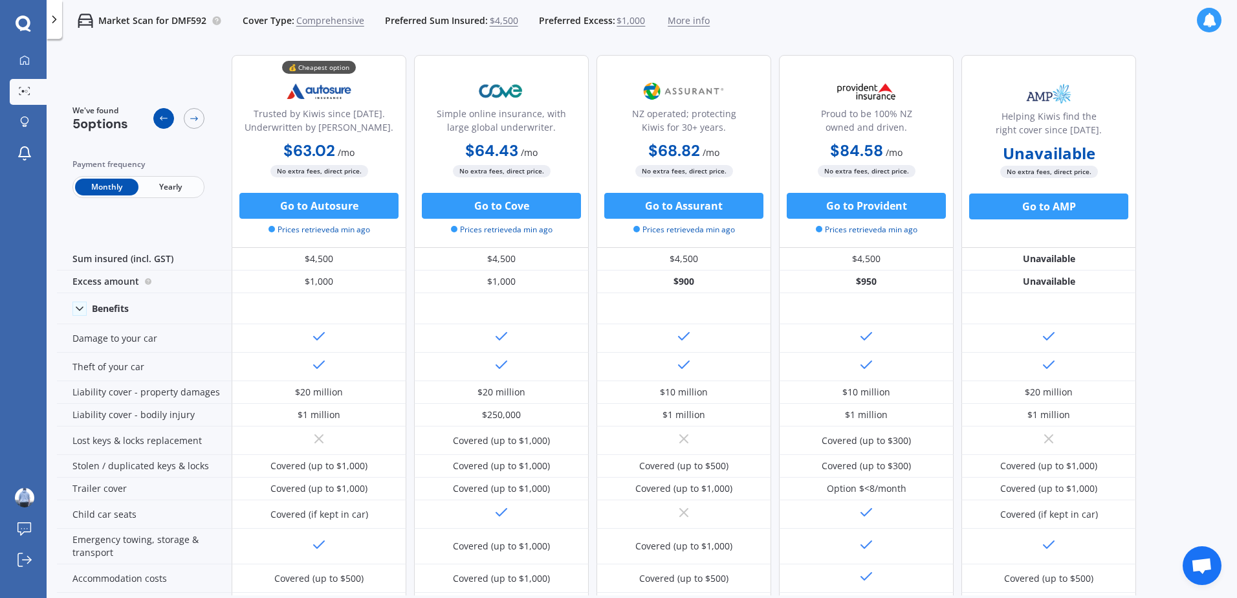
drag, startPoint x: 152, startPoint y: 121, endPoint x: 161, endPoint y: 120, distance: 9.1
click at [161, 120] on icon at bounding box center [163, 118] width 10 height 10
click at [216, 110] on div "We've found 5 options Payment frequency Monthly Yearly" at bounding box center [144, 151] width 175 height 193
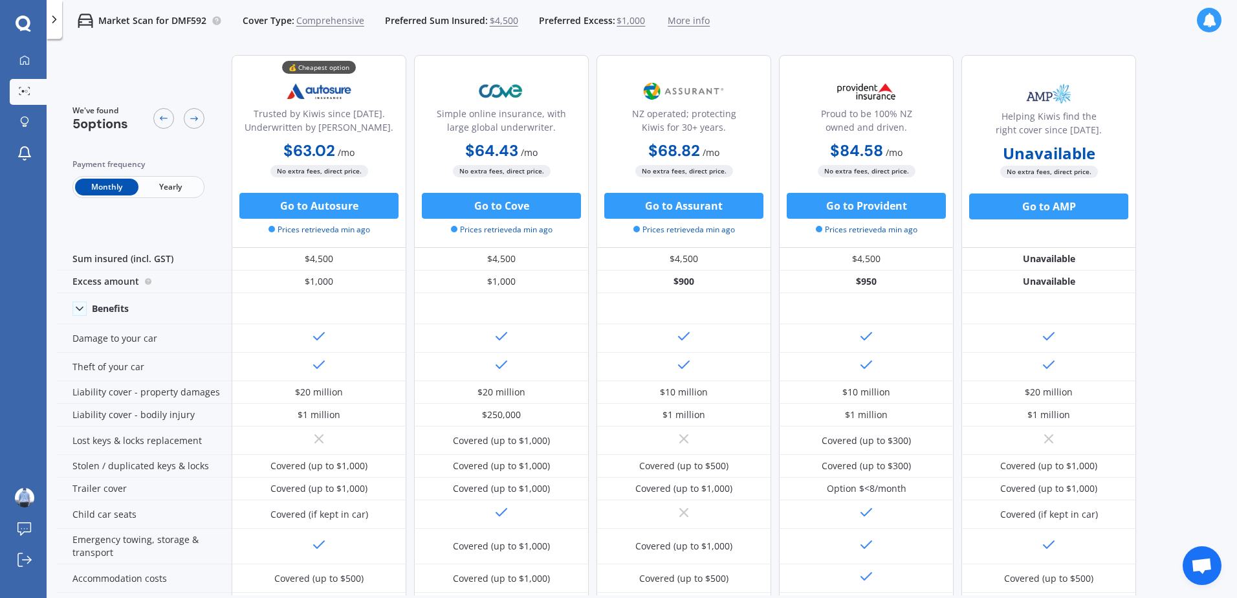
click at [187, 184] on span "Yearly" at bounding box center [169, 187] width 63 height 17
click at [98, 186] on span "Monthly" at bounding box center [106, 187] width 63 height 17
click at [151, 180] on span "Yearly" at bounding box center [169, 187] width 63 height 17
click at [98, 190] on span "Monthly" at bounding box center [106, 187] width 63 height 17
drag, startPoint x: 353, startPoint y: 206, endPoint x: 322, endPoint y: 207, distance: 31.1
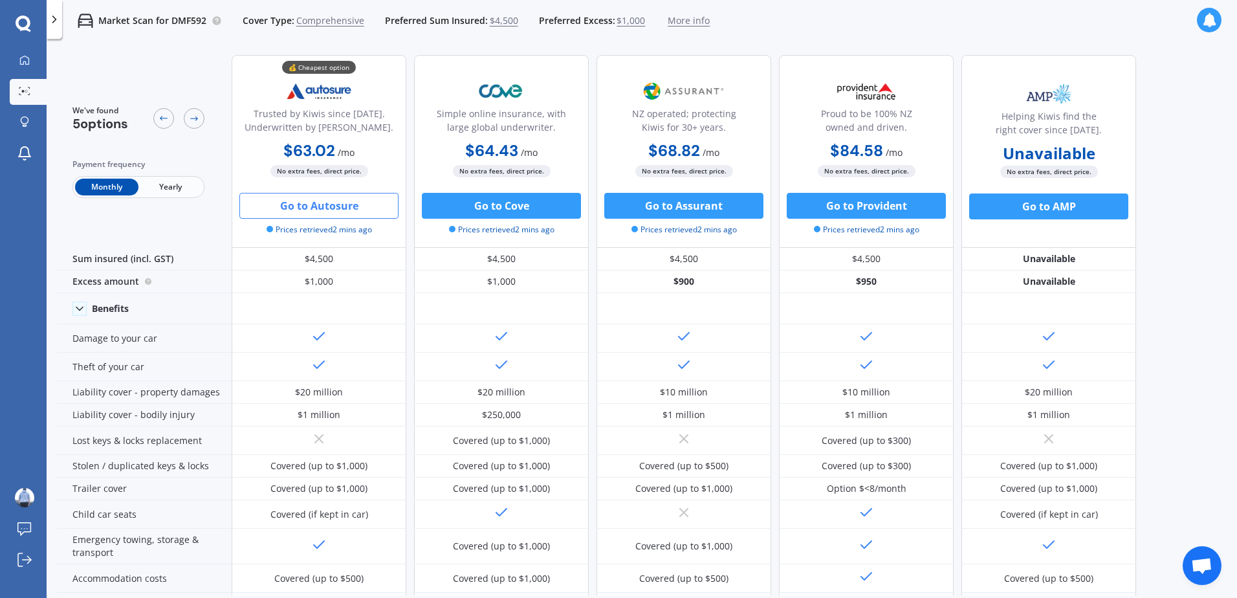
click at [322, 207] on button "Go to Autosure" at bounding box center [318, 206] width 159 height 26
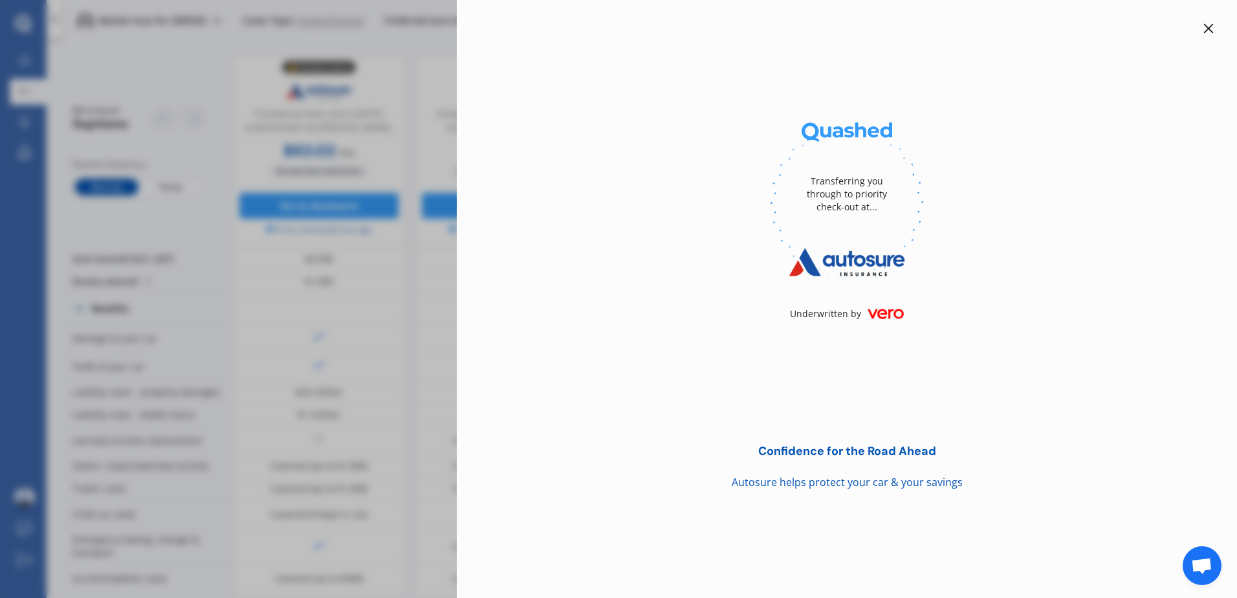
click at [303, 290] on div "Transferring you through to priority check-out at... Underwritten by Confidence…" at bounding box center [618, 299] width 1237 height 598
click at [1210, 29] on icon at bounding box center [1208, 28] width 10 height 10
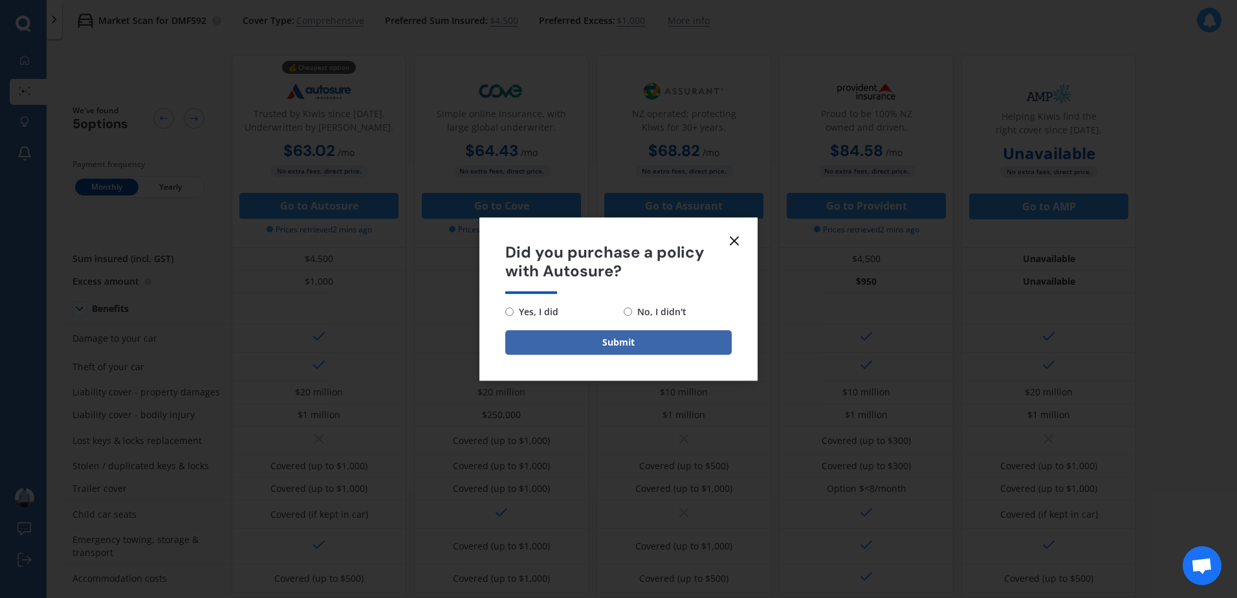
click at [744, 235] on form "Did you purchase a policy with Autosure? Yes, I did No, I didn't Submit" at bounding box center [618, 298] width 278 height 163
click at [735, 235] on icon at bounding box center [734, 241] width 16 height 16
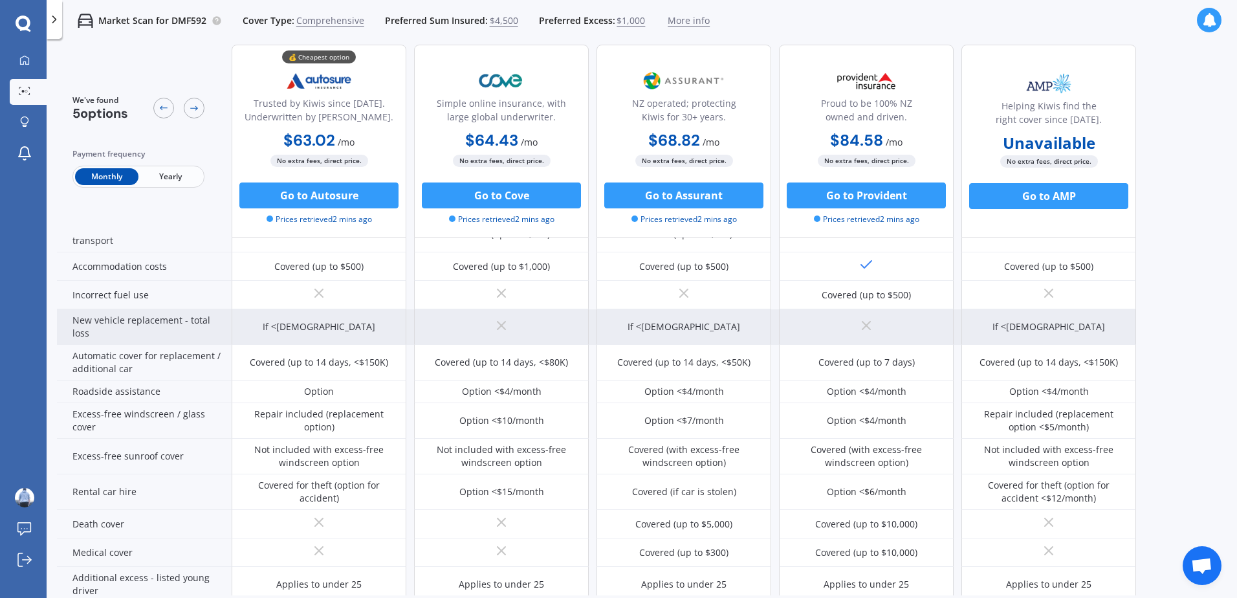
scroll to position [323, 0]
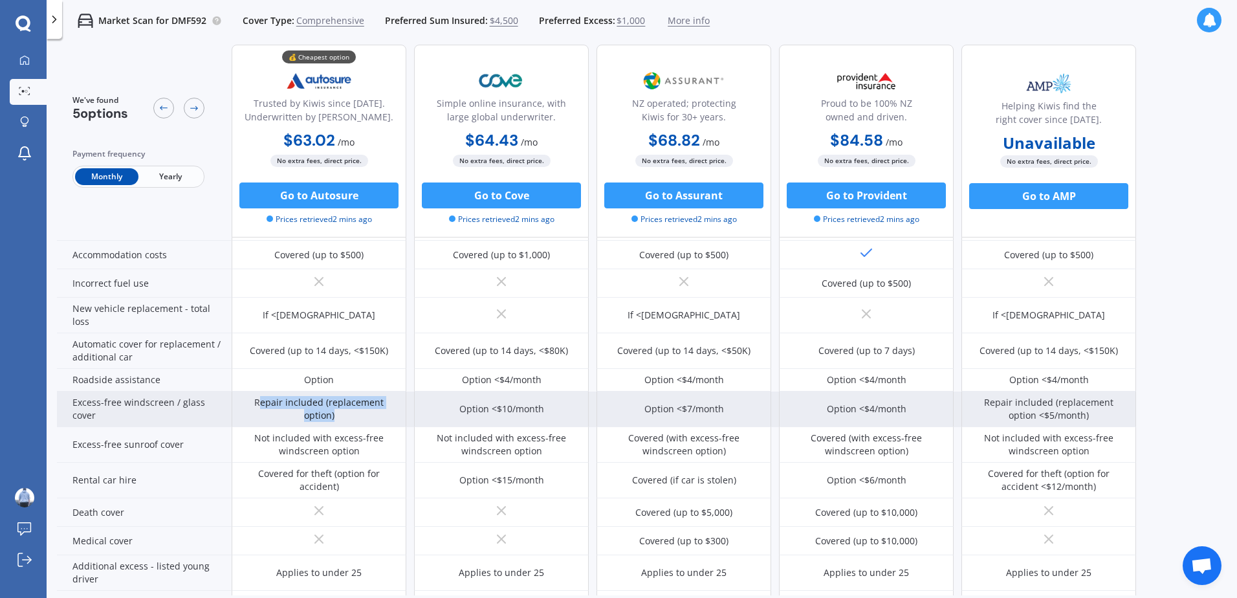
drag, startPoint x: 340, startPoint y: 415, endPoint x: 261, endPoint y: 404, distance: 80.4
click at [261, 404] on div "Repair included (replacement option)" at bounding box center [318, 409] width 155 height 26
drag, startPoint x: 261, startPoint y: 404, endPoint x: 342, endPoint y: 419, distance: 83.0
click at [342, 419] on div "Repair included (replacement option)" at bounding box center [318, 409] width 155 height 26
click at [342, 422] on div "Repair included (replacement option)" at bounding box center [319, 409] width 175 height 36
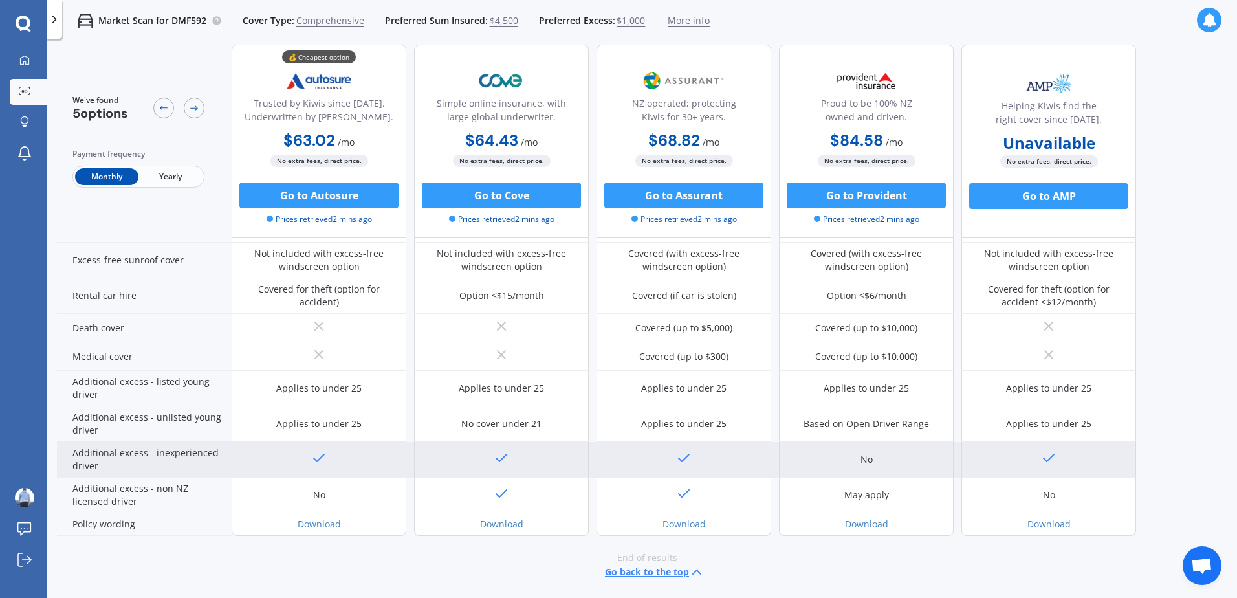
scroll to position [0, 0]
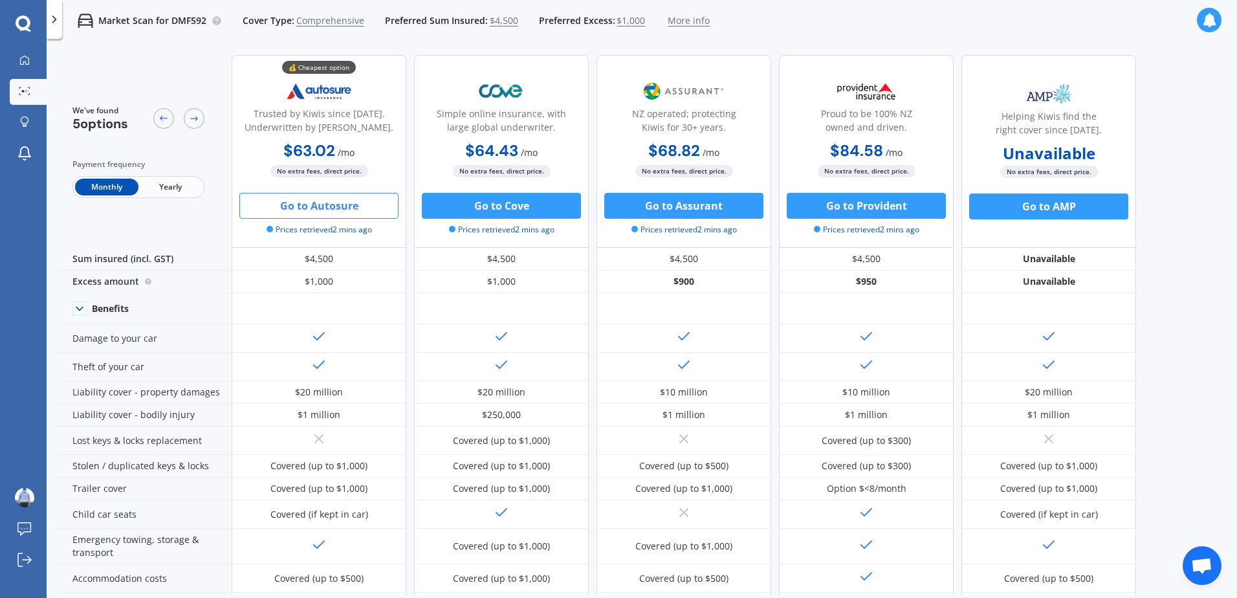
click at [320, 207] on button "Go to Autosure" at bounding box center [318, 206] width 159 height 26
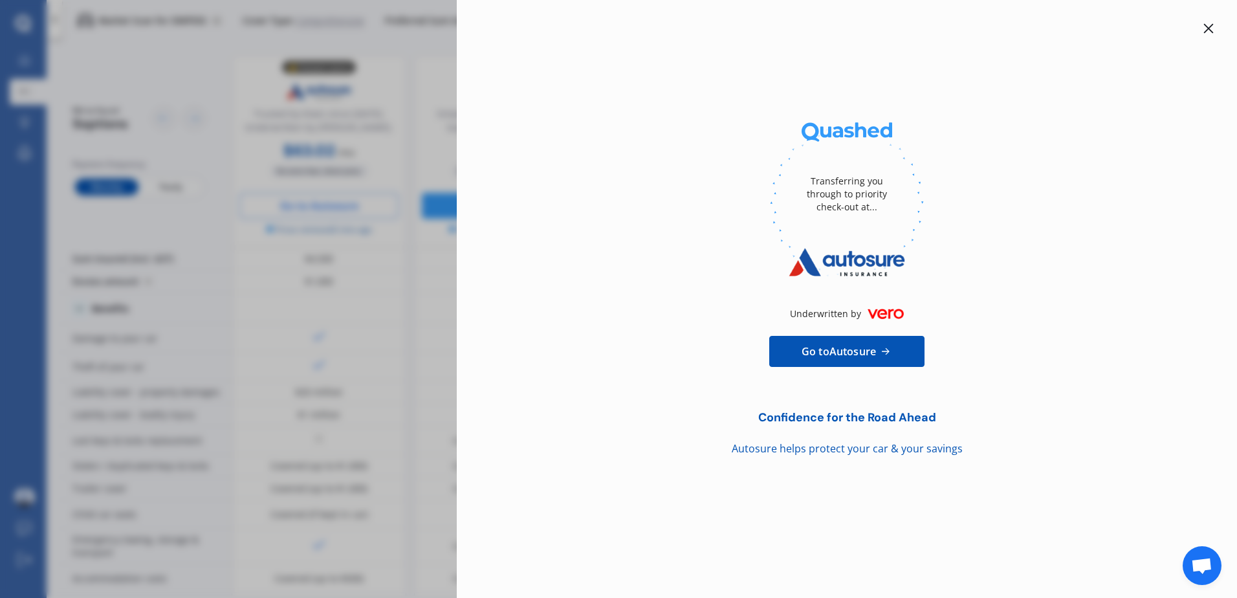
click at [825, 340] on link "Go to Autosure" at bounding box center [846, 351] width 155 height 31
click at [251, 79] on div "Transferring you through to priority check-out at... Underwritten by Go to Auto…" at bounding box center [618, 299] width 1237 height 598
click at [1203, 38] on div "Transferring you through to priority check-out at... Underwritten by Go to Auto…" at bounding box center [846, 239] width 739 height 436
click at [1205, 31] on icon at bounding box center [1209, 29] width 10 height 10
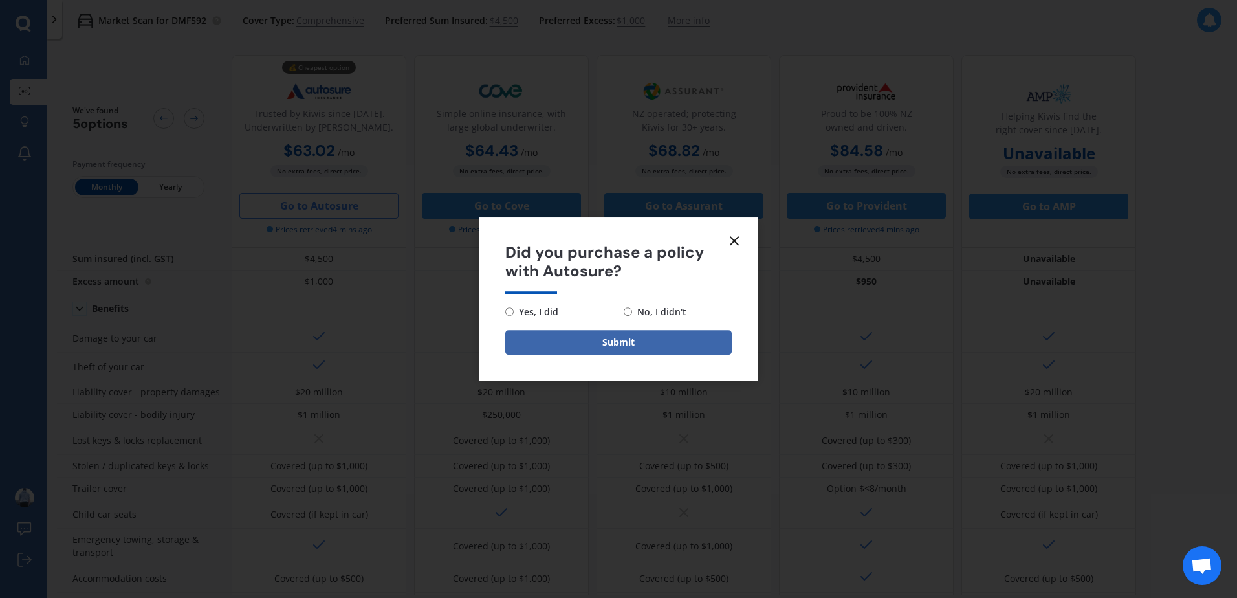
click at [736, 238] on icon at bounding box center [734, 241] width 16 height 16
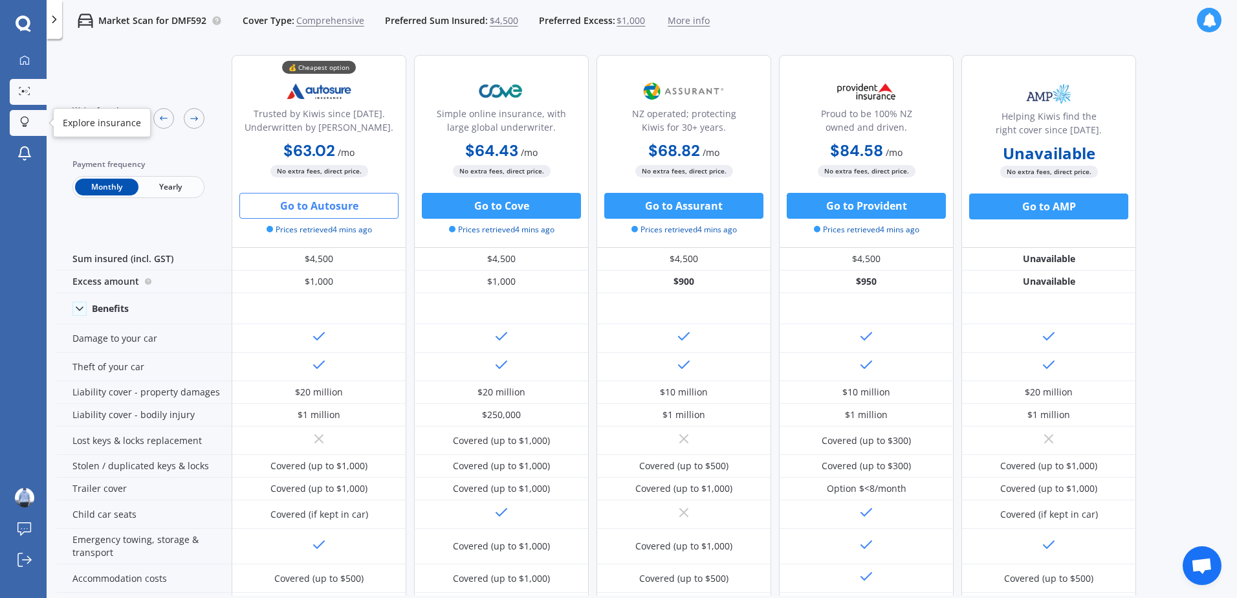
click at [30, 122] on div at bounding box center [24, 122] width 19 height 12
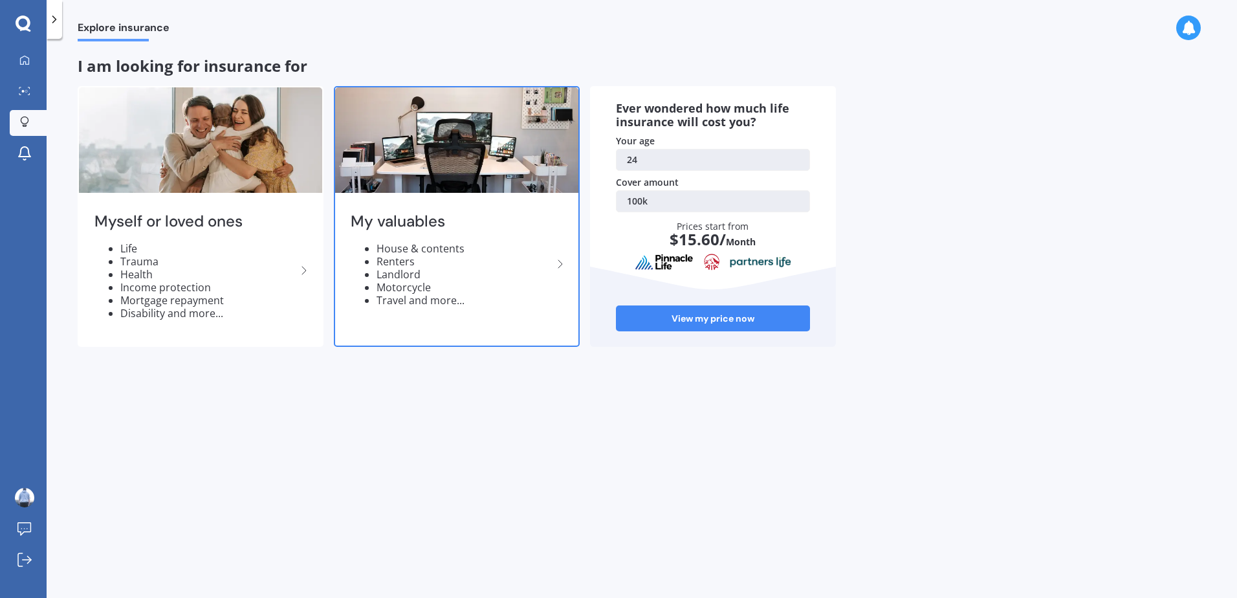
click at [447, 281] on li "Motorcycle" at bounding box center [465, 287] width 176 height 13
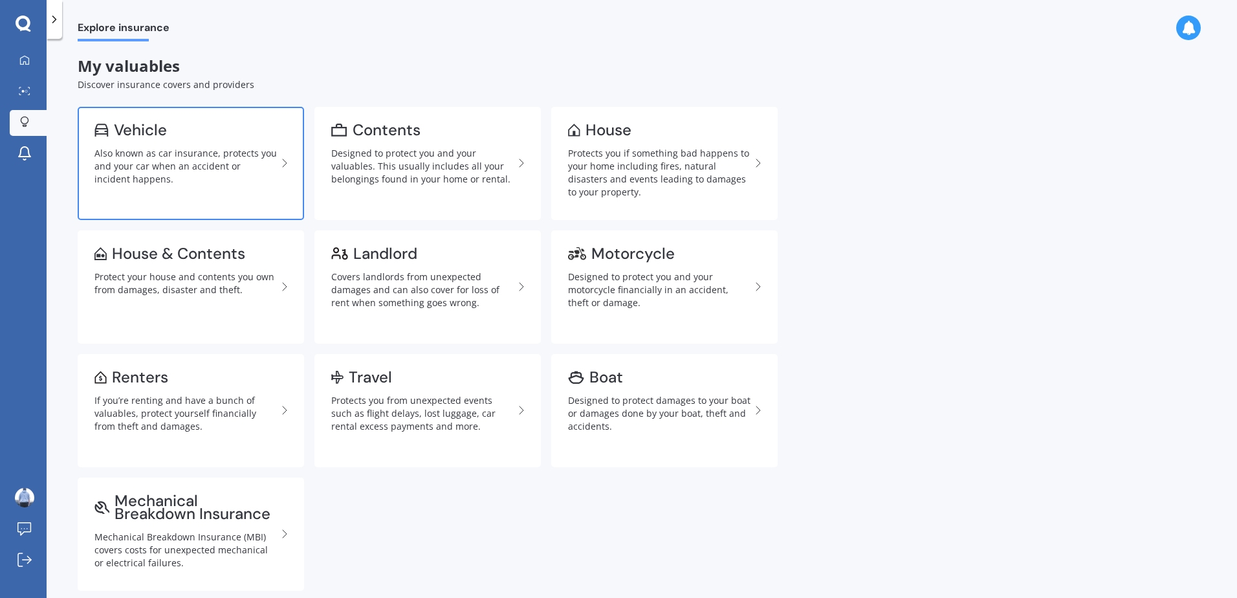
click at [213, 157] on div "Also known as car insurance, protects you and your car when an accident or inci…" at bounding box center [185, 166] width 182 height 39
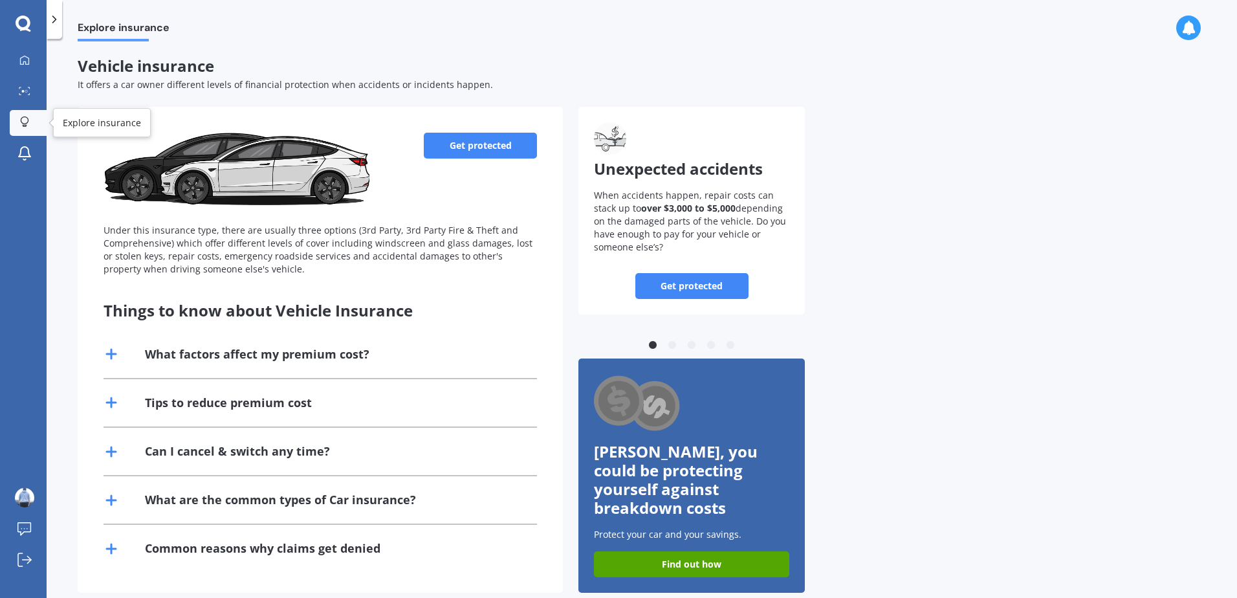
click at [21, 121] on icon at bounding box center [25, 120] width 8 height 8
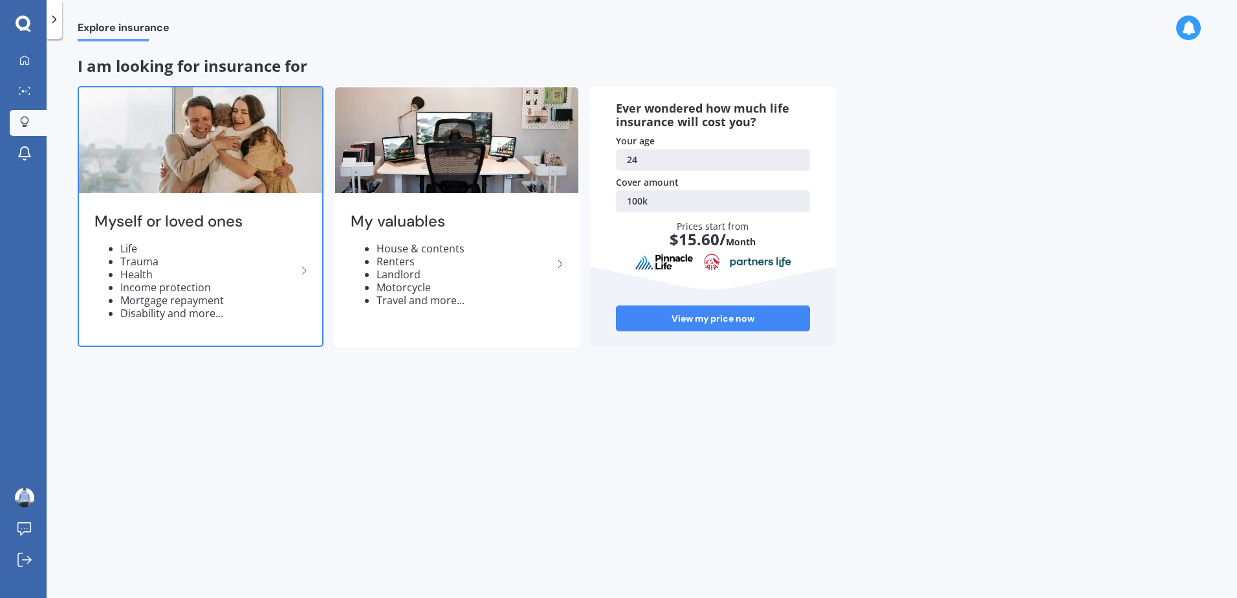
click at [262, 257] on li "Trauma" at bounding box center [208, 261] width 176 height 13
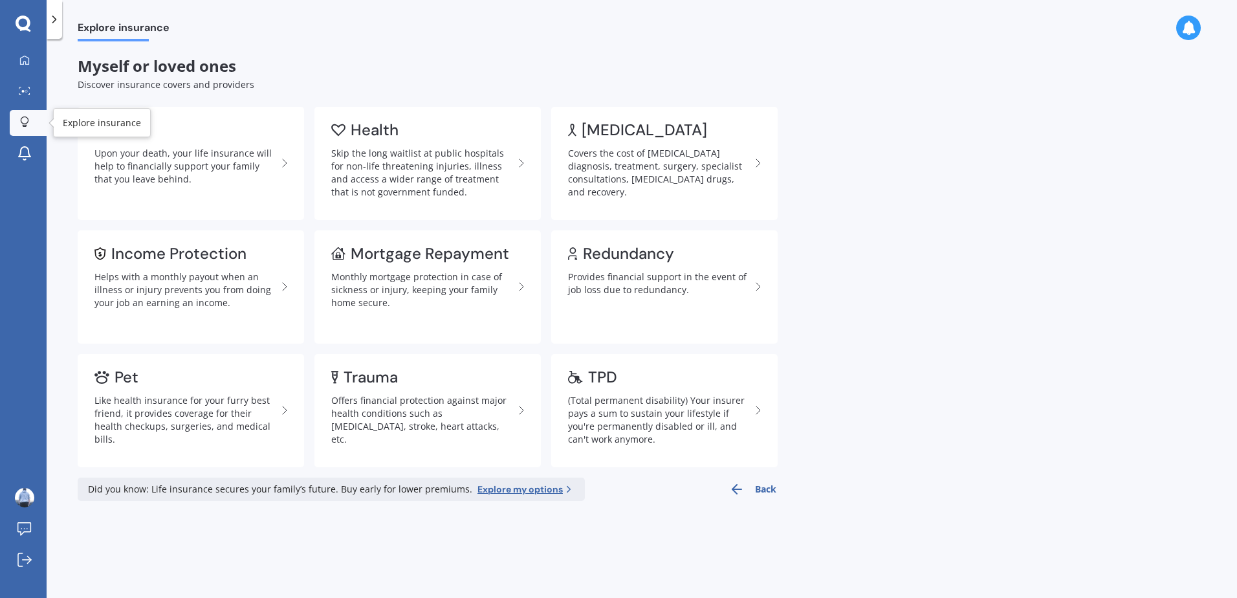
click at [22, 119] on icon at bounding box center [24, 121] width 9 height 11
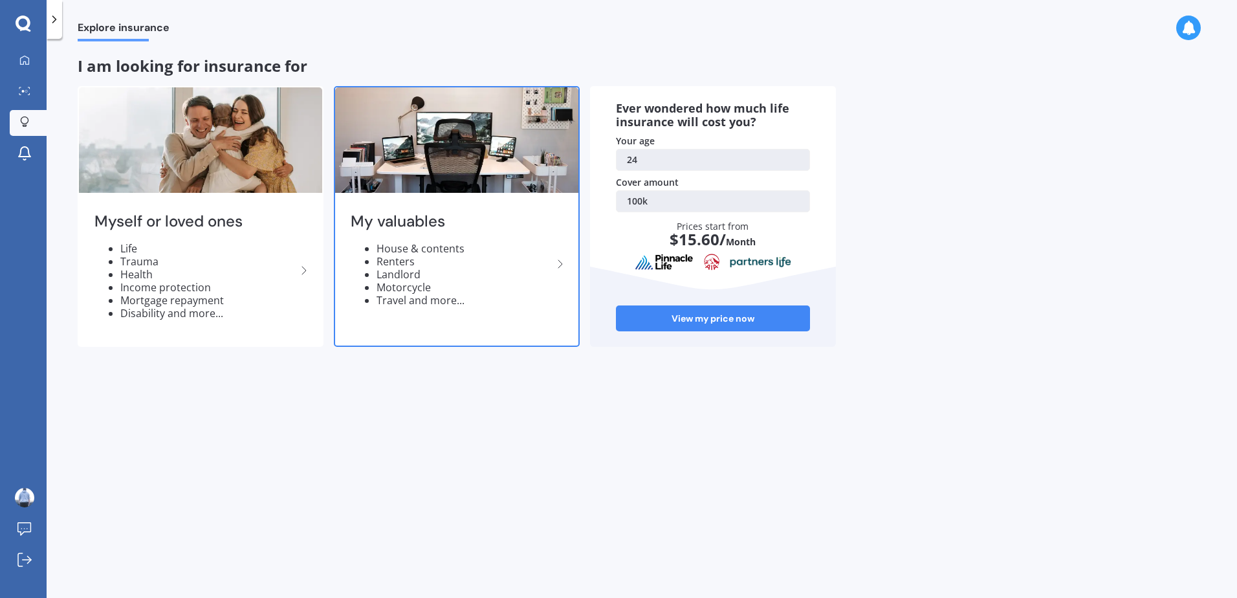
click at [510, 234] on div "My valuables House & contents Renters Landlord Motorcycle Travel and more..." at bounding box center [456, 264] width 243 height 137
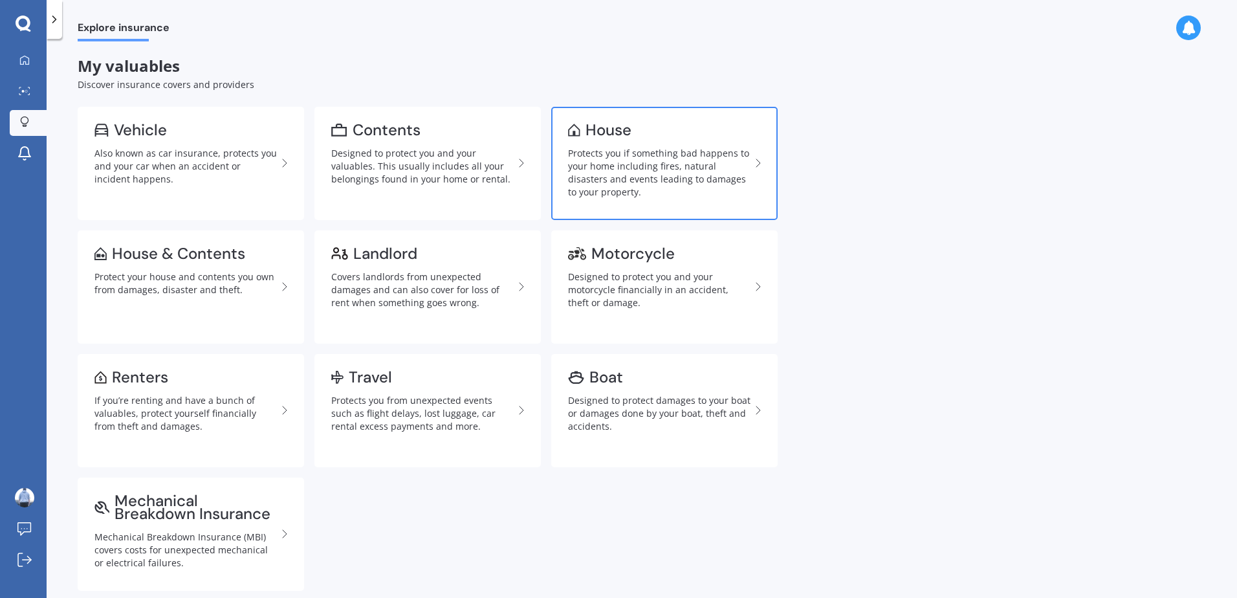
click at [600, 169] on div "Protects you if something bad happens to your home including fires, natural dis…" at bounding box center [659, 173] width 182 height 52
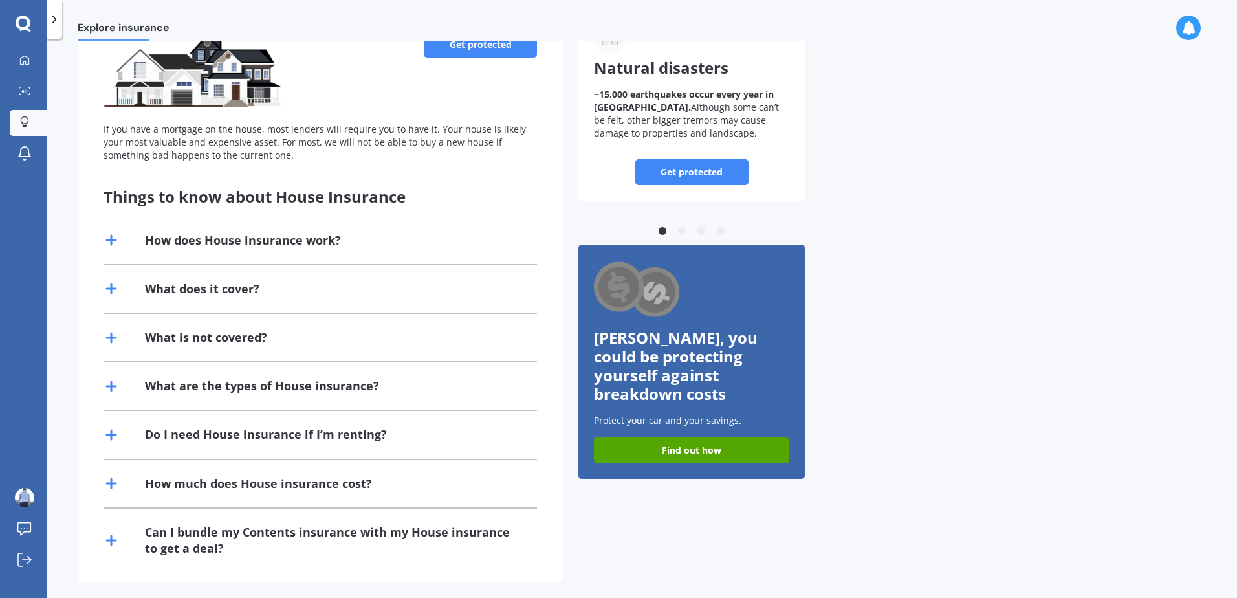
scroll to position [129, 0]
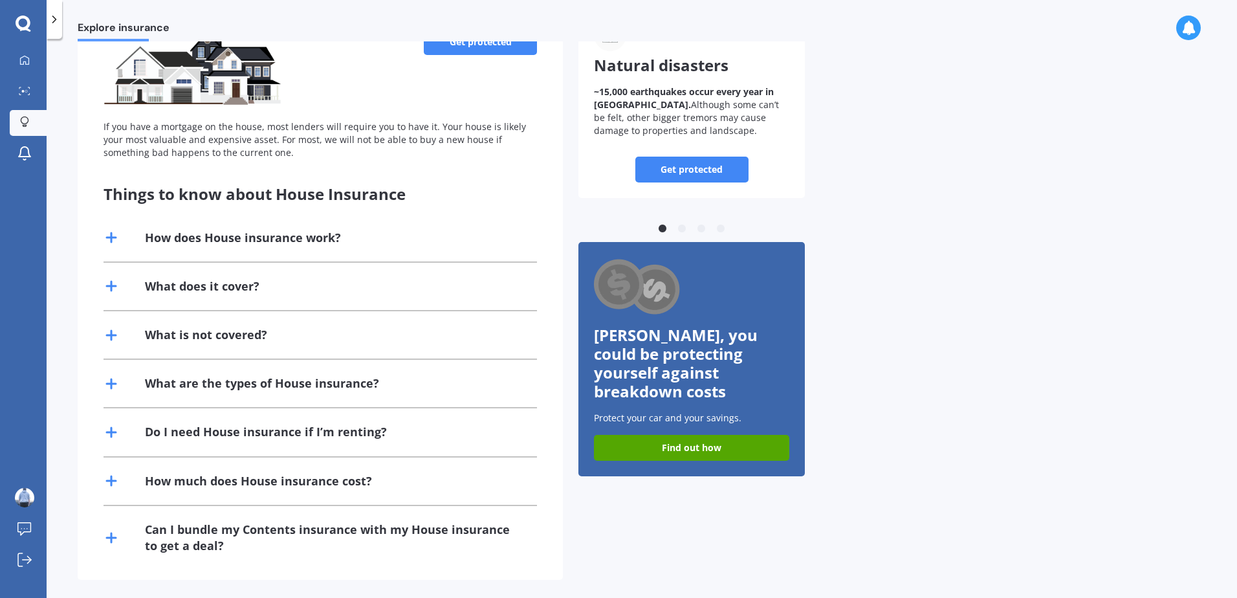
click at [472, 49] on link "Get protected" at bounding box center [480, 42] width 113 height 26
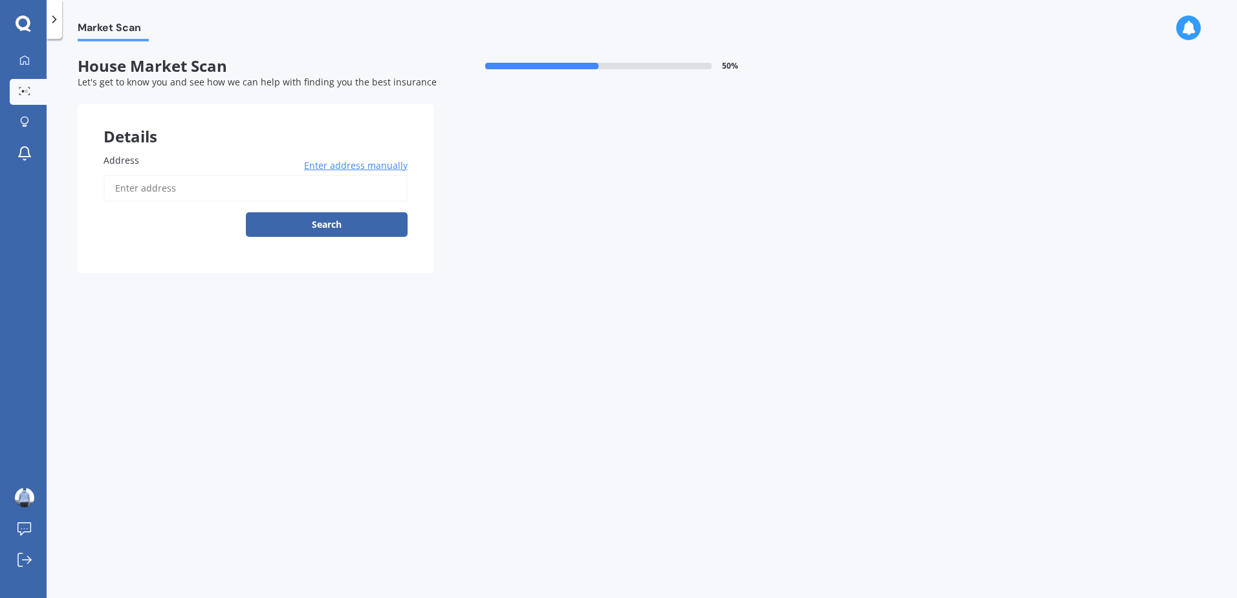
click at [243, 192] on input "Address" at bounding box center [256, 188] width 304 height 27
type input "[STREET_ADDRESS][PERSON_NAME][PERSON_NAME]"
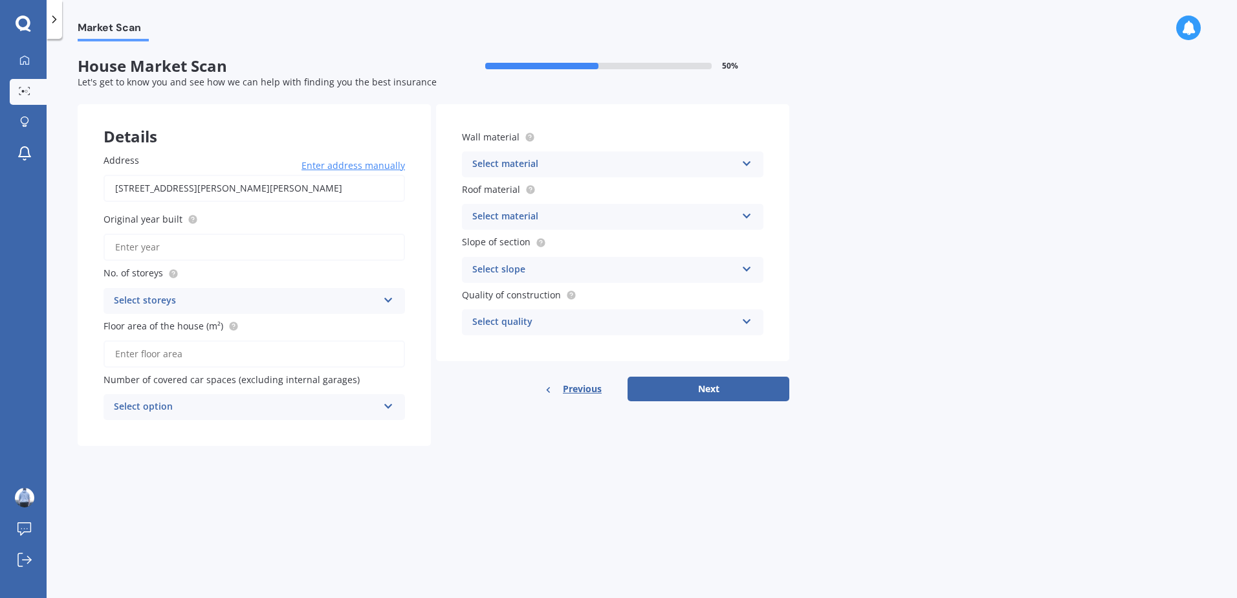
click at [257, 236] on input "Original year built" at bounding box center [254, 247] width 301 height 27
type input "1985"
click at [156, 307] on div "Select storeys" at bounding box center [246, 301] width 264 height 16
click at [146, 329] on div "1" at bounding box center [254, 325] width 300 height 23
click at [149, 345] on input "Floor area of the house (m²)" at bounding box center [254, 353] width 301 height 27
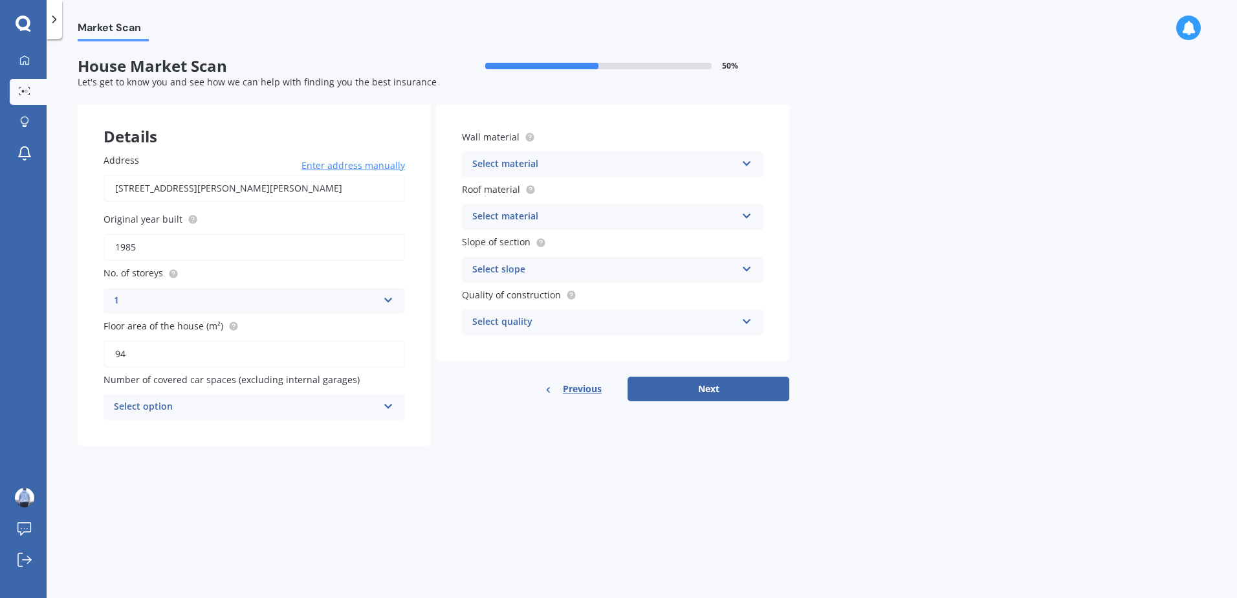
type input "94"
click at [156, 397] on div "Select option 0 1 2 3 4 5+" at bounding box center [254, 407] width 301 height 26
click at [155, 433] on div "0" at bounding box center [254, 432] width 300 height 23
click at [566, 161] on div "Select material" at bounding box center [604, 165] width 264 height 16
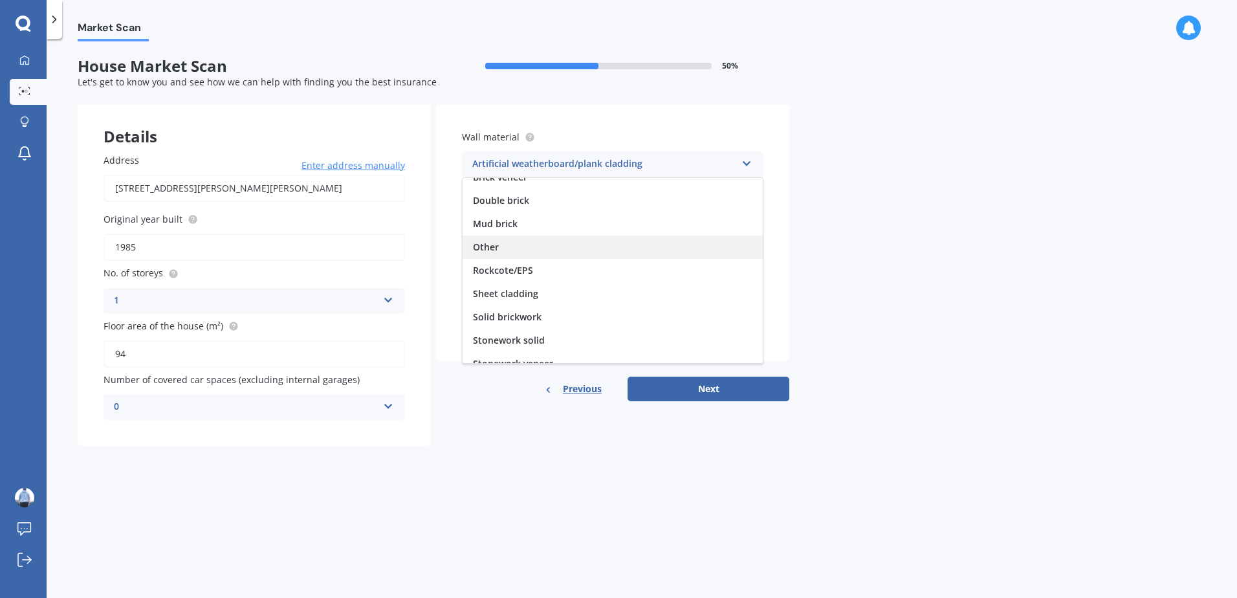
scroll to position [118, 0]
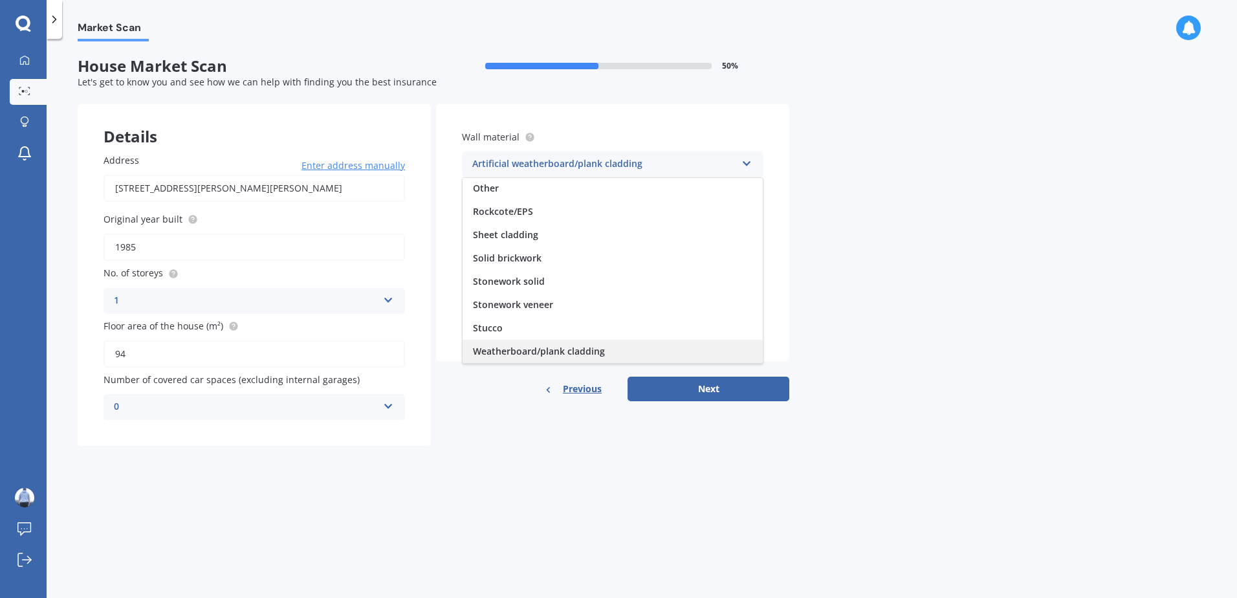
click at [536, 345] on span "Weatherboard/plank cladding" at bounding box center [539, 351] width 132 height 12
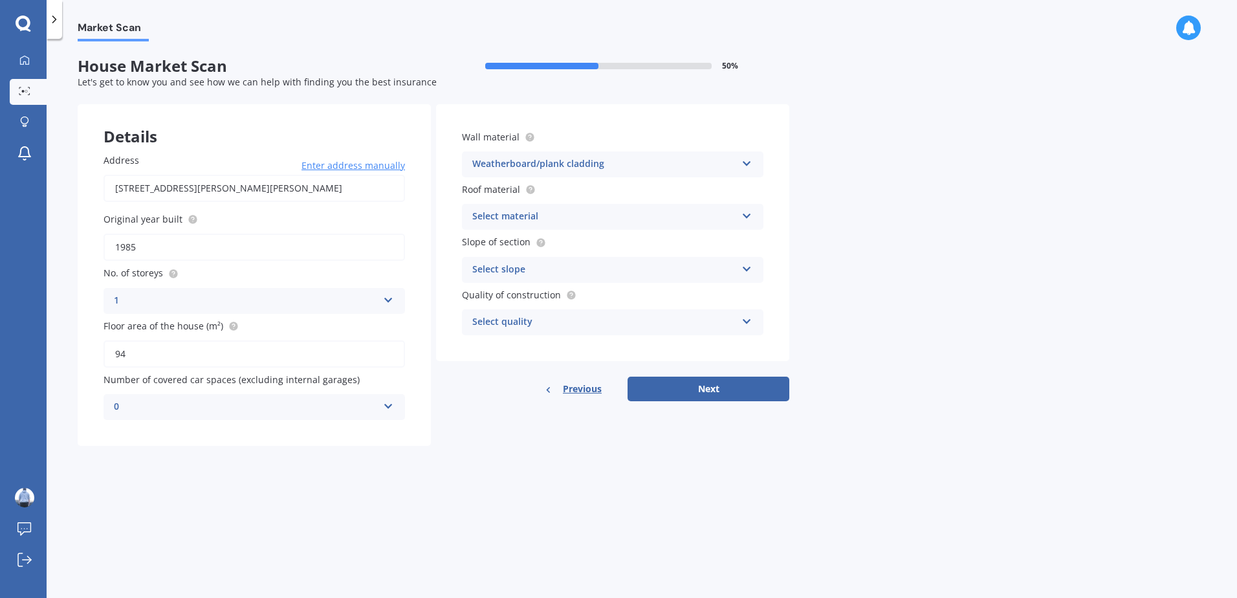
click at [506, 248] on span "Slope of section" at bounding box center [504, 242] width 84 height 14
click at [509, 213] on div "Select material" at bounding box center [604, 217] width 264 height 16
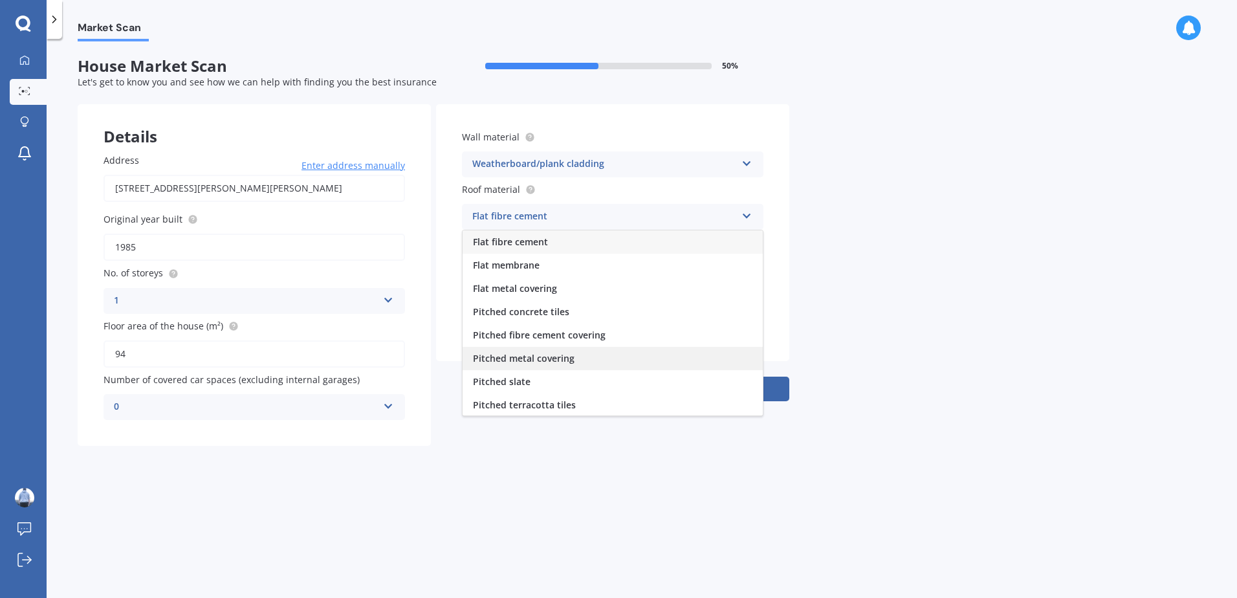
click at [544, 363] on span "Pitched metal covering" at bounding box center [524, 358] width 102 height 12
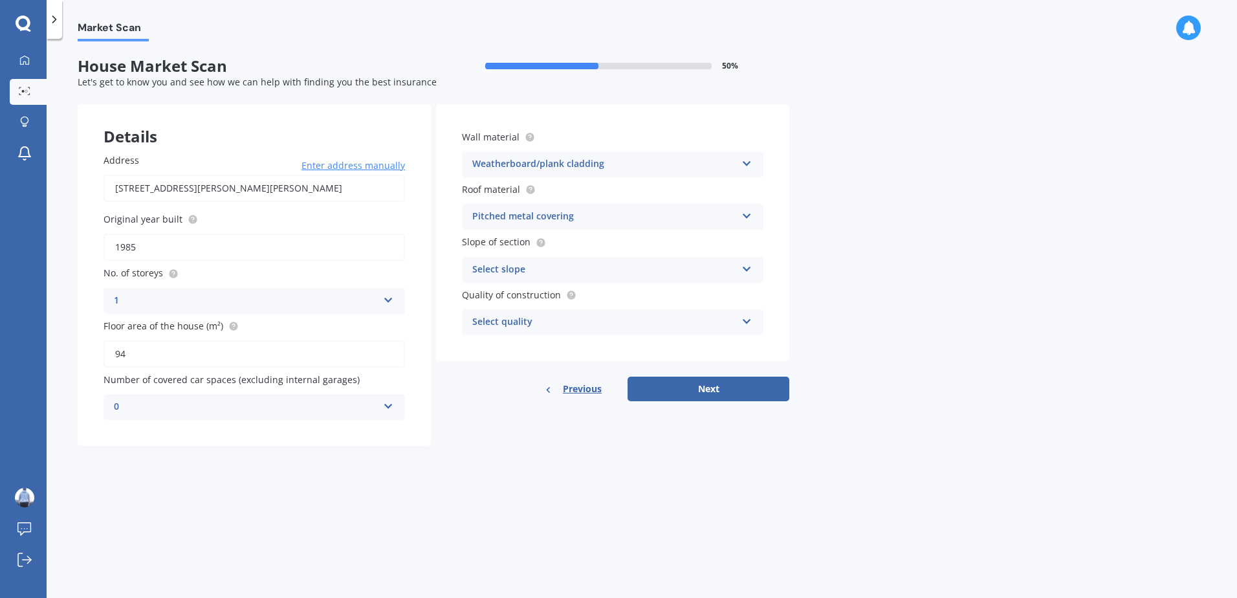
click at [510, 256] on div "Slope of section Select slope Flat or gentle slope (up to about 5°) Moderate sl…" at bounding box center [612, 258] width 301 height 47
click at [513, 267] on div "Select slope" at bounding box center [604, 270] width 264 height 16
click at [516, 287] on div "Flat or gentle slope (up to about 5°)" at bounding box center [613, 294] width 300 height 23
click at [516, 312] on div "Select quality Standard High Prestige" at bounding box center [612, 322] width 301 height 26
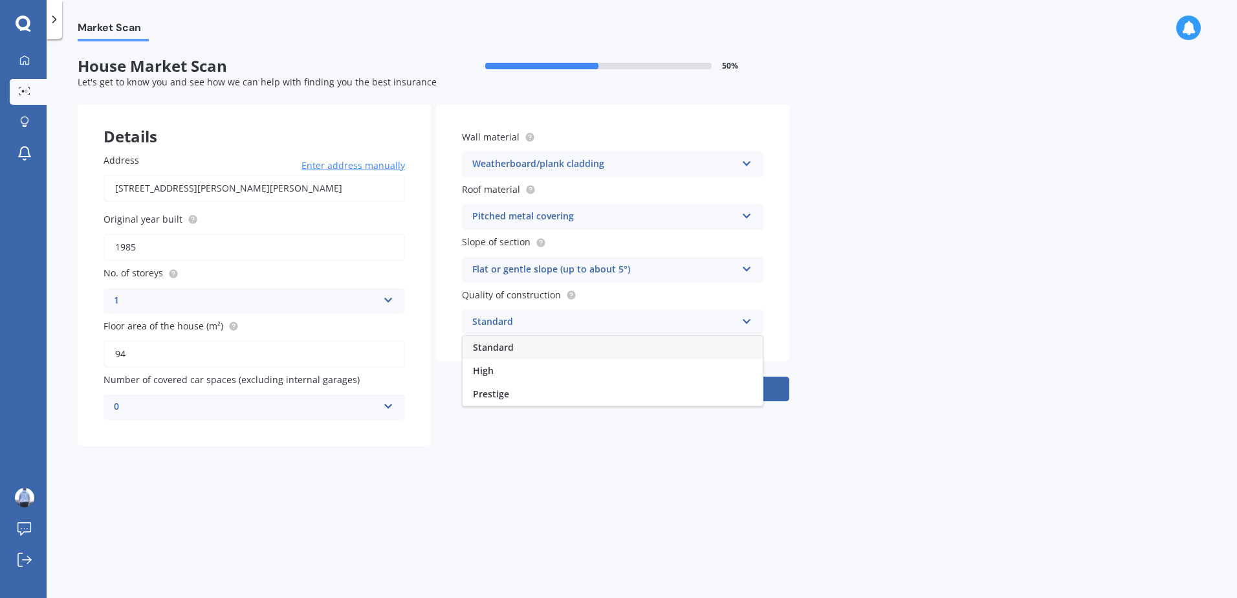
click at [514, 349] on div "Standard" at bounding box center [613, 347] width 300 height 23
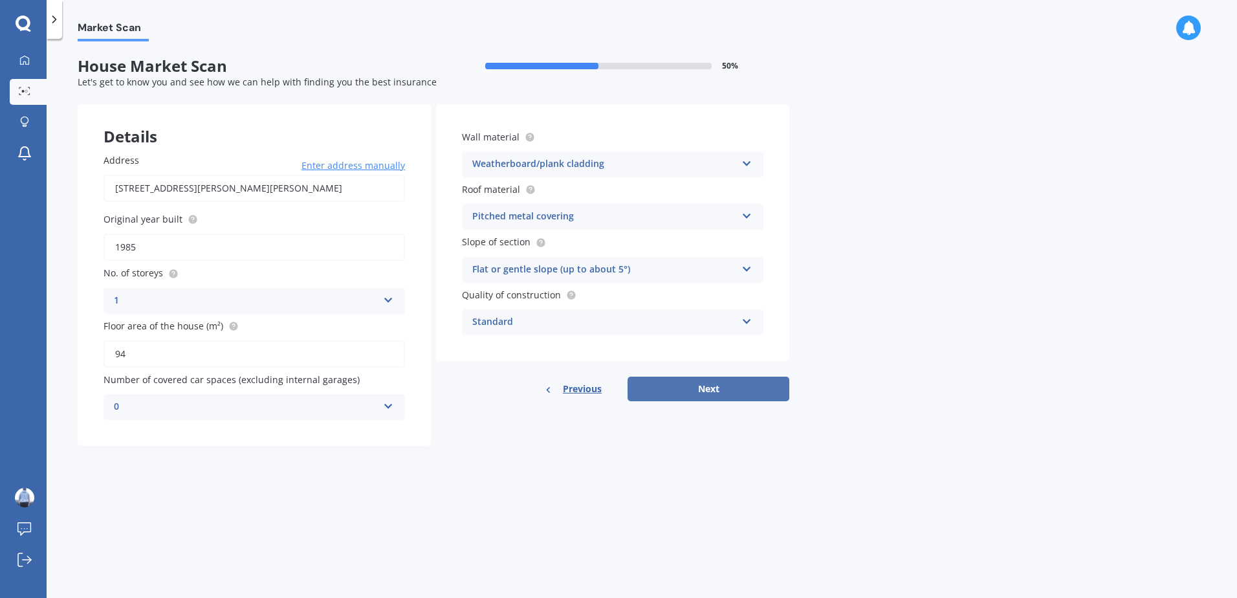
click at [763, 380] on button "Next" at bounding box center [709, 389] width 162 height 25
select select "16"
select select "12"
select select "2000"
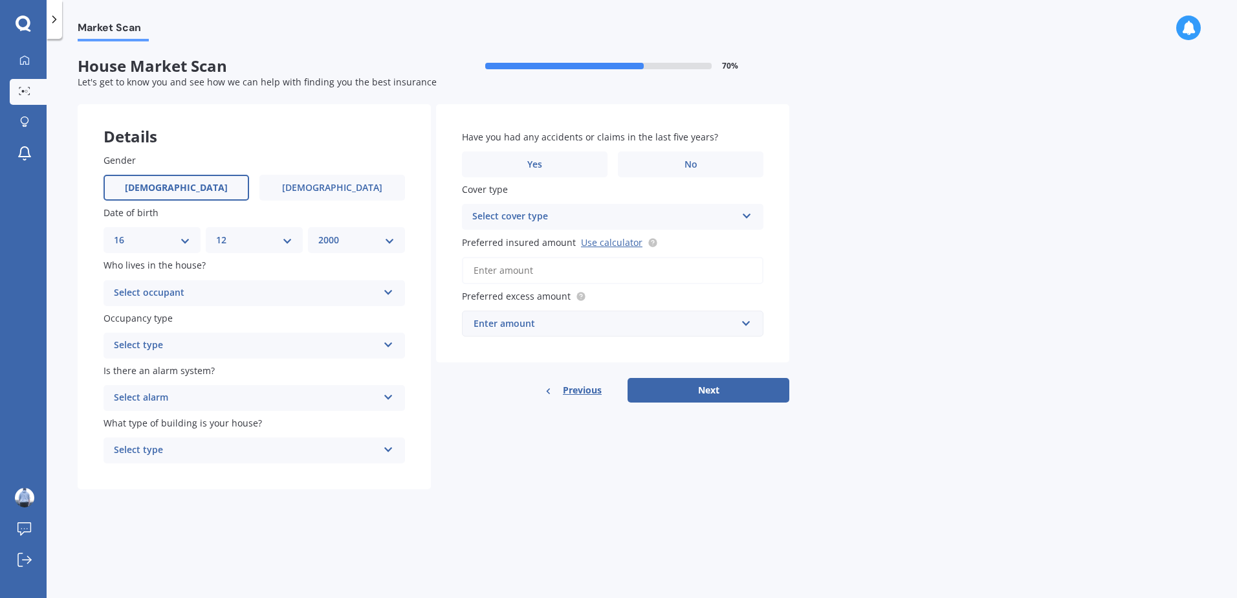
click at [215, 296] on div "Select occupant" at bounding box center [246, 293] width 264 height 16
click at [186, 325] on div "Owner" at bounding box center [254, 318] width 300 height 23
click at [196, 349] on div "Select type" at bounding box center [246, 346] width 264 height 16
click at [177, 365] on div "Permanent" at bounding box center [254, 370] width 300 height 23
click at [168, 382] on div "Is there an alarm system? Select alarm Yes, monitored Yes, not monitored No" at bounding box center [254, 387] width 301 height 47
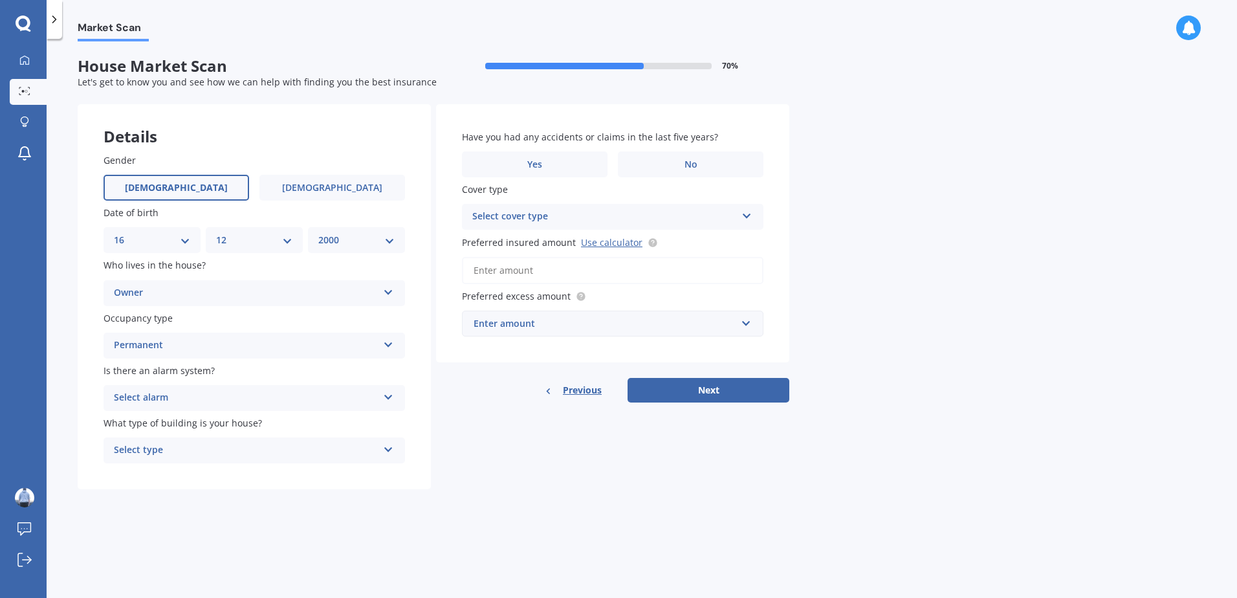
click at [168, 391] on div "Select alarm" at bounding box center [246, 398] width 264 height 16
click at [155, 423] on span "Yes, monitored" at bounding box center [148, 423] width 67 height 12
click at [164, 452] on div "Select type" at bounding box center [246, 450] width 264 height 16
click at [160, 477] on span "Freestanding" at bounding box center [144, 475] width 58 height 12
click at [647, 160] on label "No" at bounding box center [691, 164] width 146 height 26
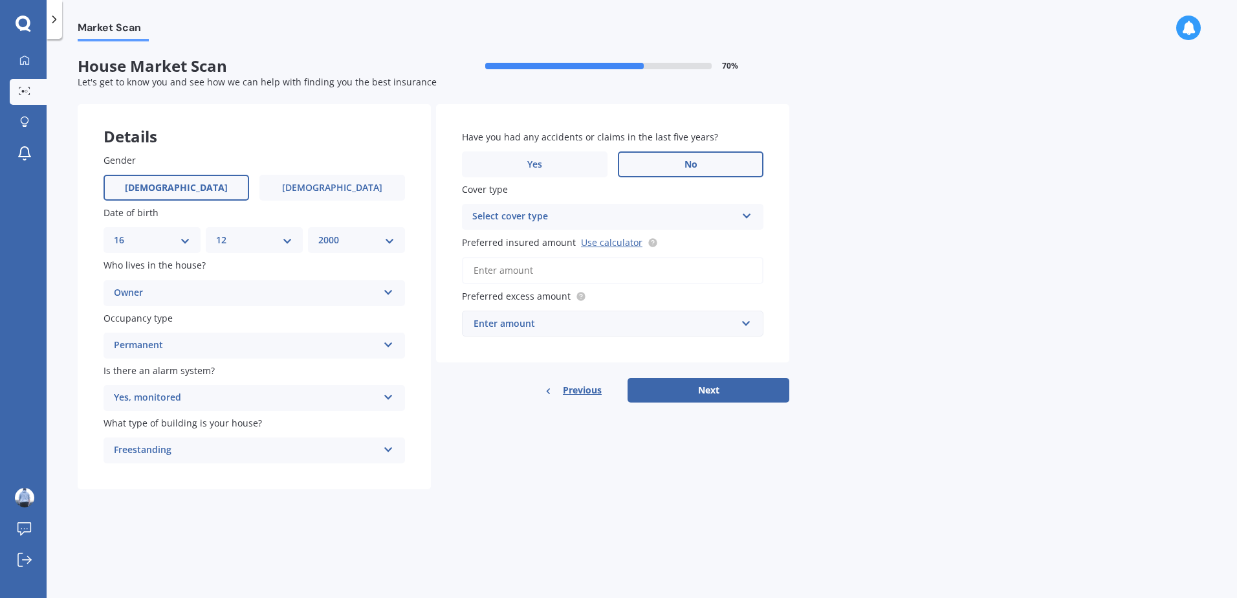
click at [0, 0] on input "No" at bounding box center [0, 0] width 0 height 0
click at [604, 214] on div "Select cover type" at bounding box center [604, 217] width 264 height 16
click at [535, 234] on div "High" at bounding box center [613, 241] width 300 height 23
click at [529, 217] on div "High" at bounding box center [604, 217] width 264 height 16
click at [521, 235] on div "High" at bounding box center [613, 241] width 300 height 23
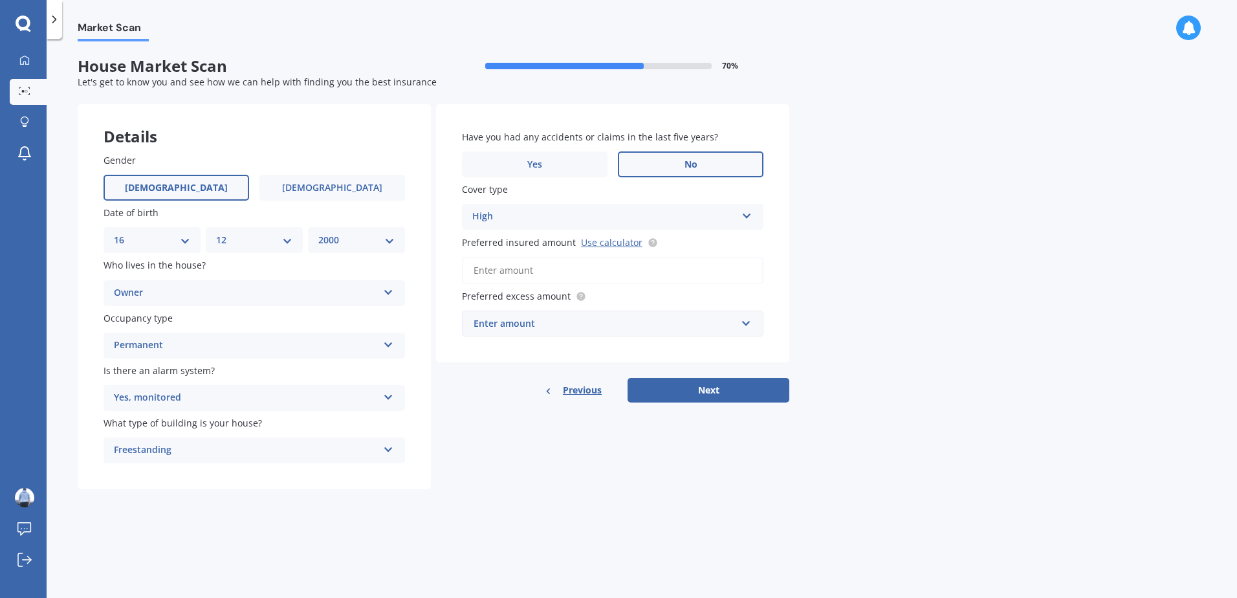
click at [521, 219] on div "High" at bounding box center [604, 217] width 264 height 16
click at [521, 234] on div "High" at bounding box center [613, 241] width 300 height 23
click at [450, 235] on div "Have you had any accidents or claims in the last five years? Yes No Cover type …" at bounding box center [612, 233] width 353 height 258
click at [470, 226] on div "High High" at bounding box center [612, 217] width 301 height 26
click at [484, 224] on div "High" at bounding box center [604, 217] width 264 height 16
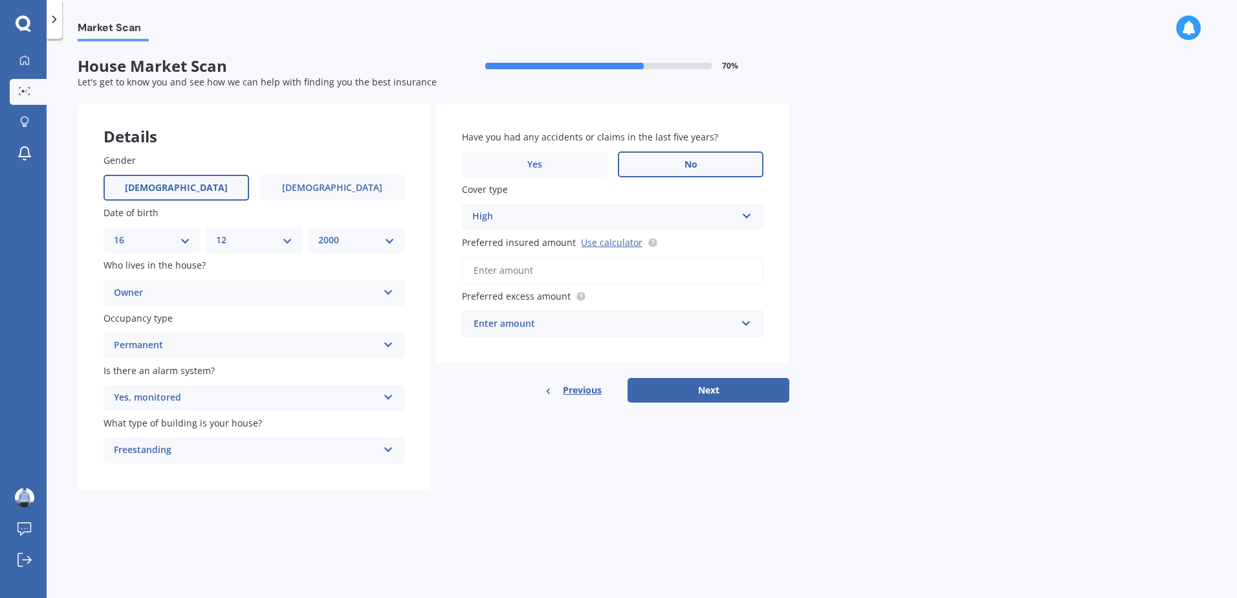
click at [497, 267] on input "Preferred insured amount Use calculator" at bounding box center [612, 270] width 301 height 27
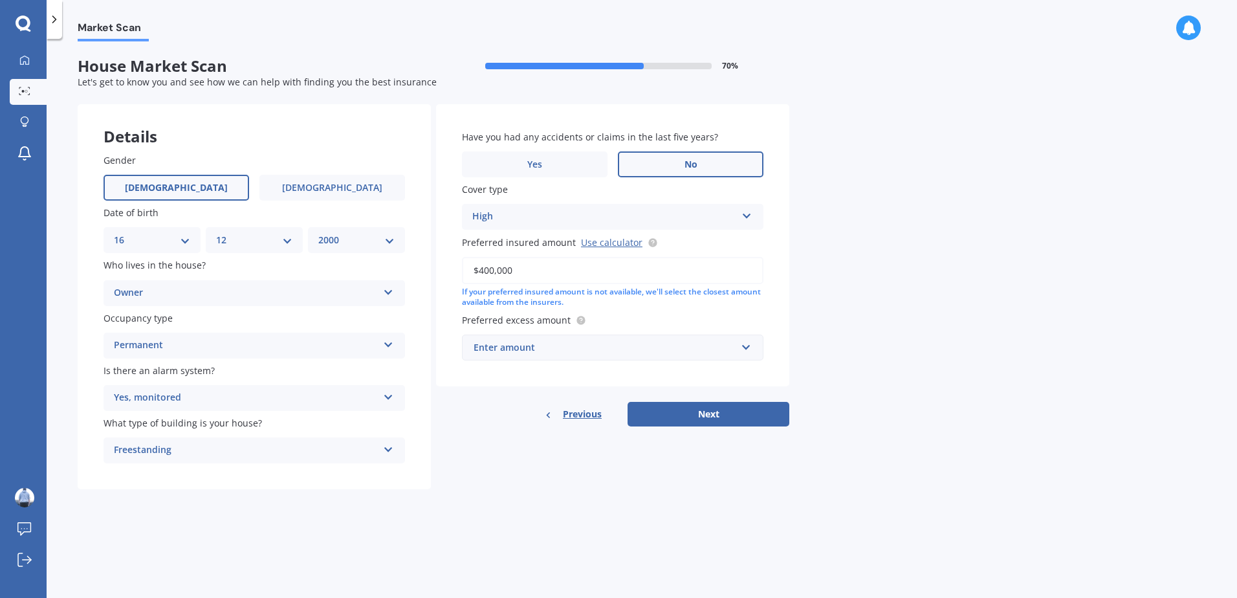
type input "$400,000"
click at [489, 247] on span "Preferred insured amount" at bounding box center [519, 242] width 114 height 12
click at [489, 257] on input "$400,000" at bounding box center [612, 270] width 301 height 27
click at [540, 259] on input "$400,000" at bounding box center [612, 270] width 301 height 27
click at [780, 316] on div "Have you had any accidents or claims in the last five years? Yes No Cover type …" at bounding box center [612, 245] width 353 height 283
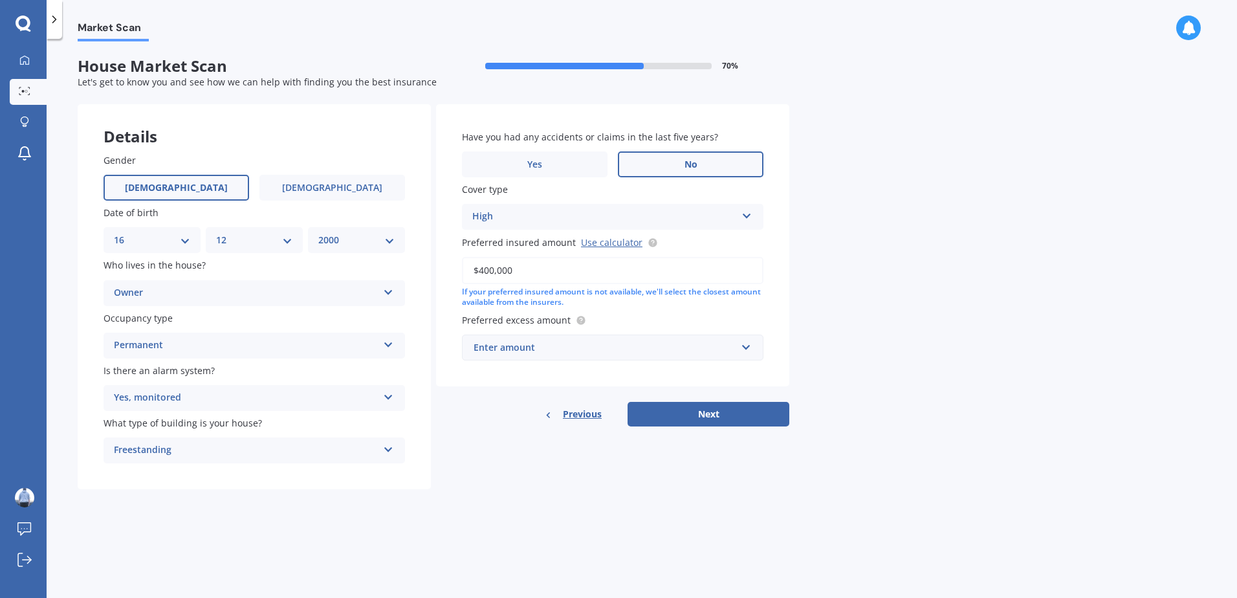
click at [551, 342] on div "Enter amount" at bounding box center [605, 347] width 263 height 14
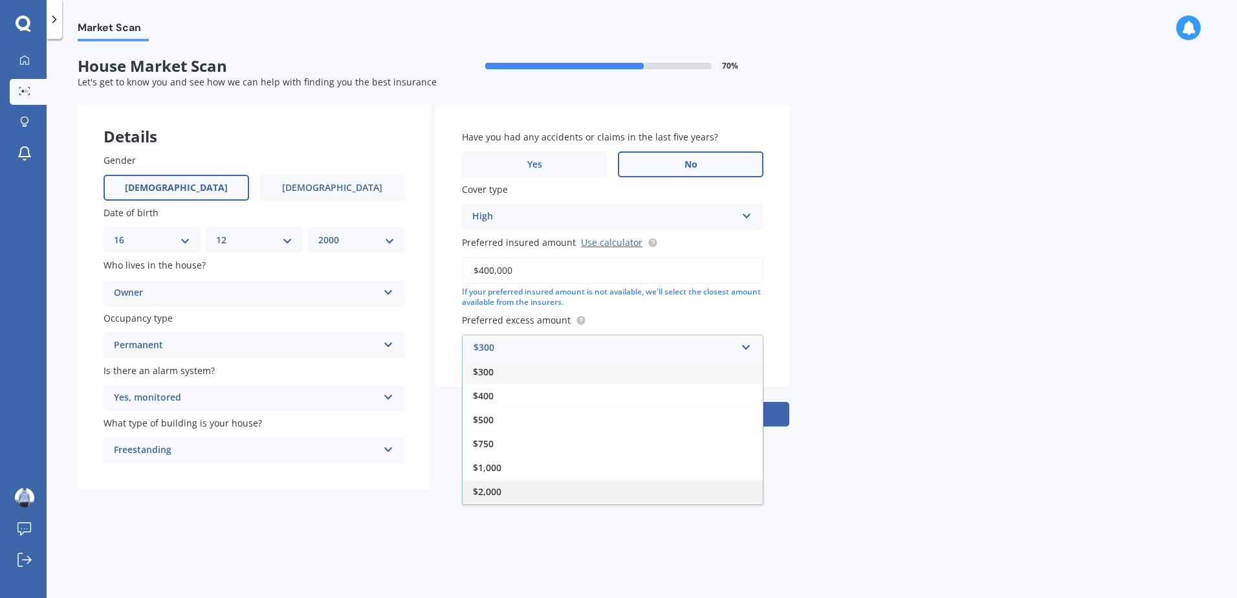
click at [518, 483] on div "$2,000" at bounding box center [613, 491] width 300 height 24
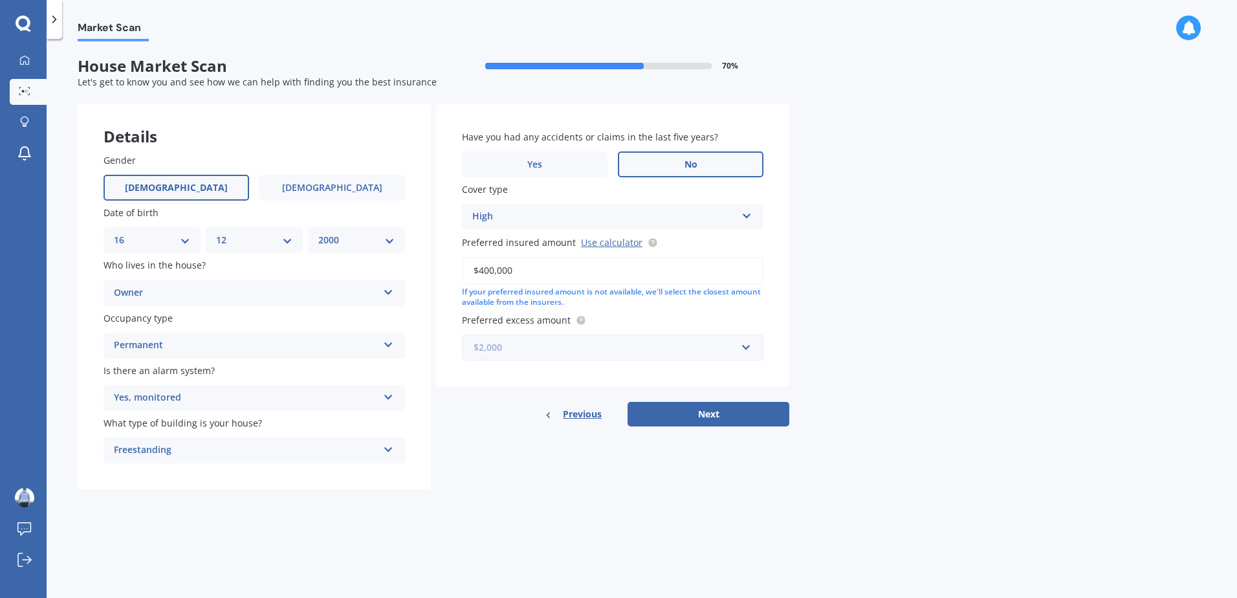
click at [643, 357] on input "text" at bounding box center [608, 347] width 290 height 25
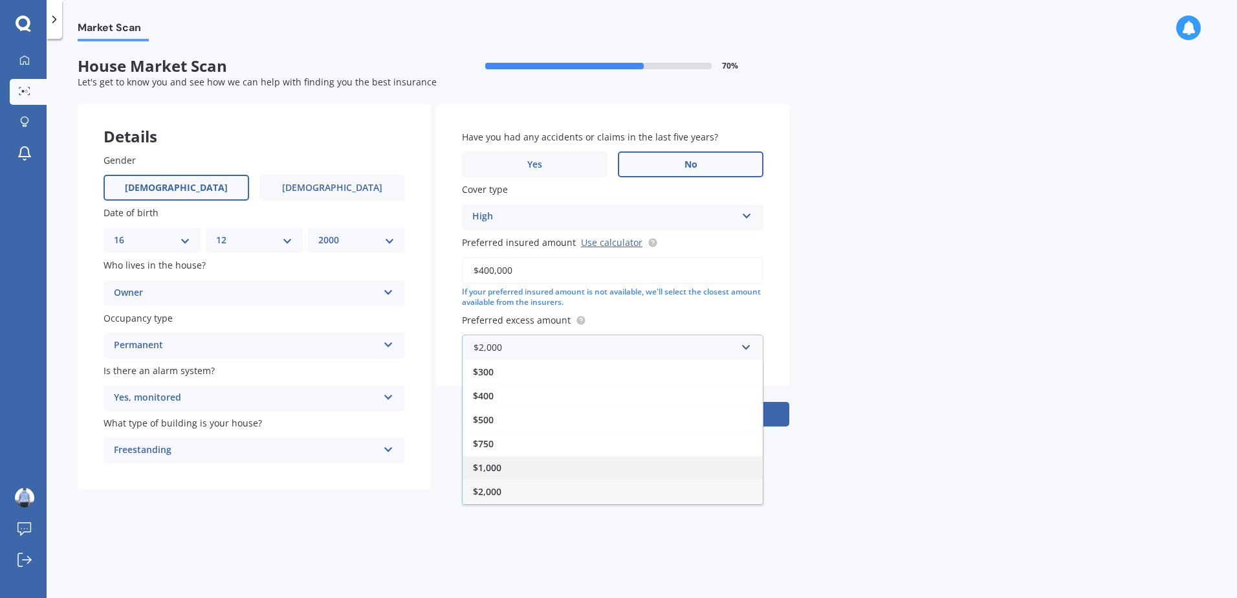
click at [537, 472] on div "$1,000" at bounding box center [613, 467] width 300 height 24
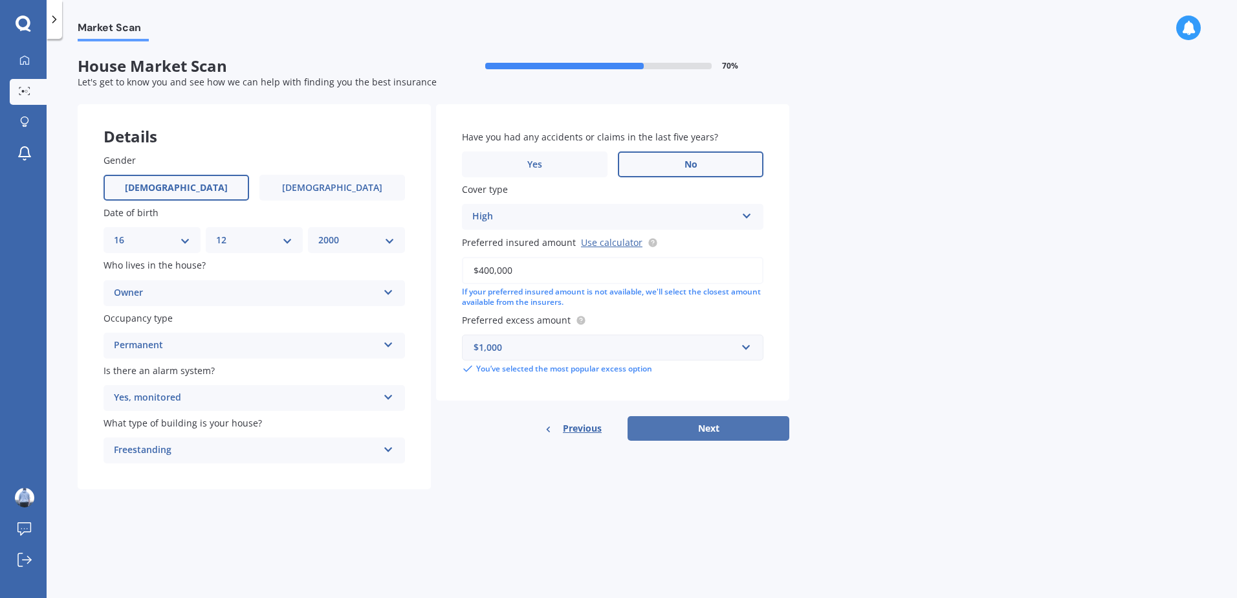
click at [711, 428] on button "Next" at bounding box center [709, 428] width 162 height 25
select select "16"
select select "12"
select select "2000"
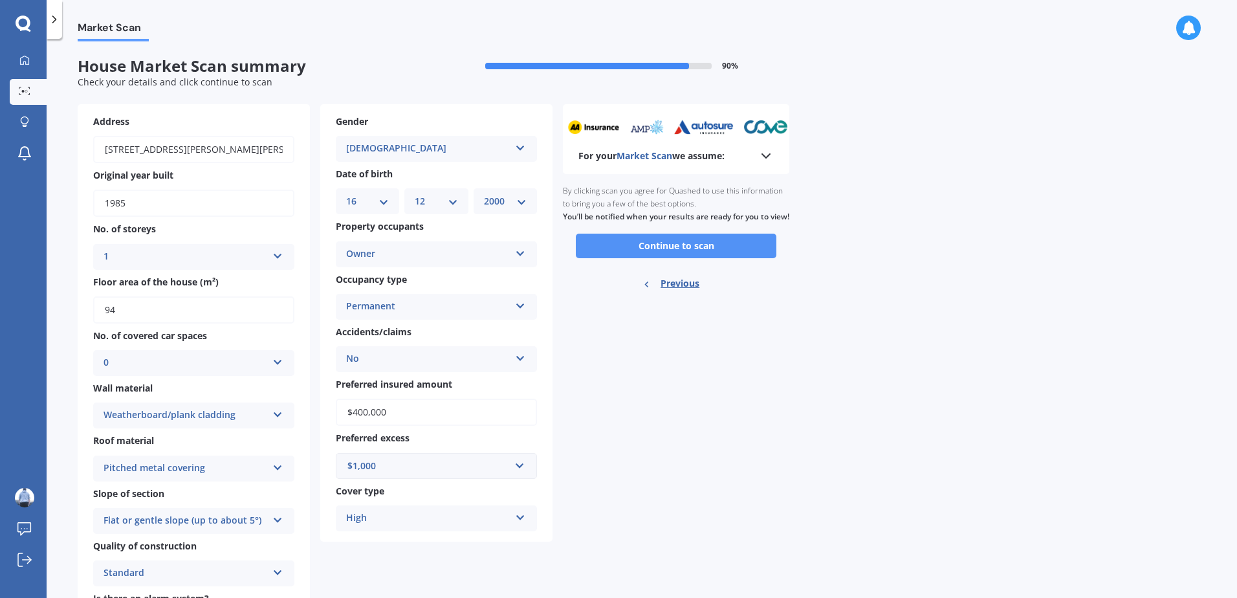
click at [686, 256] on button "Continue to scan" at bounding box center [676, 246] width 201 height 25
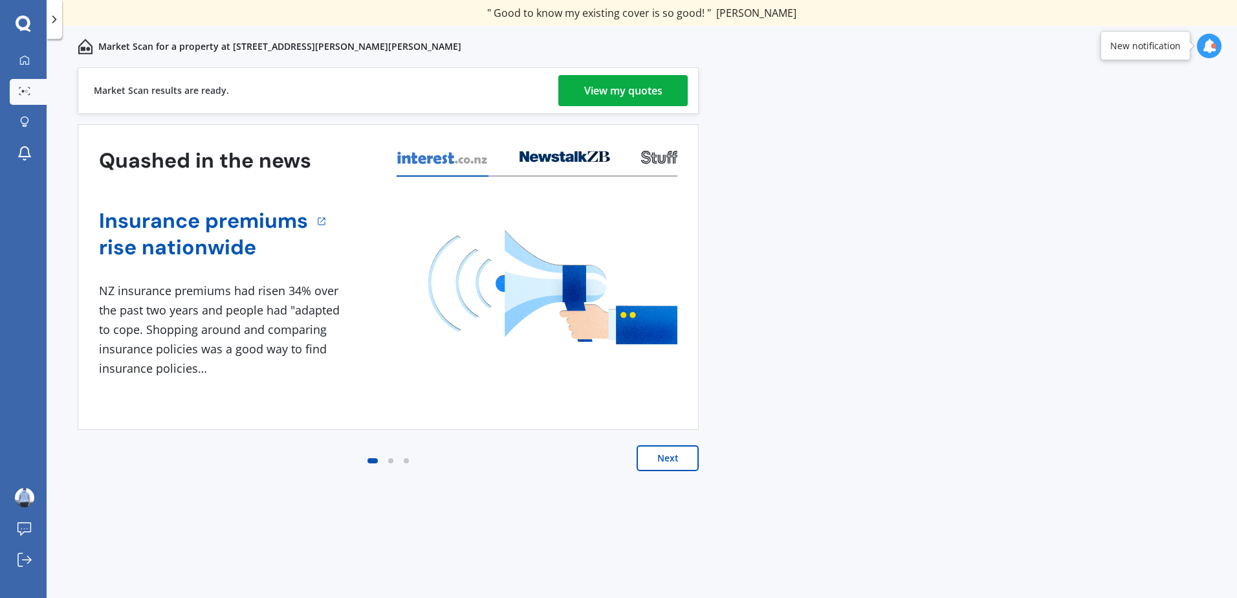
click at [650, 89] on div "View my quotes" at bounding box center [623, 90] width 78 height 31
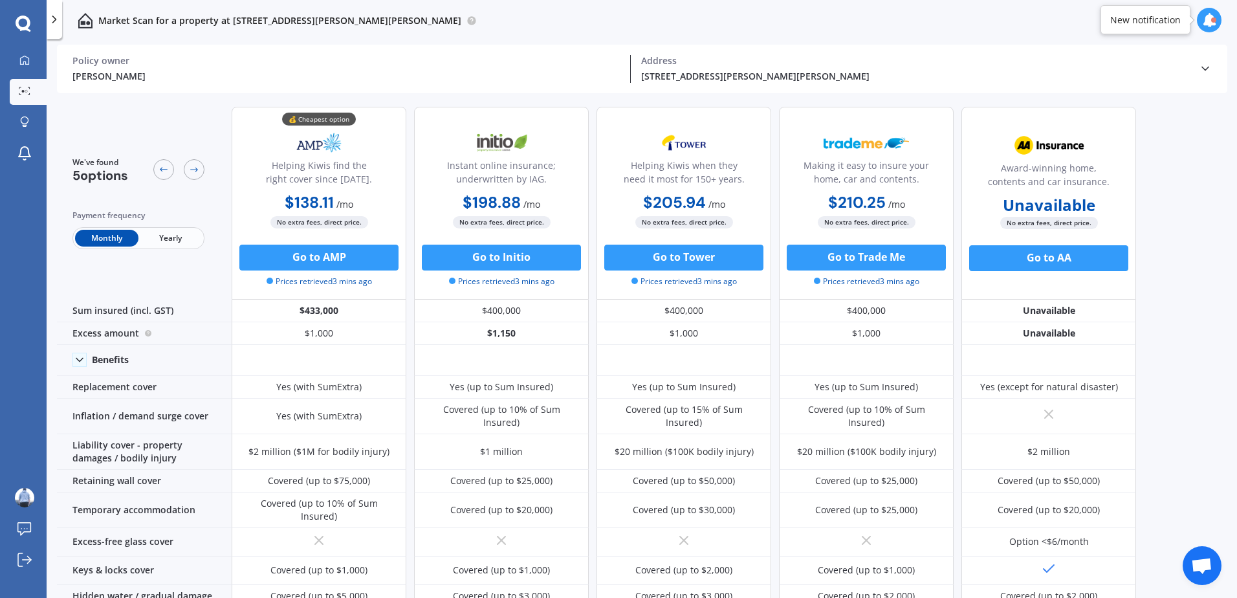
drag, startPoint x: 358, startPoint y: 202, endPoint x: 271, endPoint y: 202, distance: 86.7
click at [271, 202] on div "$138.11 / mo $1,569.36 / yr $138.11 / mo" at bounding box center [319, 203] width 175 height 25
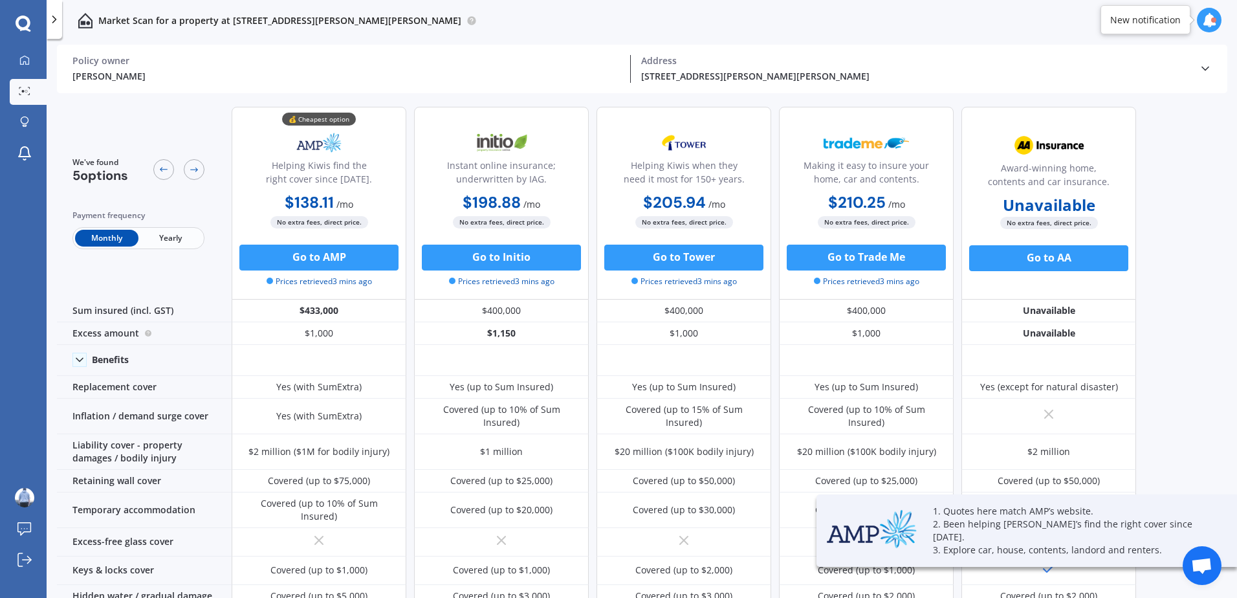
drag, startPoint x: 271, startPoint y: 202, endPoint x: 349, endPoint y: 202, distance: 78.3
click at [349, 202] on span "/ mo" at bounding box center [344, 204] width 17 height 12
click at [371, 195] on div "$138.11 / mo $1,569.36 / yr $138.11 / mo" at bounding box center [319, 203] width 175 height 25
click at [337, 202] on span "/ mo" at bounding box center [344, 204] width 17 height 12
click at [387, 171] on div "Helping Kiwis find the right cover since [DATE]." at bounding box center [319, 174] width 153 height 32
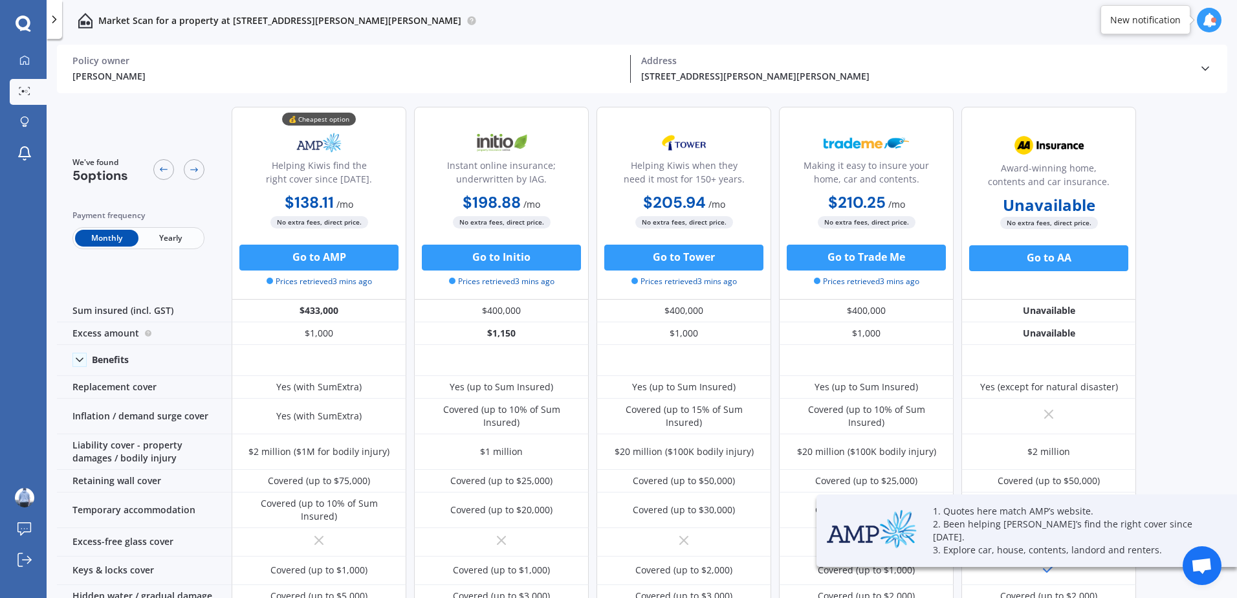
click at [172, 243] on span "Yearly" at bounding box center [169, 238] width 63 height 17
click at [302, 202] on b "$1,569.36" at bounding box center [312, 202] width 71 height 20
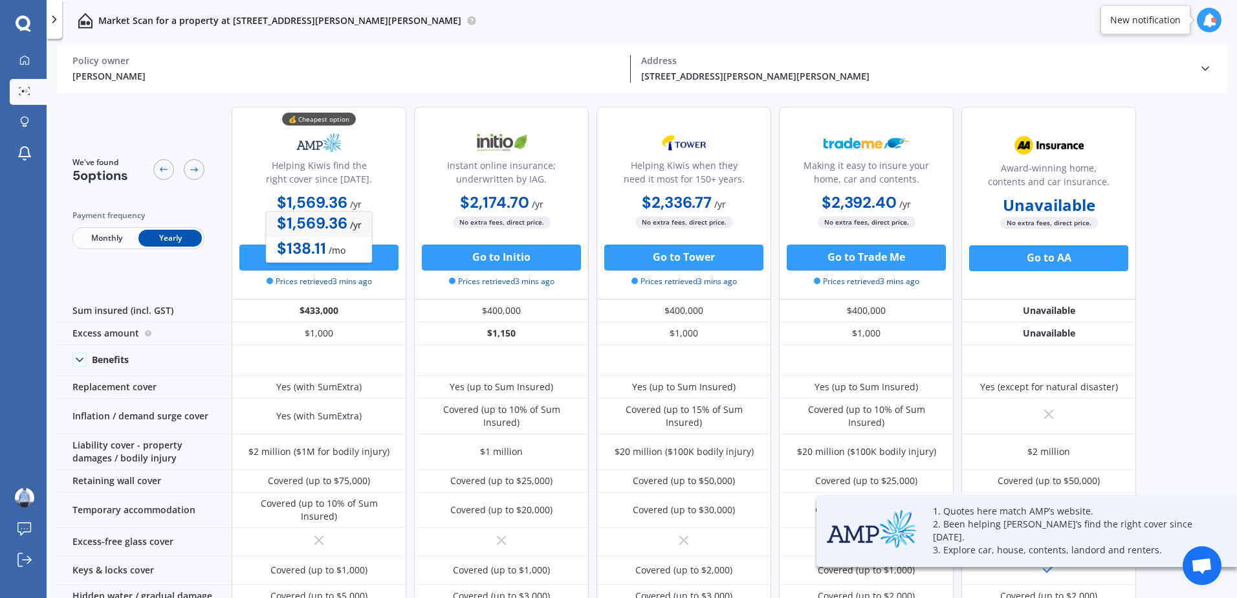
click at [311, 196] on b "$1,569.36" at bounding box center [312, 202] width 71 height 20
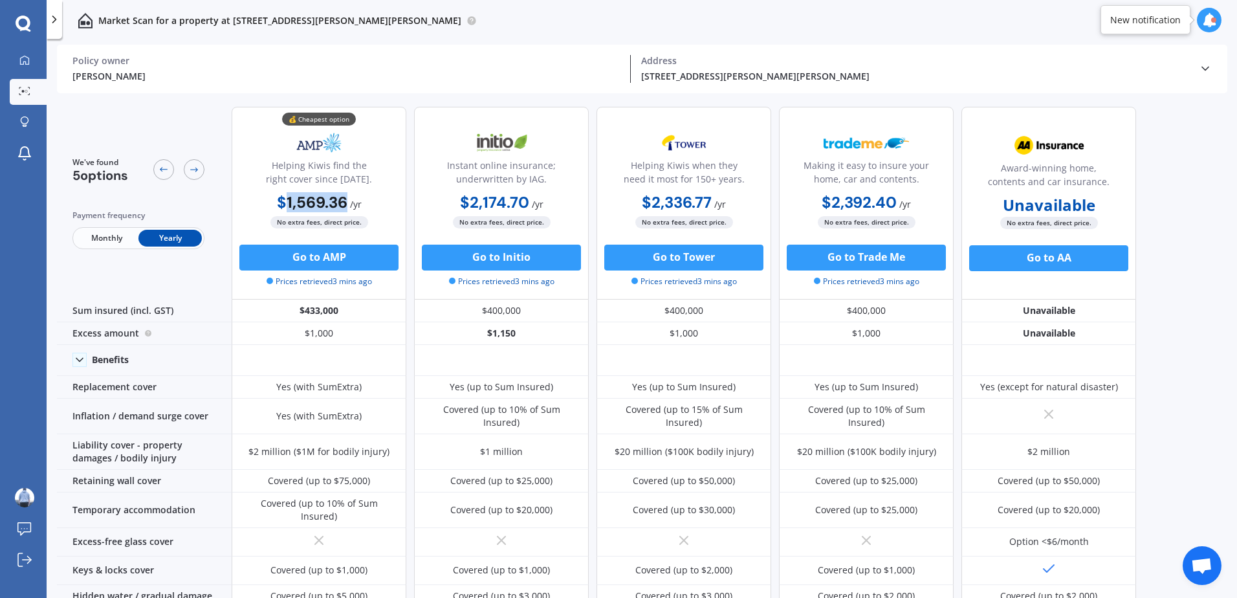
drag, startPoint x: 281, startPoint y: 199, endPoint x: 344, endPoint y: 206, distance: 63.1
click at [344, 206] on b "$1,569.36" at bounding box center [312, 202] width 71 height 20
drag, startPoint x: 344, startPoint y: 206, endPoint x: 337, endPoint y: 203, distance: 7.6
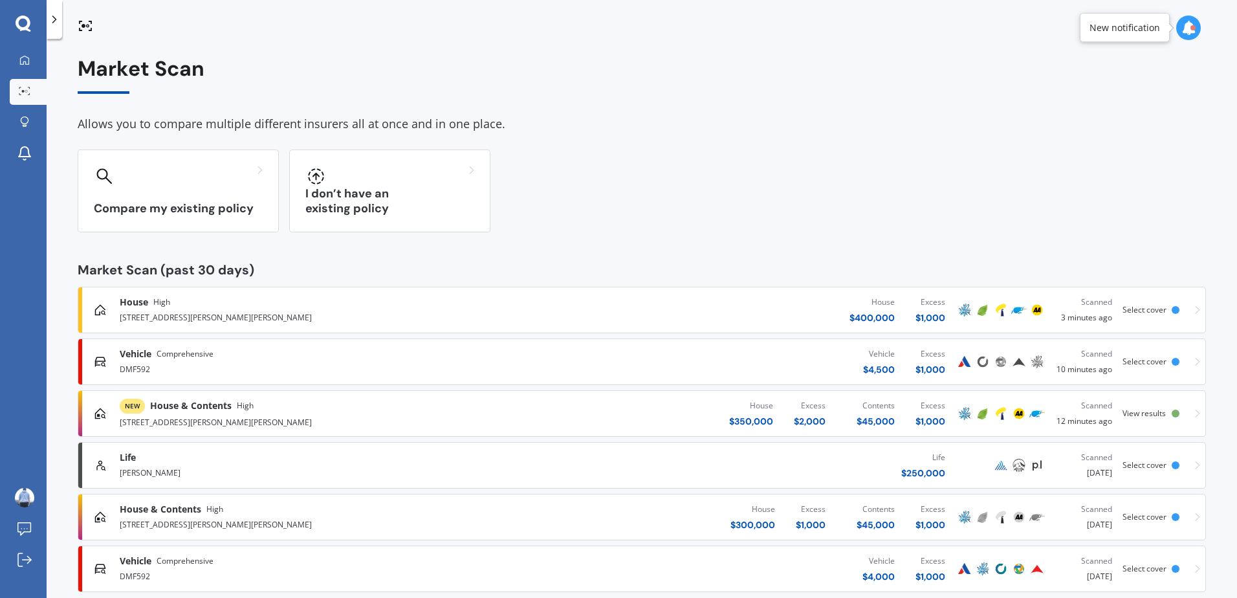
click at [268, 414] on div "[STREET_ADDRESS][PERSON_NAME][PERSON_NAME]" at bounding box center [322, 421] width 405 height 16
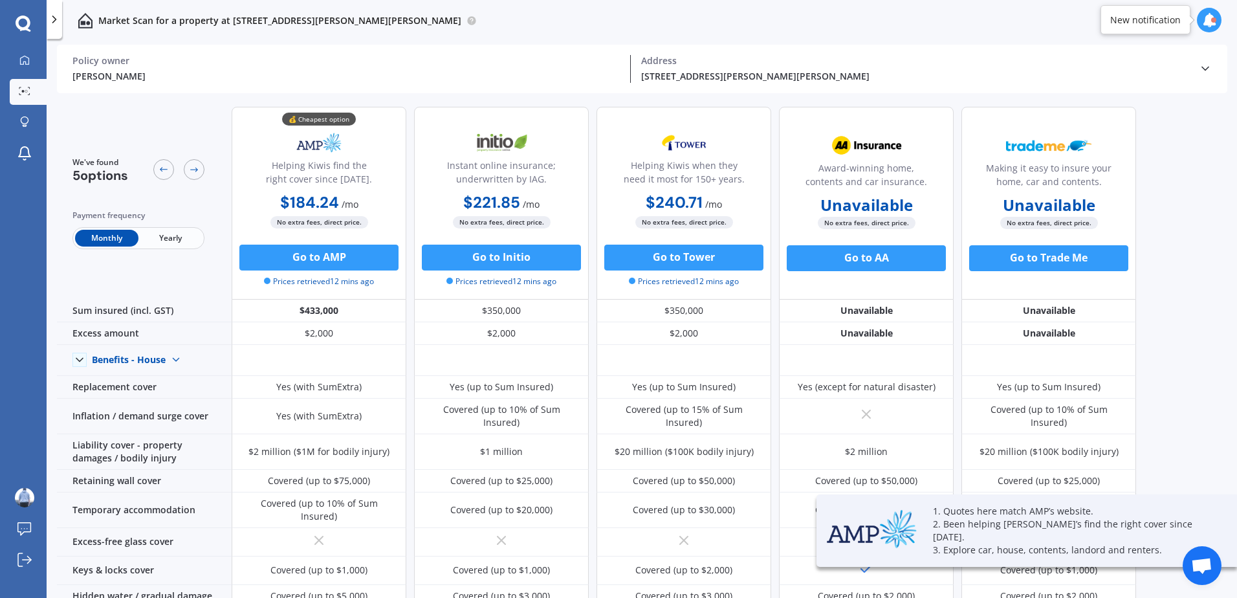
click at [190, 245] on span "Yearly" at bounding box center [169, 238] width 63 height 17
click at [89, 249] on div "Monthly Yearly" at bounding box center [138, 238] width 132 height 22
click at [91, 243] on span "Monthly" at bounding box center [106, 238] width 63 height 17
click at [159, 241] on span "Yearly" at bounding box center [169, 238] width 63 height 17
drag, startPoint x: 283, startPoint y: 204, endPoint x: 345, endPoint y: 204, distance: 62.1
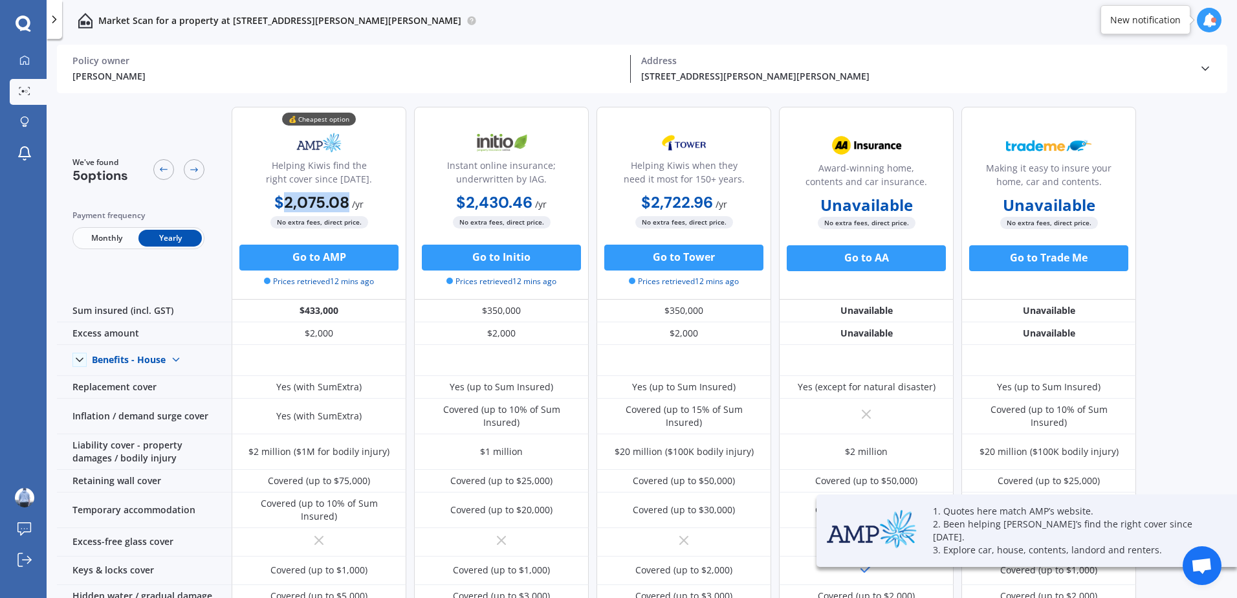
click at [345, 204] on b "$2,075.08" at bounding box center [311, 202] width 75 height 20
copy b "2,075.08"
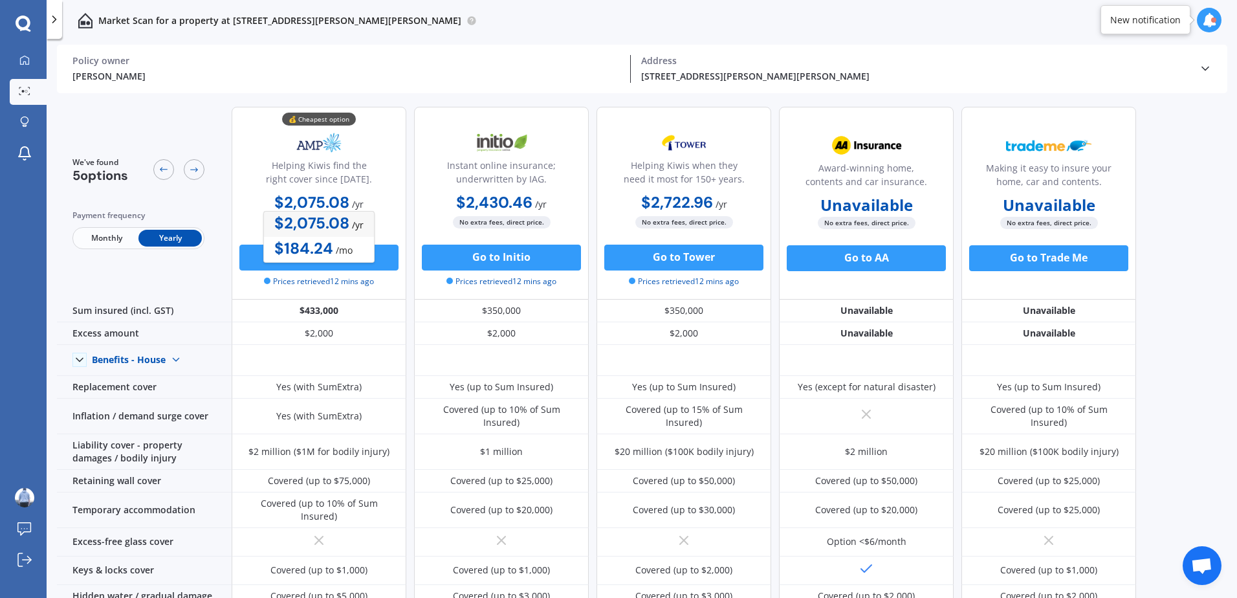
click at [395, 151] on div "💰 Cheapest option Helping Kiwis find the right cover since [DATE]. $2,075.08 / …" at bounding box center [319, 203] width 175 height 193
click at [118, 244] on span "Monthly" at bounding box center [106, 238] width 63 height 17
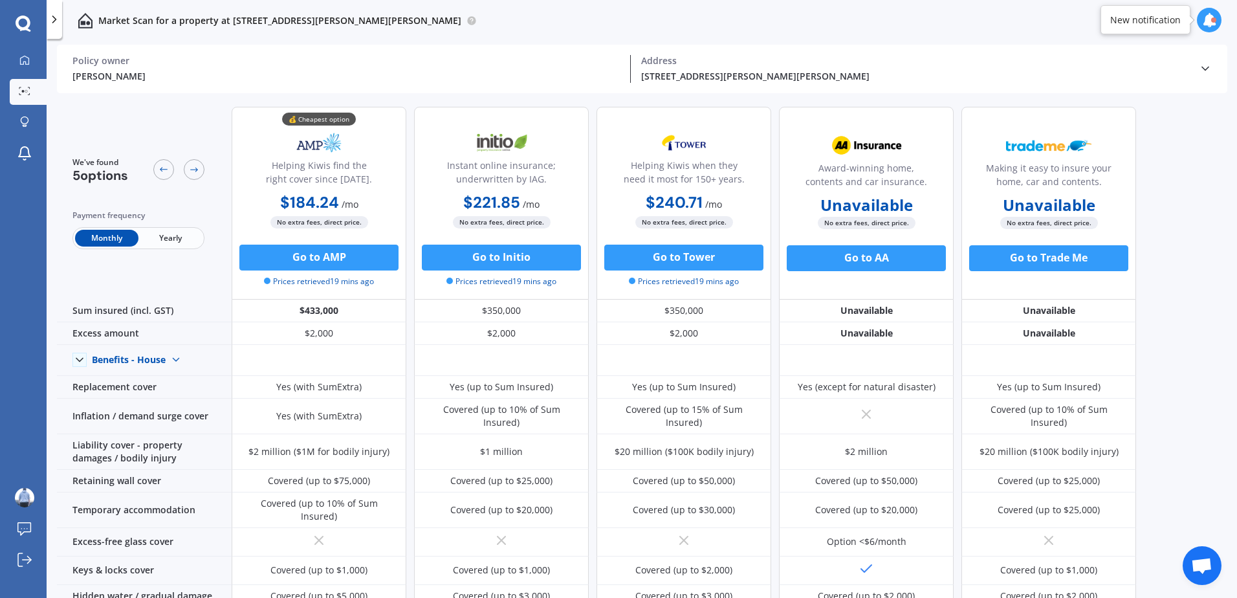
click at [160, 237] on span "Yearly" at bounding box center [169, 238] width 63 height 17
click at [98, 244] on span "Monthly" at bounding box center [106, 238] width 63 height 17
click at [164, 236] on span "Yearly" at bounding box center [169, 238] width 63 height 17
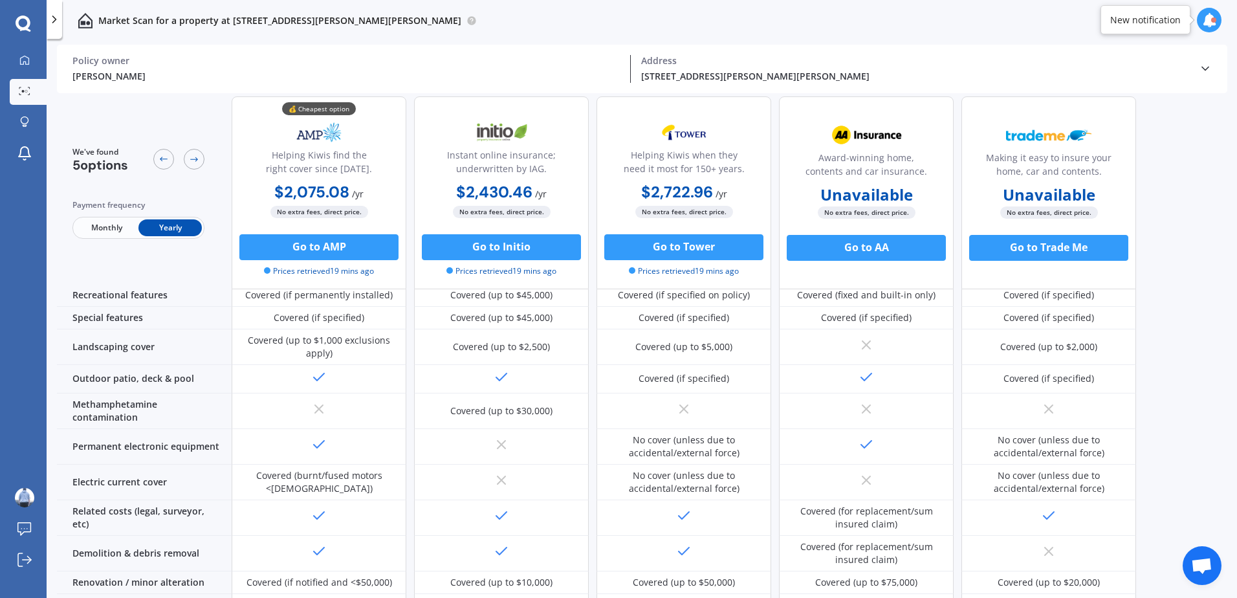
scroll to position [488, 0]
